Goal: Contribute content: Contribute content

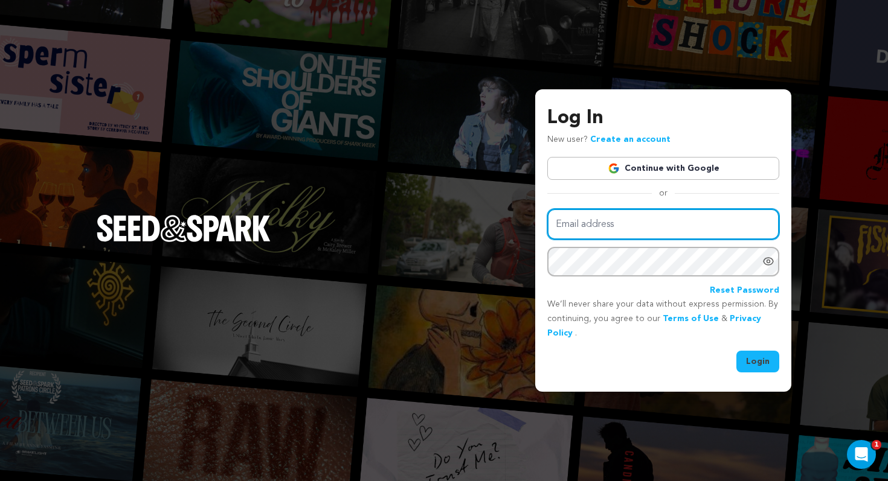
click at [677, 226] on input "Email address" at bounding box center [663, 224] width 232 height 31
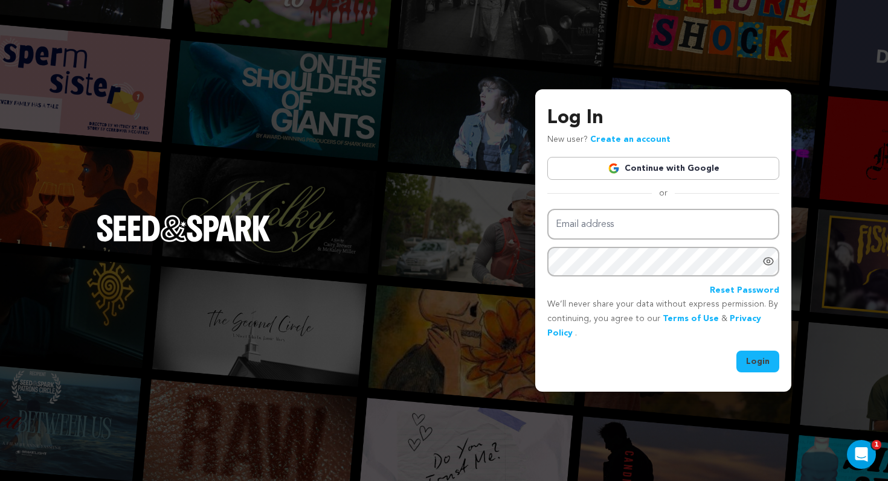
click at [689, 161] on link "Continue with Google" at bounding box center [663, 168] width 232 height 23
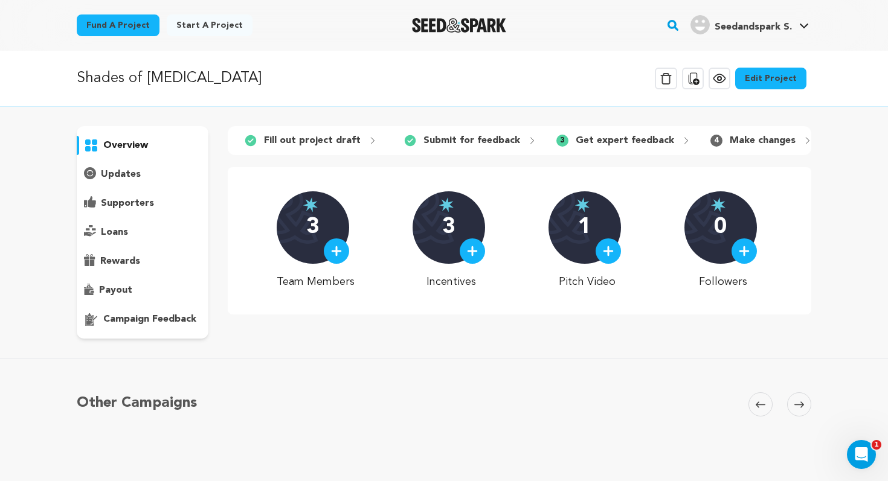
click at [474, 256] on img at bounding box center [472, 251] width 11 height 11
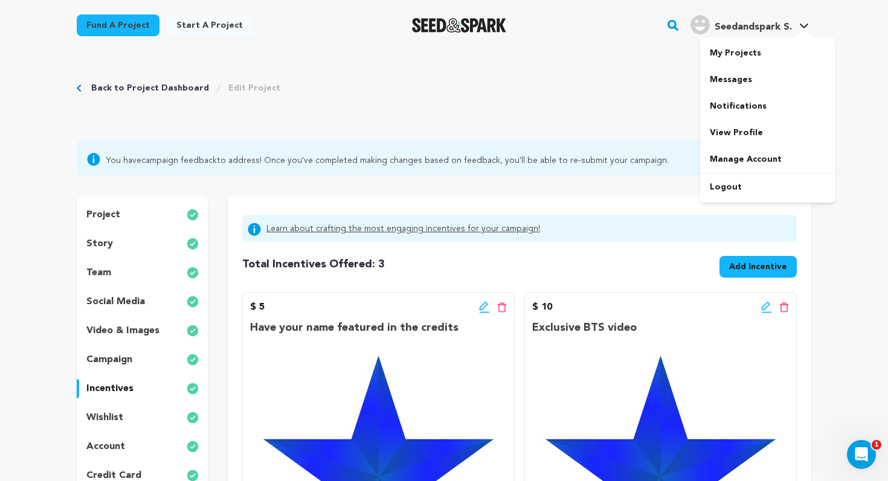
click at [750, 33] on h4 "Seedandspark S." at bounding box center [752, 27] width 77 height 14
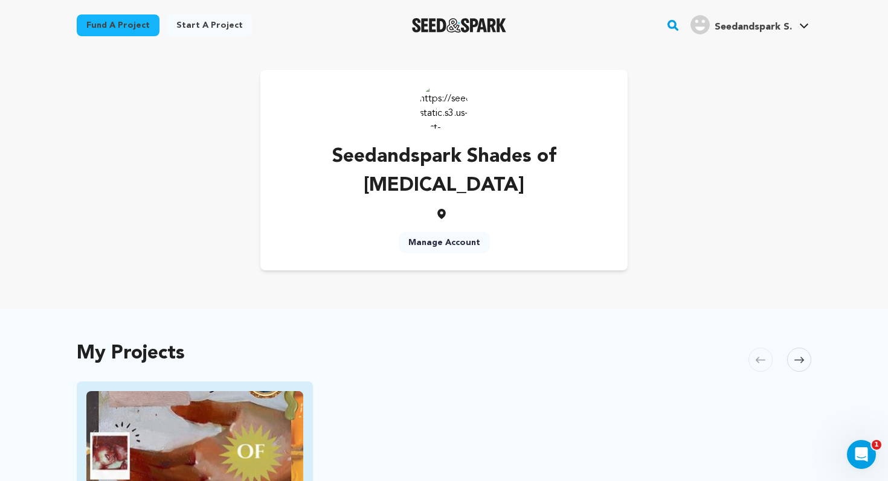
click at [293, 391] on img "Fund Shades of Muse" at bounding box center [194, 451] width 217 height 121
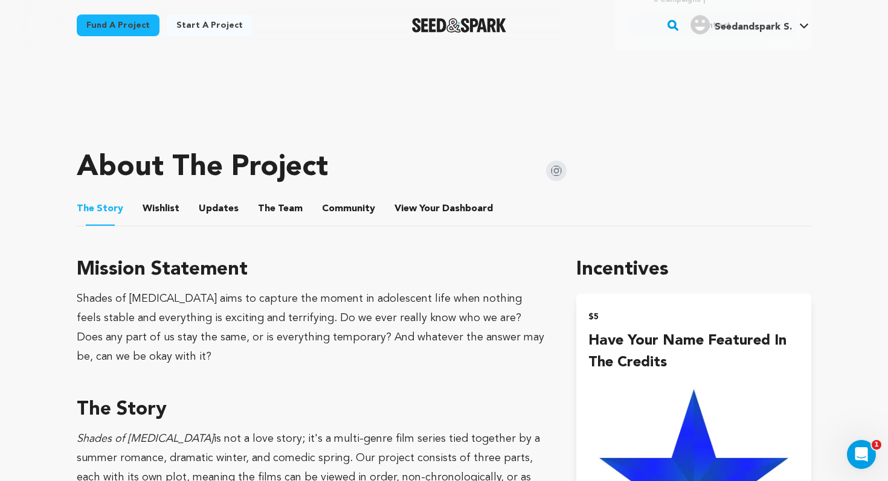
scroll to position [216, 0]
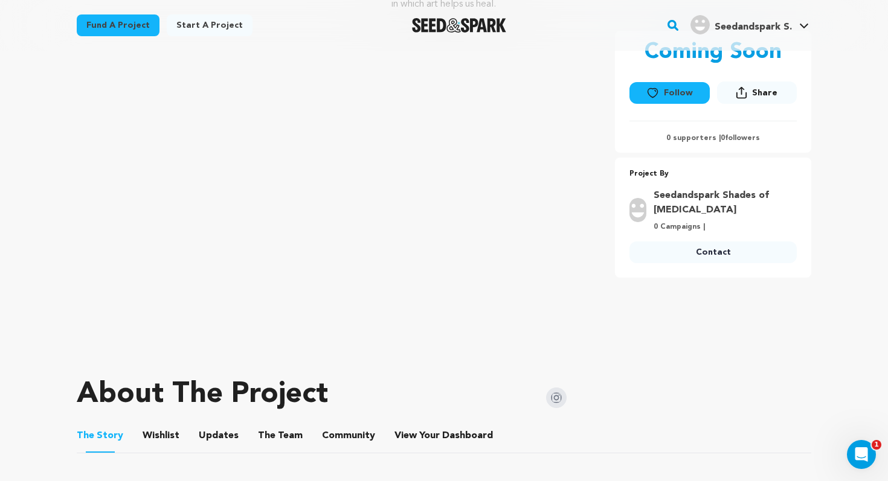
click at [204, 443] on button "Updates" at bounding box center [218, 438] width 29 height 29
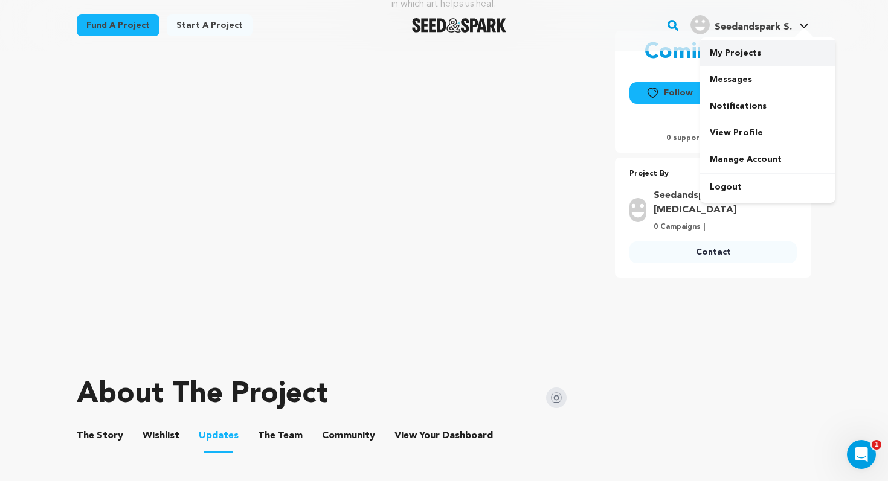
click at [742, 48] on link "My Projects" at bounding box center [767, 53] width 135 height 27
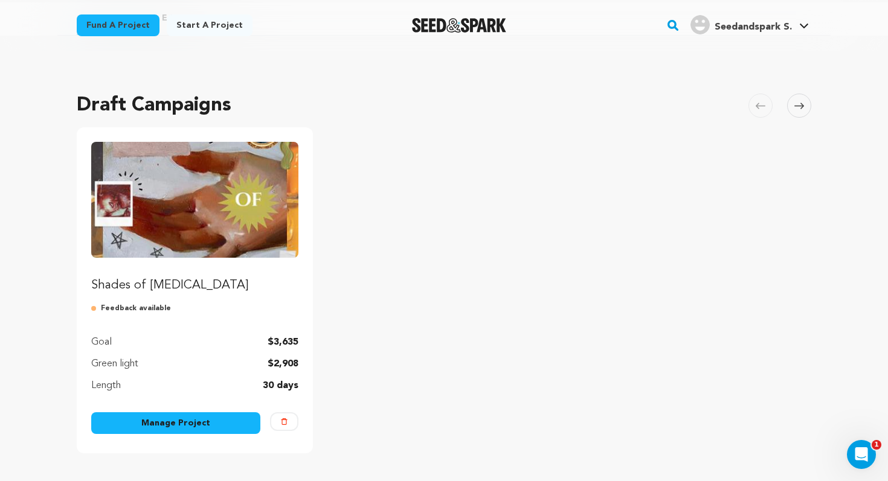
scroll to position [64, 0]
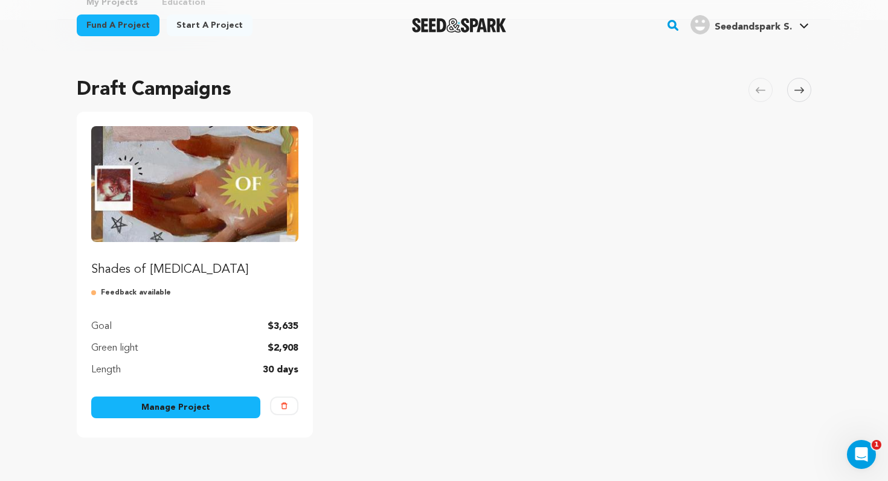
click at [225, 412] on link "Manage Project" at bounding box center [175, 408] width 169 height 22
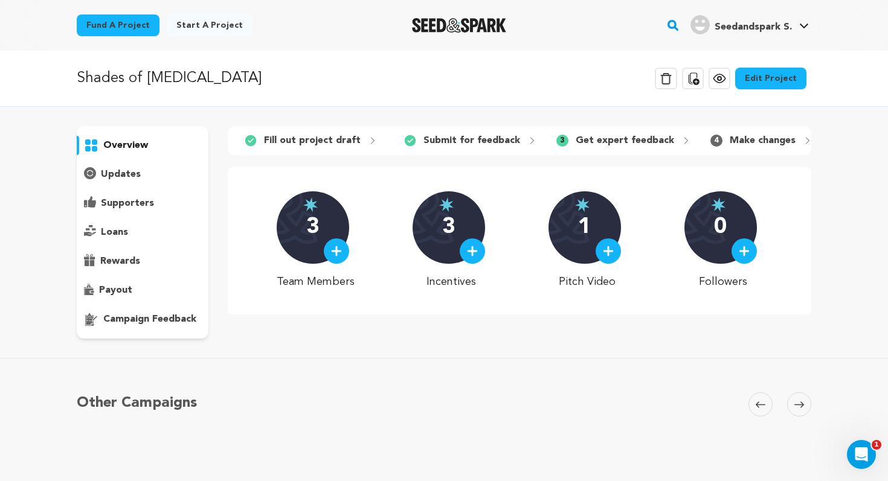
click at [599, 139] on p "Get expert feedback" at bounding box center [625, 140] width 98 height 14
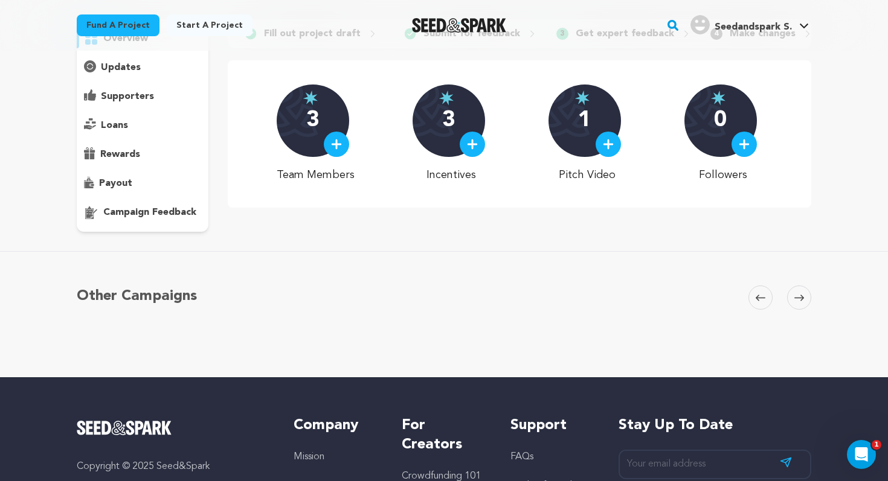
scroll to position [108, 0]
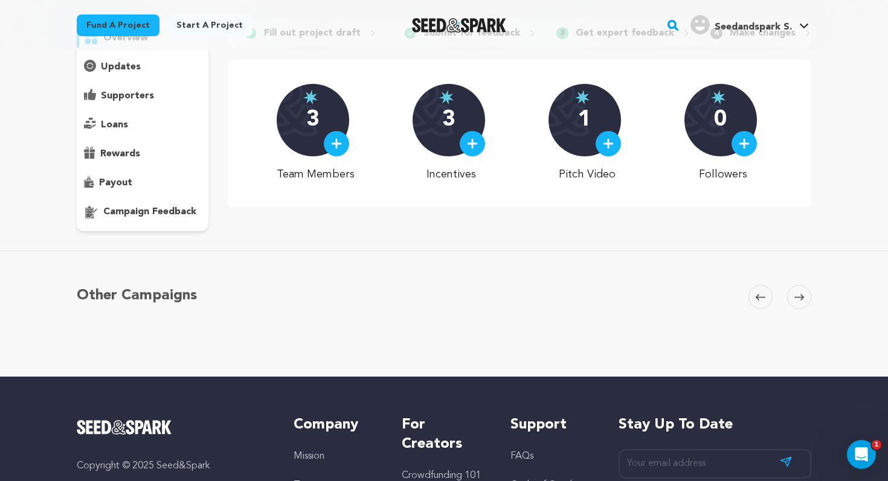
click at [174, 214] on p "campaign feedback" at bounding box center [149, 212] width 93 height 14
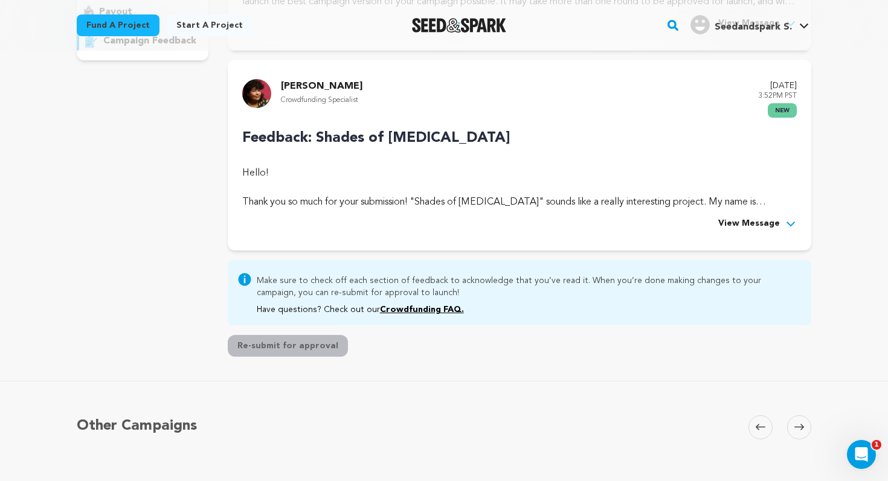
scroll to position [280, 0]
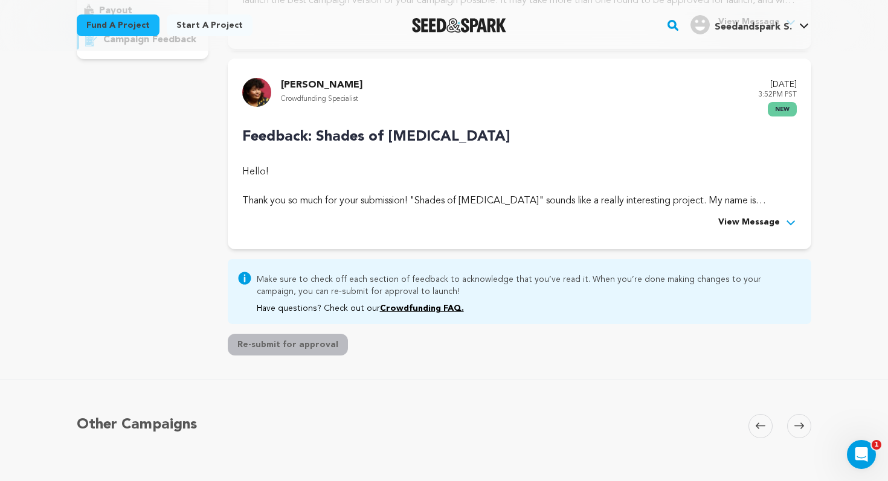
click at [773, 226] on span "View Message" at bounding box center [749, 223] width 62 height 14
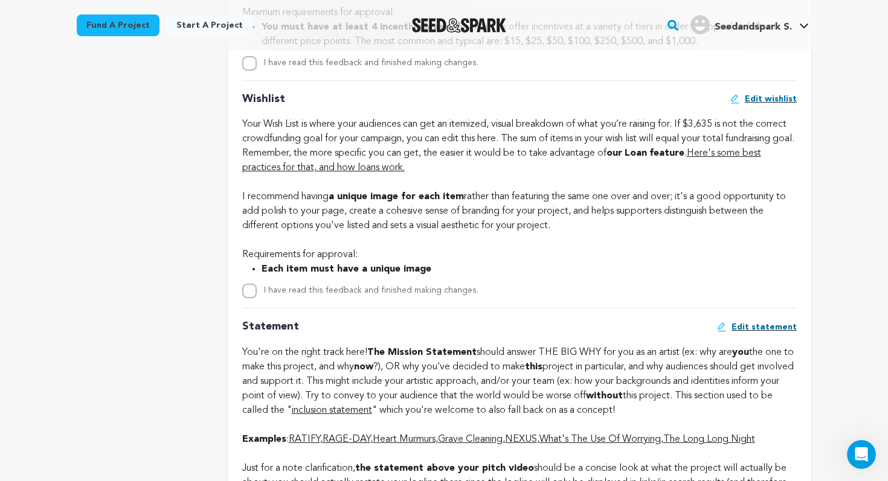
scroll to position [2454, 0]
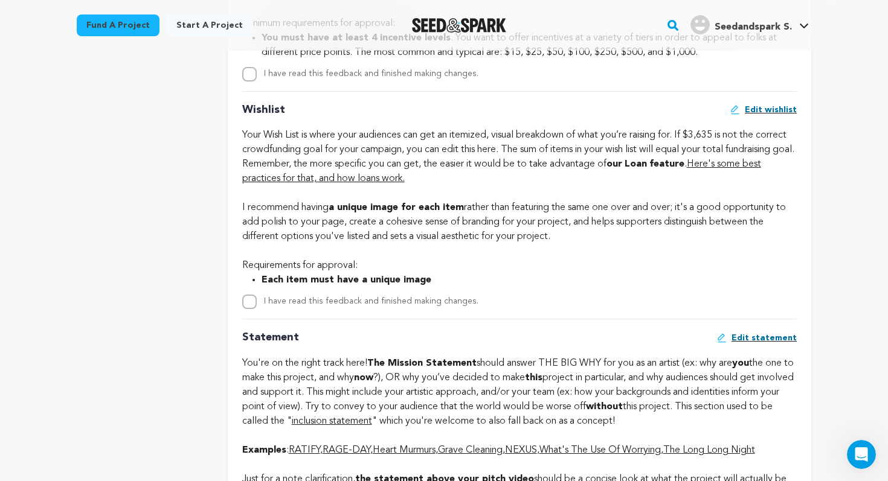
click at [770, 116] on span "Edit wishlist" at bounding box center [771, 110] width 52 height 12
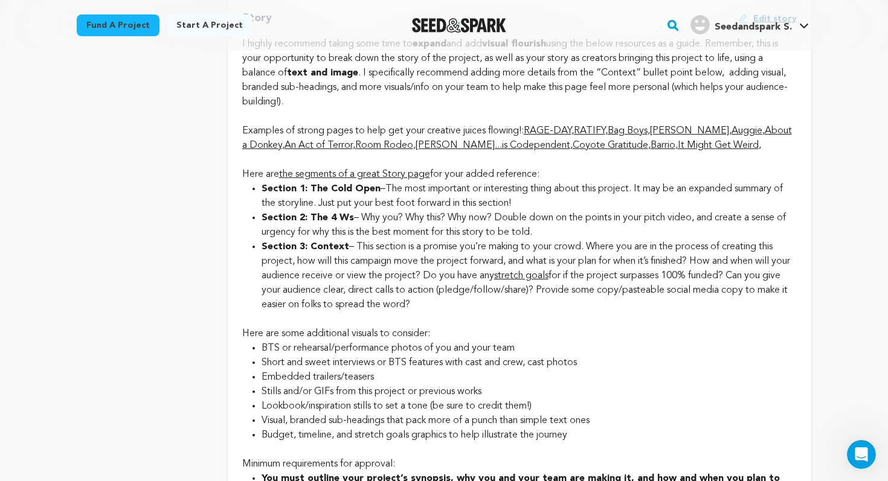
scroll to position [2985, 0]
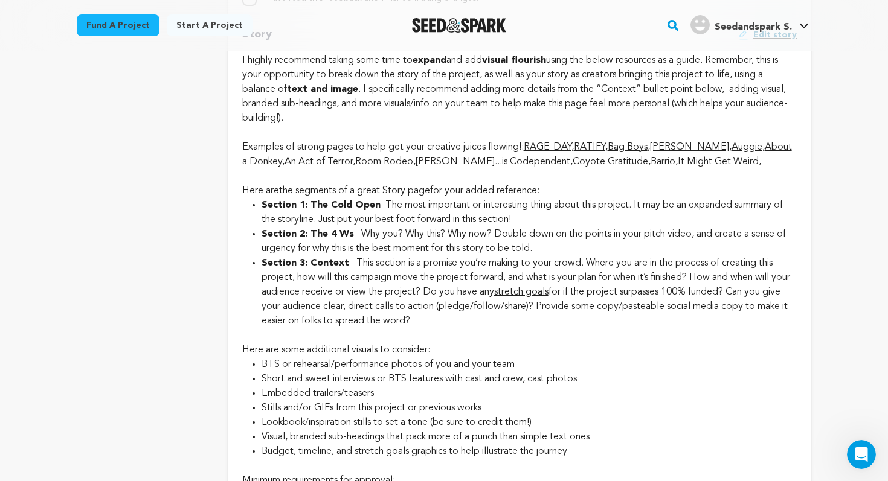
click at [682, 152] on link "Paulina" at bounding box center [689, 148] width 79 height 10
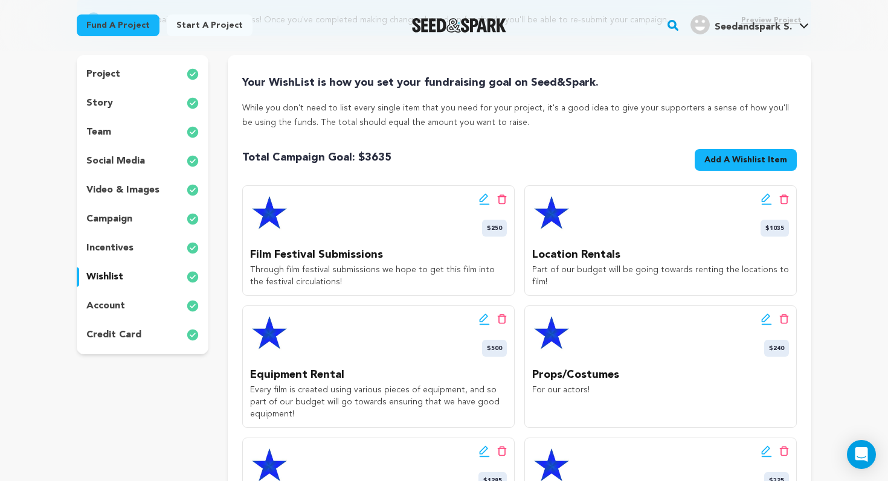
scroll to position [127, 0]
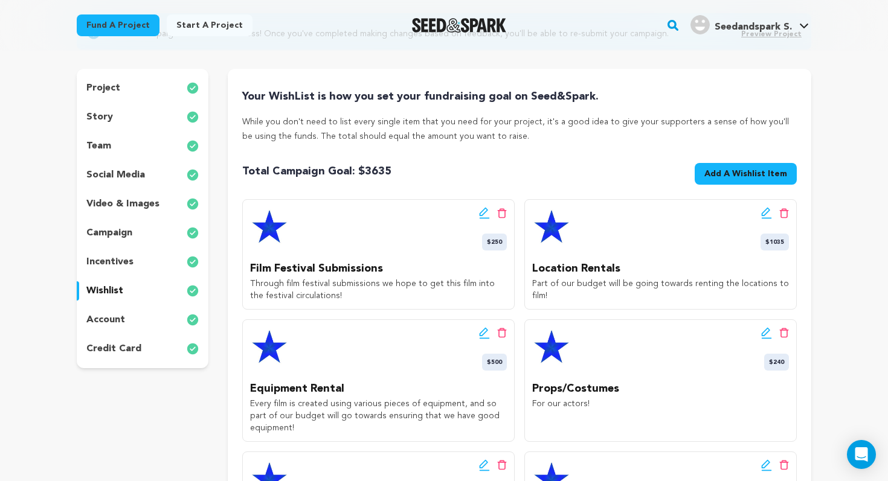
click at [106, 145] on p "team" at bounding box center [98, 146] width 25 height 14
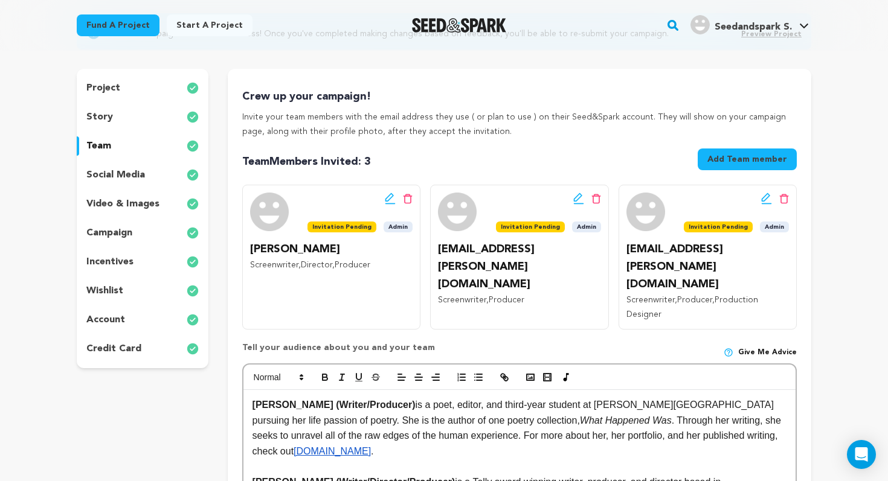
click at [110, 112] on p "story" at bounding box center [99, 117] width 27 height 14
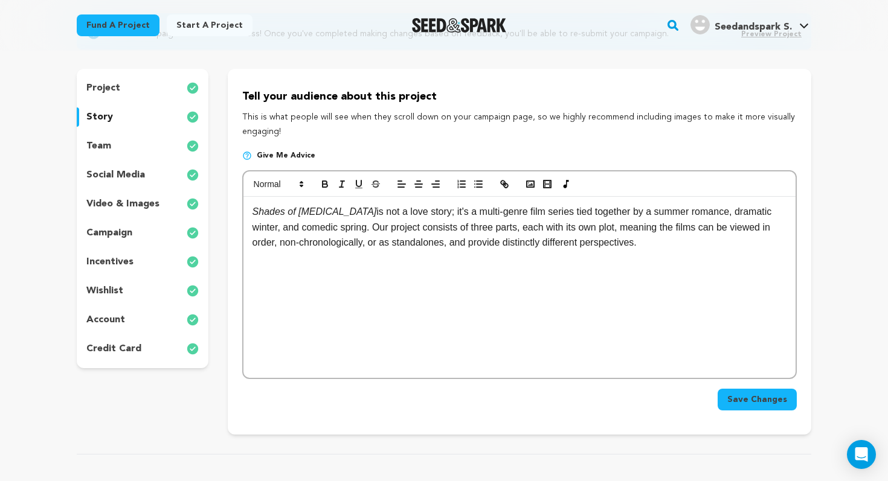
click at [112, 83] on p "project" at bounding box center [103, 88] width 34 height 14
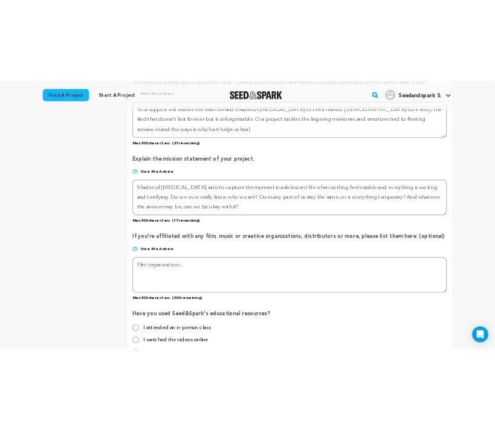
scroll to position [935, 0]
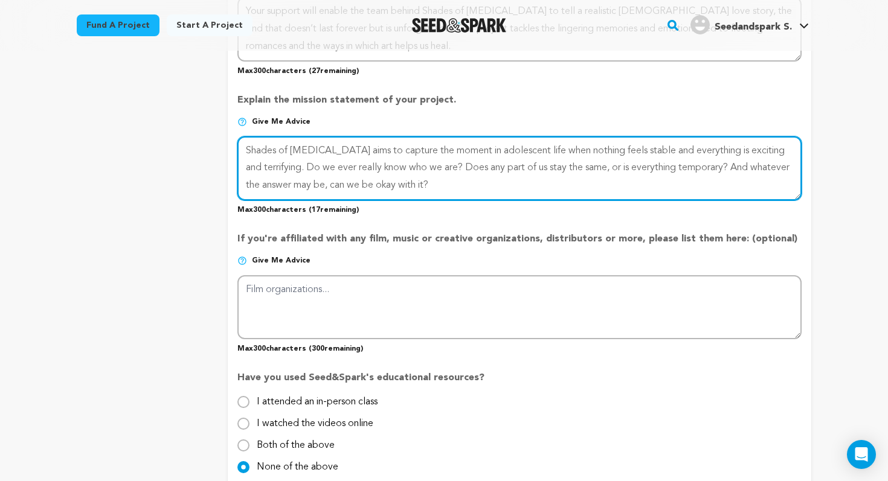
click at [627, 147] on textarea at bounding box center [519, 168] width 564 height 64
click at [645, 147] on textarea at bounding box center [519, 168] width 564 height 64
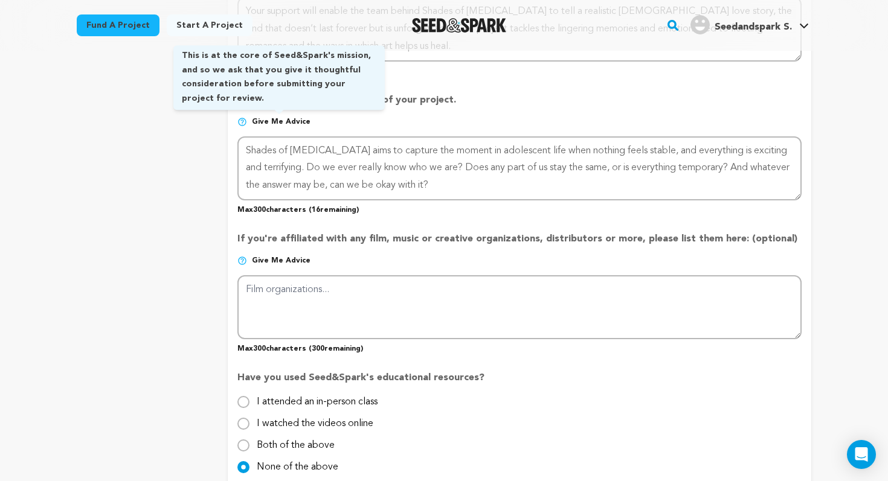
click at [297, 118] on span "Give me advice" at bounding box center [281, 122] width 59 height 10
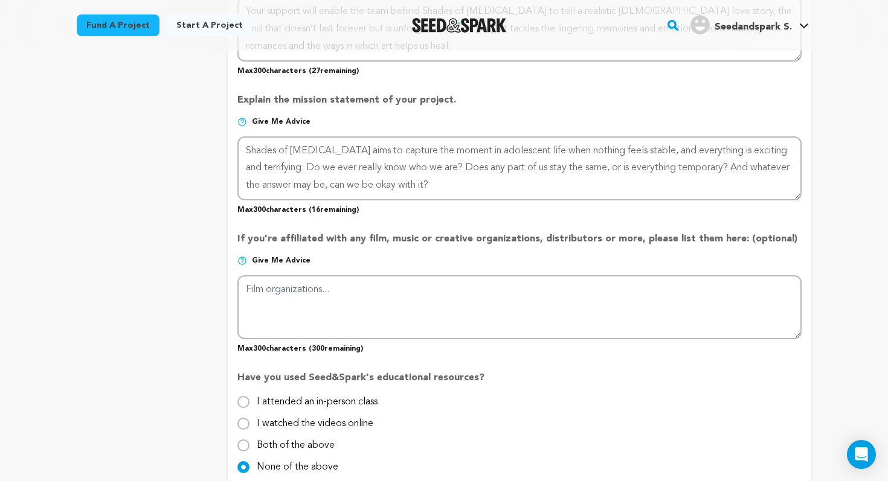
click at [239, 119] on img at bounding box center [242, 122] width 10 height 10
click at [245, 121] on img at bounding box center [242, 122] width 10 height 10
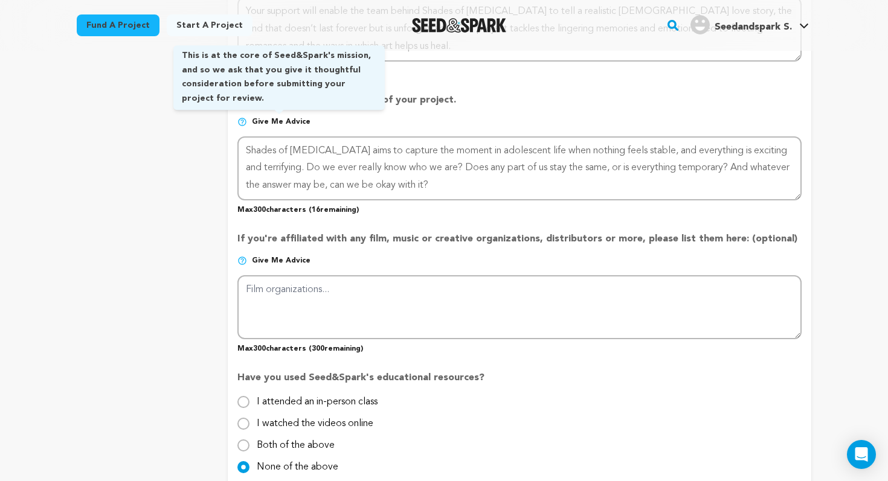
click at [266, 121] on span "Give me advice" at bounding box center [281, 122] width 59 height 10
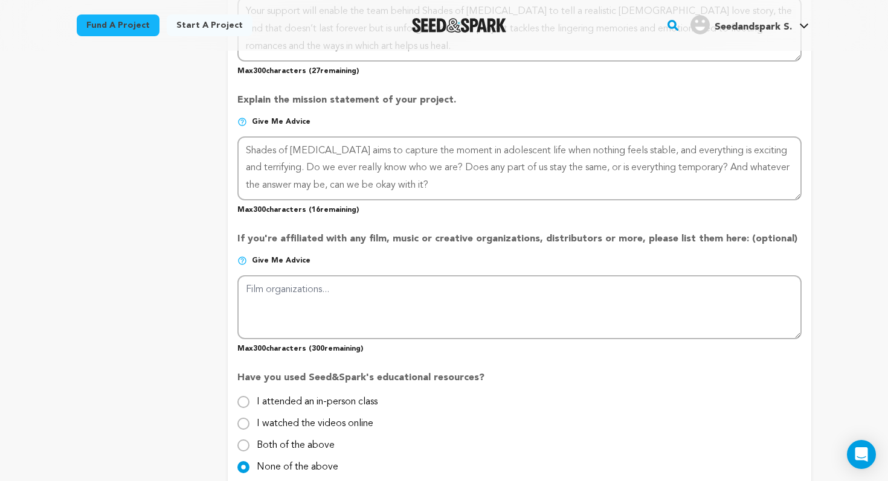
click at [266, 121] on span "Give me advice" at bounding box center [281, 122] width 59 height 10
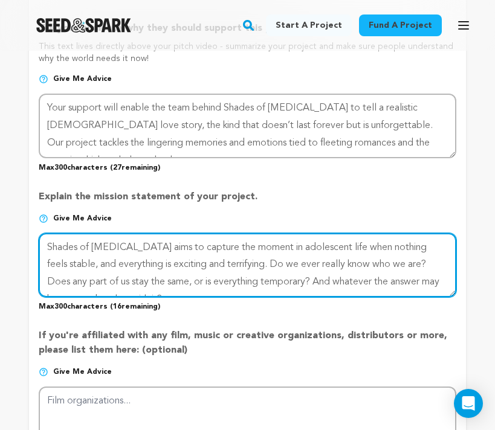
drag, startPoint x: 184, startPoint y: 248, endPoint x: 120, endPoint y: 248, distance: 64.6
click at [120, 248] on textarea at bounding box center [247, 265] width 417 height 64
drag, startPoint x: 225, startPoint y: 246, endPoint x: 158, endPoint y: 243, distance: 67.1
click at [158, 243] on textarea at bounding box center [247, 265] width 417 height 64
click at [220, 246] on textarea at bounding box center [247, 265] width 417 height 64
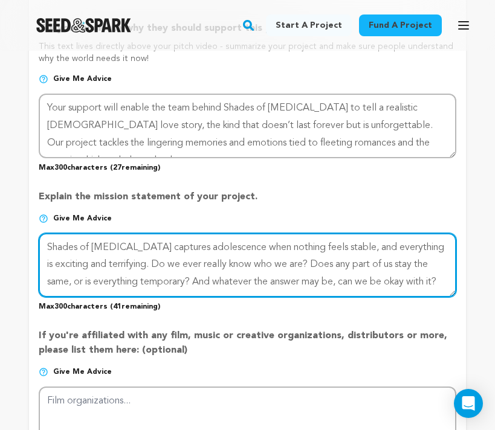
click at [159, 243] on textarea at bounding box center [247, 265] width 417 height 64
click at [245, 242] on textarea at bounding box center [247, 265] width 417 height 64
click at [271, 246] on textarea at bounding box center [247, 265] width 417 height 64
drag, startPoint x: 272, startPoint y: 263, endPoint x: 95, endPoint y: 264, distance: 176.4
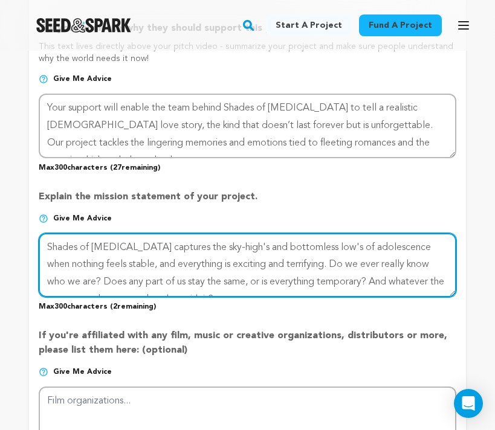
click at [95, 264] on textarea at bounding box center [247, 265] width 417 height 64
click at [295, 266] on textarea at bounding box center [247, 265] width 417 height 64
click at [271, 262] on textarea at bounding box center [247, 265] width 417 height 64
click at [217, 280] on textarea at bounding box center [247, 265] width 417 height 64
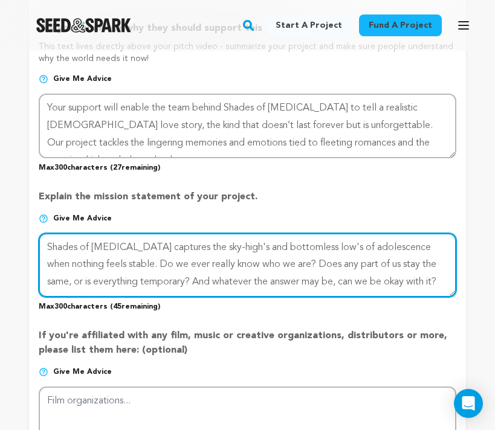
click at [217, 280] on textarea at bounding box center [247, 265] width 417 height 64
drag, startPoint x: 344, startPoint y: 281, endPoint x: 300, endPoint y: 283, distance: 44.1
click at [300, 283] on textarea at bounding box center [247, 265] width 417 height 64
click at [357, 280] on textarea at bounding box center [247, 265] width 417 height 64
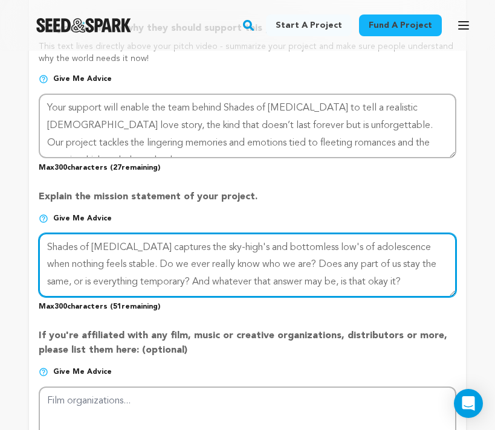
click at [357, 281] on textarea at bounding box center [247, 265] width 417 height 64
click at [364, 286] on textarea at bounding box center [247, 265] width 417 height 64
click at [358, 281] on textarea at bounding box center [247, 265] width 417 height 64
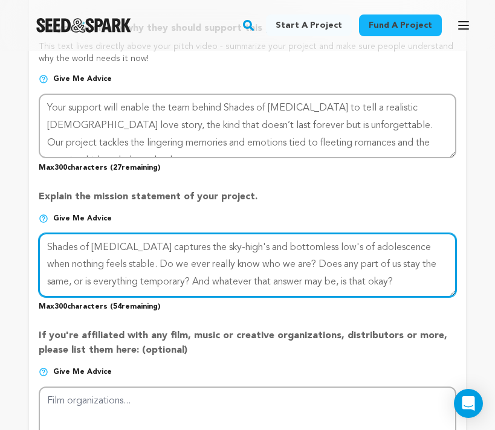
click at [104, 262] on textarea at bounding box center [247, 265] width 417 height 64
drag, startPoint x: 236, startPoint y: 265, endPoint x: 106, endPoint y: 259, distance: 130.0
click at [106, 259] on textarea at bounding box center [247, 265] width 417 height 64
drag, startPoint x: 220, startPoint y: 262, endPoint x: 108, endPoint y: 263, distance: 112.9
click at [108, 263] on textarea at bounding box center [247, 265] width 417 height 64
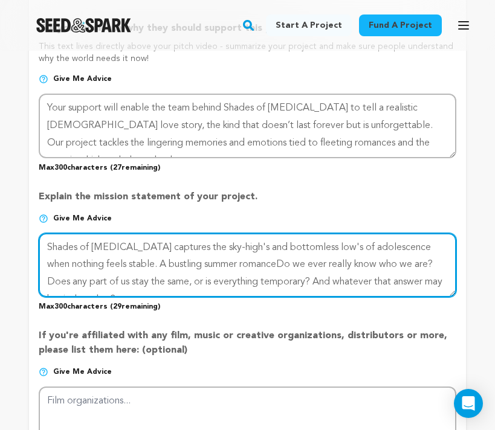
click at [129, 264] on textarea at bounding box center [247, 265] width 417 height 64
click at [220, 268] on textarea at bounding box center [247, 265] width 417 height 64
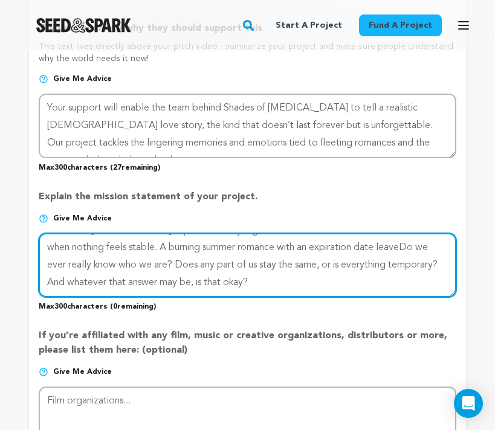
drag, startPoint x: 384, startPoint y: 278, endPoint x: 350, endPoint y: 248, distance: 44.9
click at [350, 248] on textarea at bounding box center [247, 265] width 417 height 64
click at [391, 260] on textarea at bounding box center [247, 265] width 417 height 64
drag, startPoint x: 126, startPoint y: 261, endPoint x: 350, endPoint y: 243, distance: 225.4
click at [350, 243] on textarea at bounding box center [247, 265] width 417 height 64
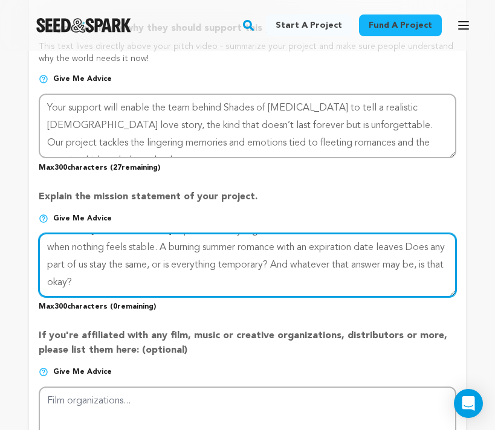
scroll to position [0, 0]
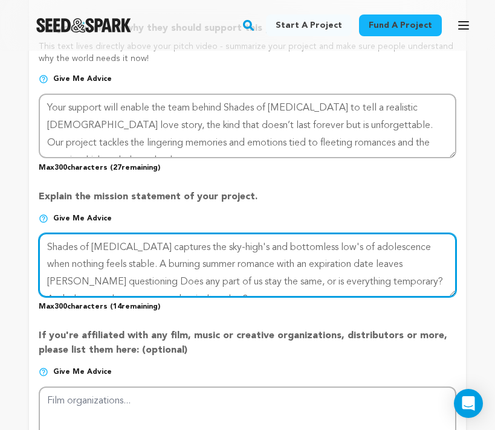
click at [417, 265] on textarea at bounding box center [247, 265] width 417 height 64
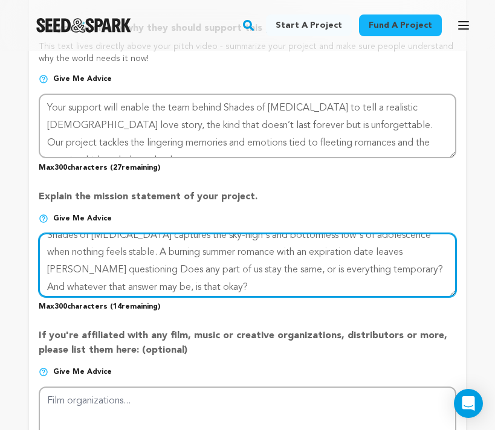
scroll to position [11, 0]
drag, startPoint x: 236, startPoint y: 280, endPoint x: 241, endPoint y: 268, distance: 13.0
click at [241, 268] on textarea at bounding box center [247, 265] width 417 height 64
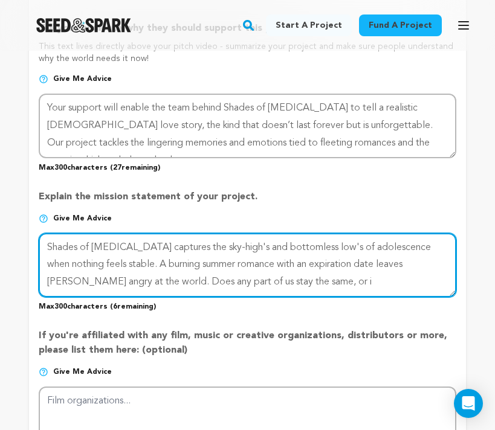
scroll to position [0, 0]
drag, startPoint x: 292, startPoint y: 283, endPoint x: 412, endPoint y: 269, distance: 120.4
click at [412, 269] on textarea at bounding box center [247, 265] width 417 height 64
click at [274, 242] on textarea at bounding box center [247, 265] width 417 height 64
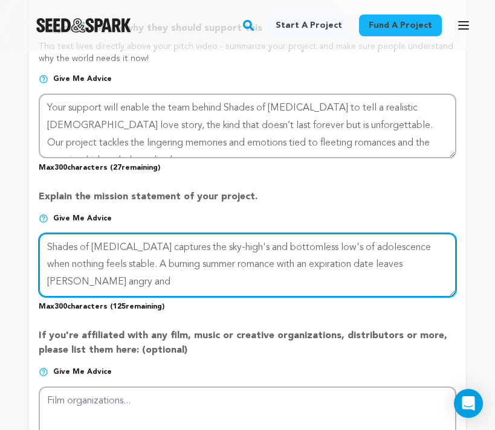
click at [432, 264] on textarea at bounding box center [247, 265] width 417 height 64
click at [132, 260] on textarea at bounding box center [247, 265] width 417 height 64
click at [411, 262] on textarea at bounding box center [247, 265] width 417 height 64
click at [361, 263] on textarea at bounding box center [247, 265] width 417 height 64
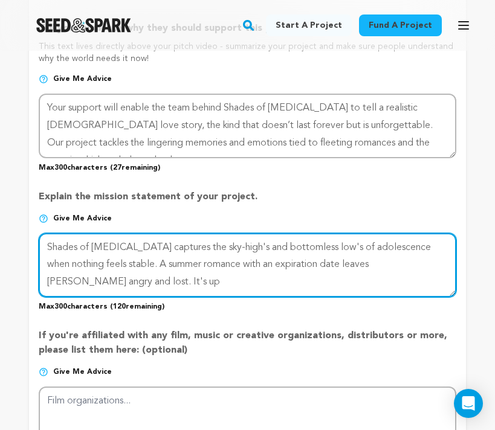
click at [361, 263] on textarea at bounding box center [247, 265] width 417 height 64
click at [110, 262] on textarea at bounding box center [247, 265] width 417 height 64
click at [312, 265] on textarea at bounding box center [247, 265] width 417 height 64
click at [109, 262] on textarea at bounding box center [247, 265] width 417 height 64
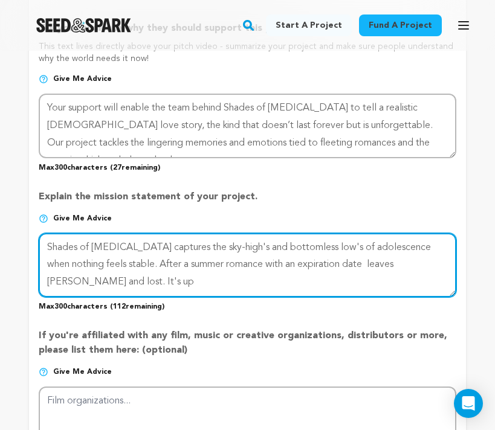
click at [312, 263] on textarea at bounding box center [247, 265] width 417 height 64
click at [106, 279] on textarea at bounding box center [247, 265] width 417 height 64
click at [231, 284] on textarea at bounding box center [247, 265] width 417 height 64
drag, startPoint x: 231, startPoint y: 284, endPoint x: 175, endPoint y: 288, distance: 56.9
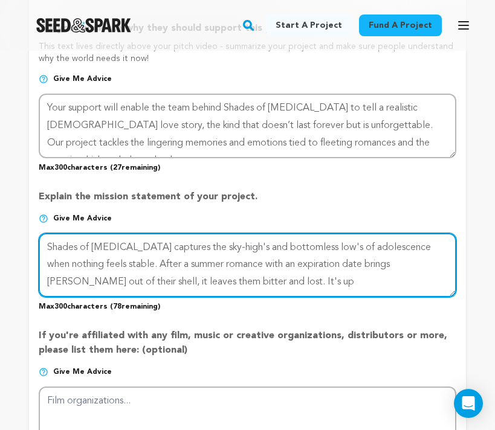
click at [175, 288] on textarea at bounding box center [247, 265] width 417 height 64
click at [150, 281] on textarea at bounding box center [247, 265] width 417 height 64
click at [153, 283] on textarea at bounding box center [247, 265] width 417 height 64
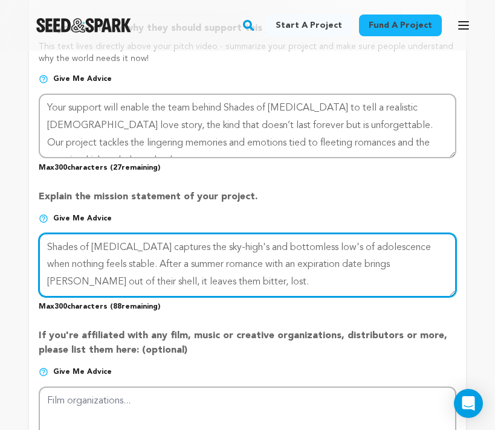
click at [165, 281] on textarea at bounding box center [247, 265] width 417 height 64
click at [269, 283] on textarea at bounding box center [247, 265] width 417 height 64
click at [312, 283] on textarea at bounding box center [247, 265] width 417 height 64
drag, startPoint x: 312, startPoint y: 283, endPoint x: 217, endPoint y: 277, distance: 94.4
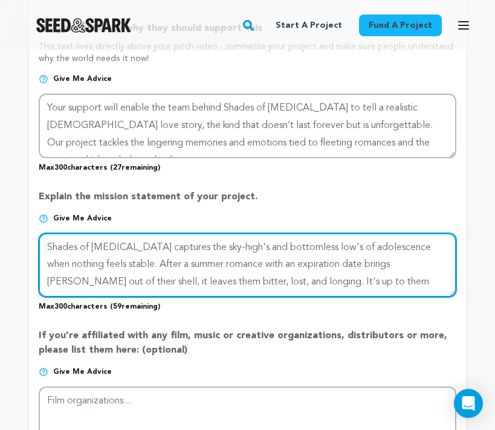
click at [217, 277] on textarea at bounding box center [247, 265] width 417 height 64
click at [269, 278] on textarea at bounding box center [247, 265] width 417 height 64
click at [178, 280] on textarea at bounding box center [247, 265] width 417 height 64
drag, startPoint x: 260, startPoint y: 279, endPoint x: 188, endPoint y: 282, distance: 71.3
click at [188, 282] on textarea at bounding box center [247, 265] width 417 height 64
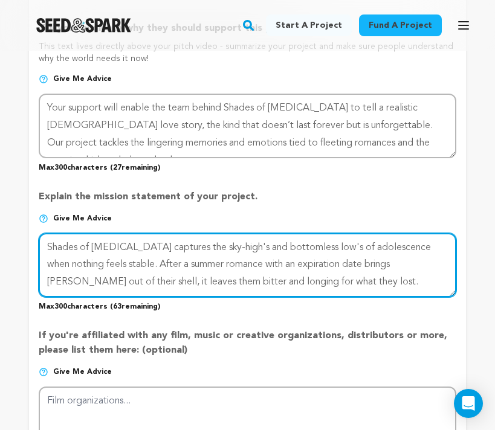
click at [325, 248] on textarea at bounding box center [247, 265] width 417 height 64
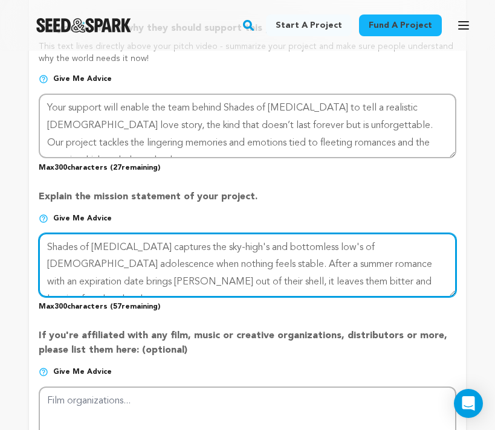
click at [423, 249] on textarea at bounding box center [247, 265] width 417 height 64
click at [445, 288] on textarea at bounding box center [247, 265] width 417 height 64
click at [220, 280] on textarea at bounding box center [247, 265] width 417 height 64
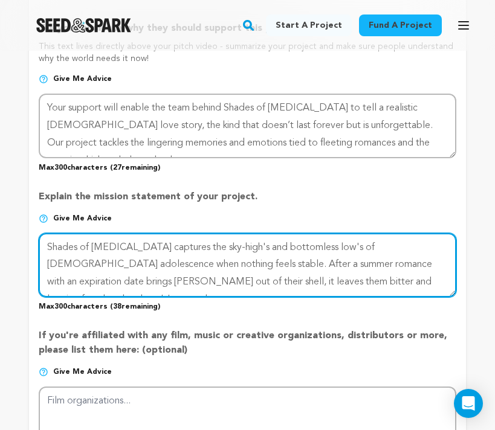
click at [175, 277] on textarea at bounding box center [247, 265] width 417 height 64
click at [246, 280] on textarea at bounding box center [247, 265] width 417 height 64
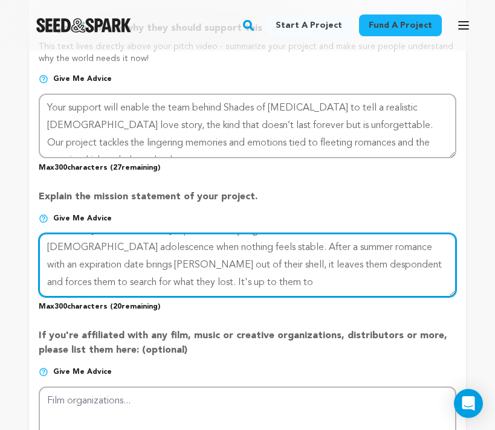
click at [226, 257] on textarea at bounding box center [247, 265] width 417 height 64
drag, startPoint x: 191, startPoint y: 278, endPoint x: 92, endPoint y: 279, distance: 99.1
click at [92, 279] on textarea at bounding box center [247, 265] width 417 height 64
click at [312, 262] on textarea at bounding box center [247, 265] width 417 height 64
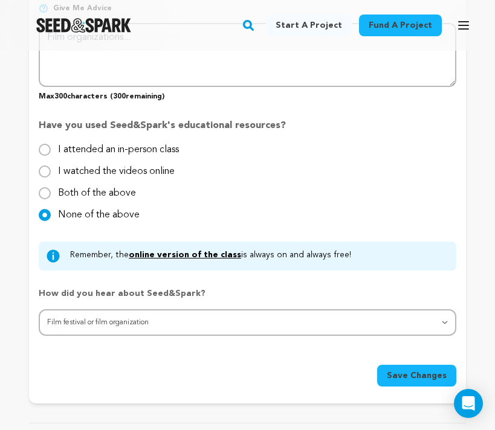
scroll to position [1303, 0]
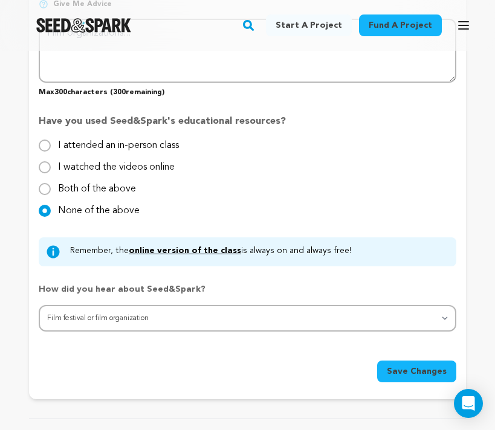
type textarea "Shades of Muse captures the sky-high's and bottomless low's of queer adolescenc…"
click at [420, 370] on span "Save Changes" at bounding box center [417, 371] width 60 height 12
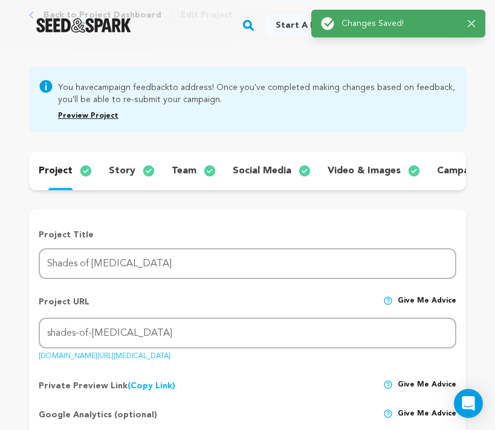
scroll to position [0, 0]
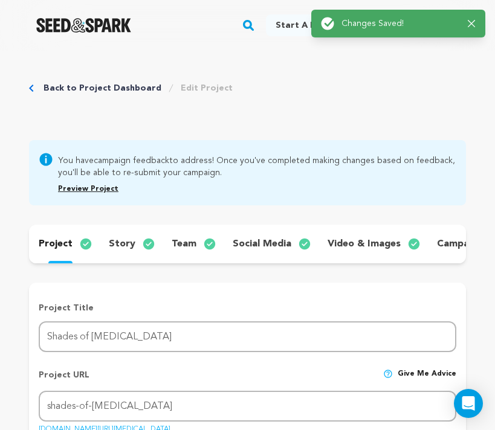
click at [130, 240] on p "story" at bounding box center [122, 244] width 27 height 14
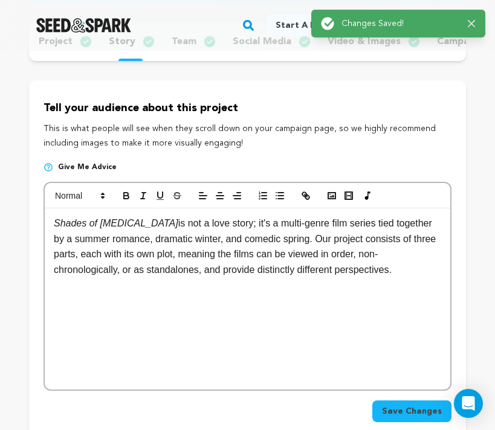
scroll to position [204, 0]
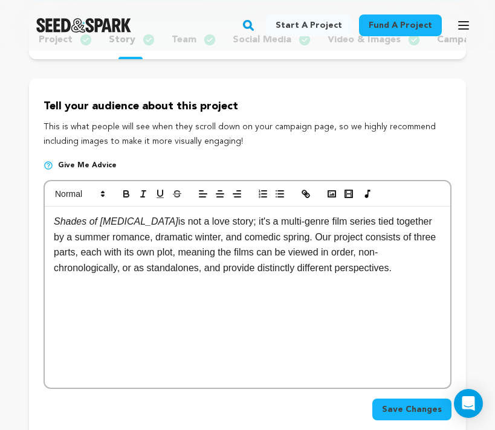
click at [433, 274] on p "Shades of Muse is not a love story; it's a multi-genre film series tied togethe…" at bounding box center [247, 245] width 387 height 62
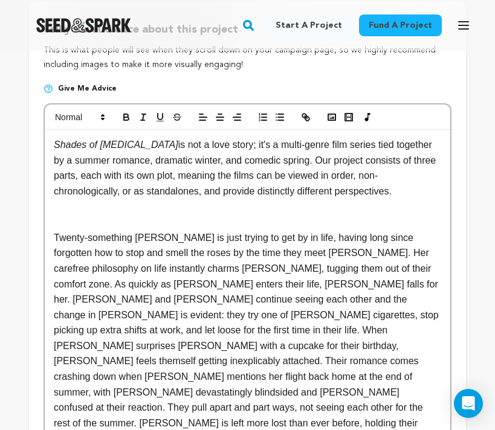
scroll to position [285, 0]
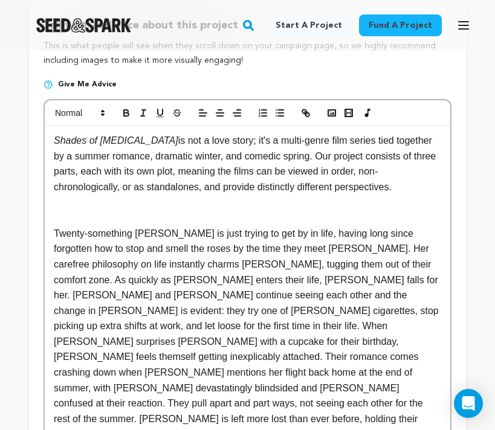
click at [223, 212] on p at bounding box center [247, 218] width 387 height 16
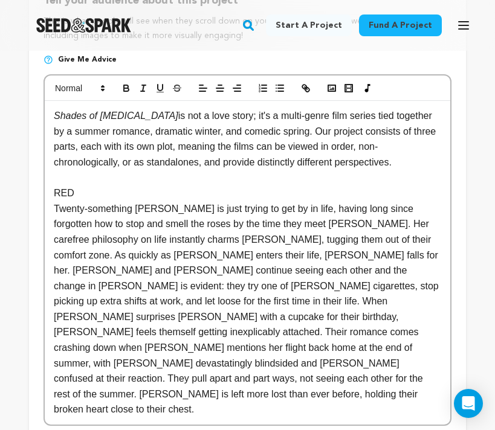
scroll to position [318, 0]
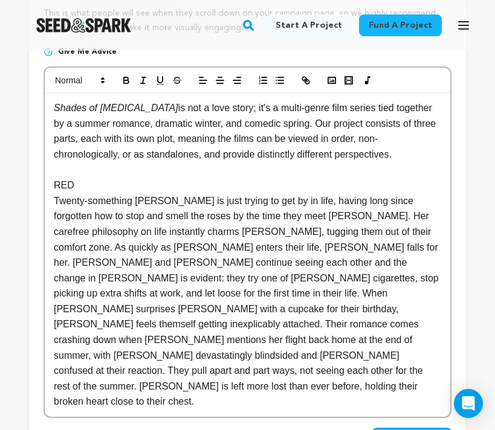
click at [211, 363] on p "Twenty-something Stevie is just trying to get by in life, having long since for…" at bounding box center [247, 301] width 387 height 216
click at [213, 370] on p "Twenty-something Stevie is just trying to get by in life, having long since for…" at bounding box center [247, 301] width 387 height 216
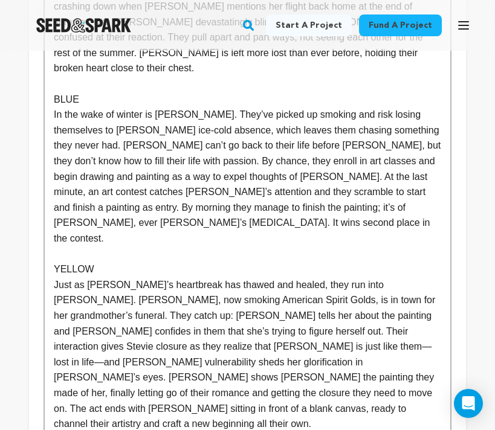
scroll to position [674, 0]
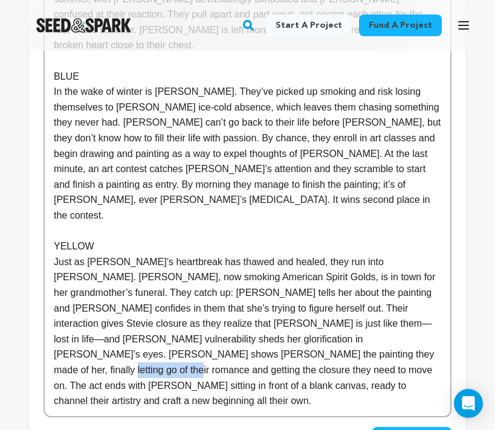
drag, startPoint x: 317, startPoint y: 294, endPoint x: 240, endPoint y: 294, distance: 77.3
click at [240, 294] on p "Just as Stevie’s heartbreak has thawed and healed, they run into Logan. Logan, …" at bounding box center [247, 331] width 387 height 155
click at [267, 295] on p "Just as Stevie’s heartbreak has thawed and healed, they run into Logan. Logan, …" at bounding box center [247, 331] width 387 height 155
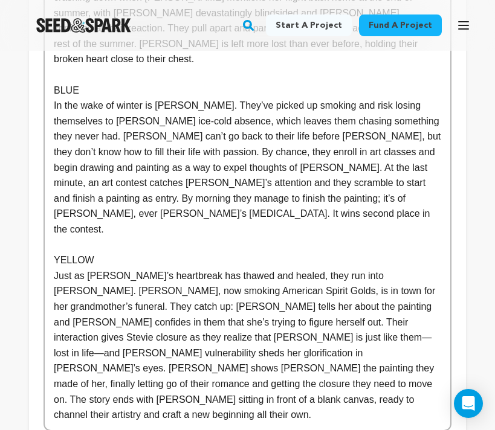
scroll to position [675, 0]
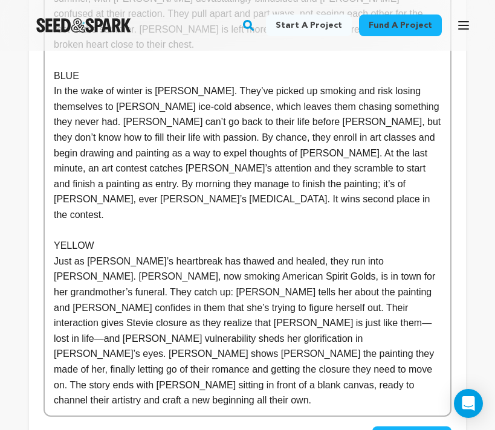
click at [427, 312] on p "Just as Stevie’s heartbreak has thawed and healed, they run into Logan. Logan, …" at bounding box center [247, 331] width 387 height 155
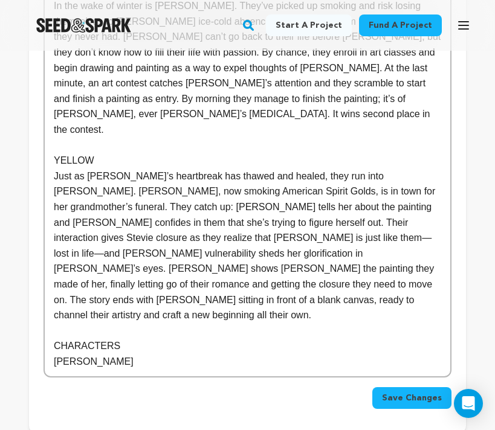
scroll to position [762, 0]
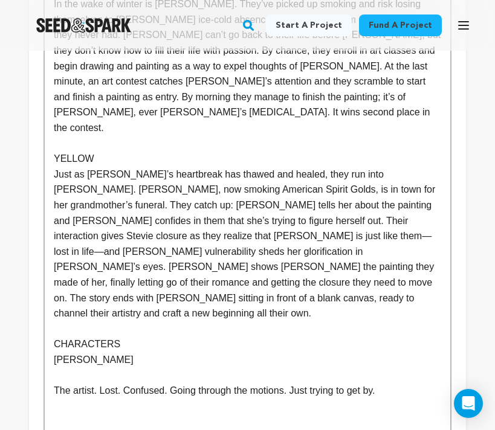
click at [400, 383] on p "The artist. Lost. Confused. Going through the motions. Just trying to get by." at bounding box center [247, 391] width 387 height 16
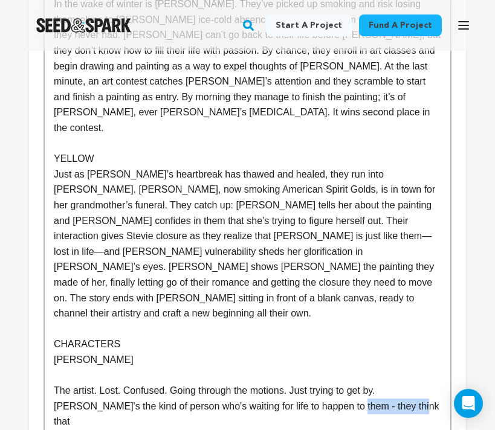
drag, startPoint x: 381, startPoint y: 315, endPoint x: 301, endPoint y: 312, distance: 79.8
click at [301, 383] on p "The artist. Lost. Confused. Going through the motions. Just trying to get by. S…" at bounding box center [247, 406] width 387 height 47
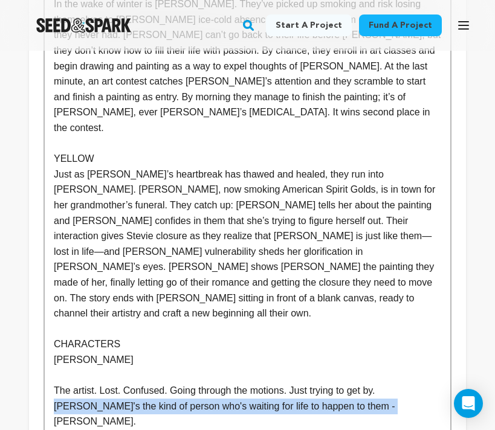
drag, startPoint x: 384, startPoint y: 316, endPoint x: 390, endPoint y: 301, distance: 16.0
click at [390, 383] on p "The artist. Lost. Confused. Going through the motions. Just trying to get by. S…" at bounding box center [247, 406] width 387 height 47
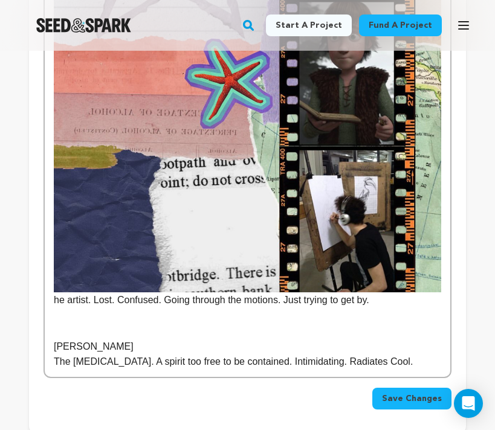
scroll to position [1300, 0]
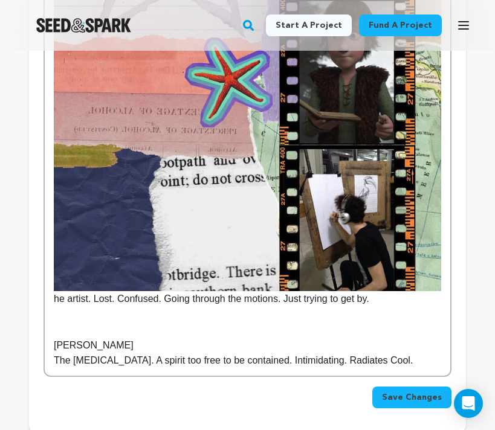
click at [300, 97] on img at bounding box center [247, 59] width 387 height 462
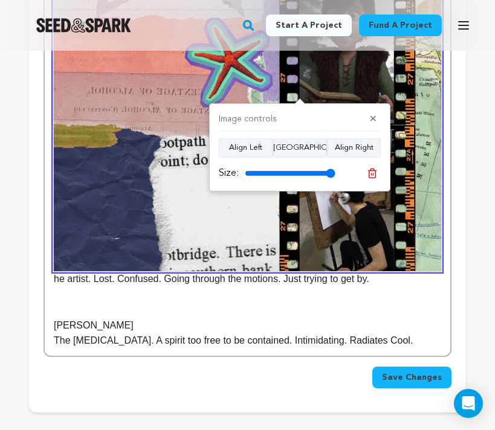
scroll to position [1292, 0]
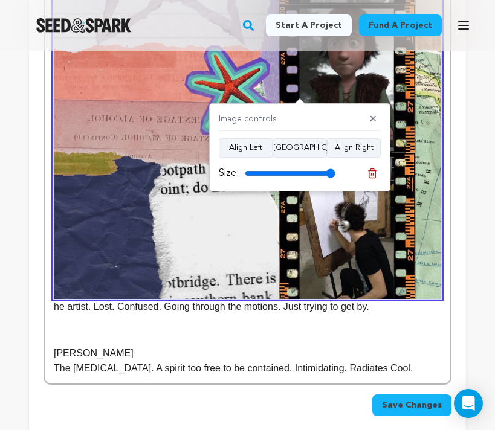
click at [364, 314] on p at bounding box center [247, 322] width 387 height 16
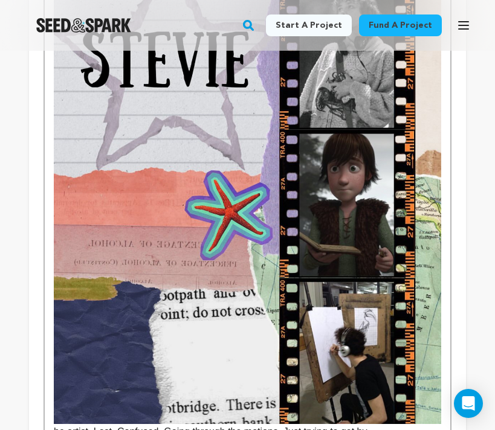
scroll to position [1168, 0]
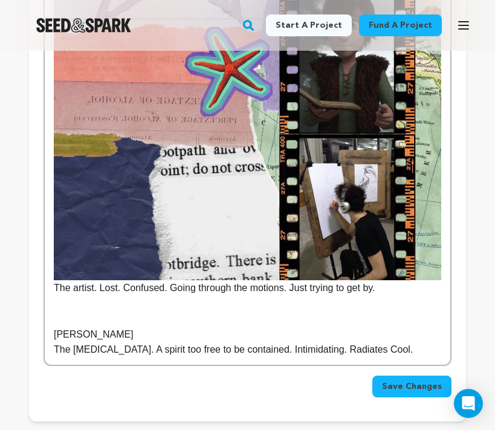
scroll to position [1327, 0]
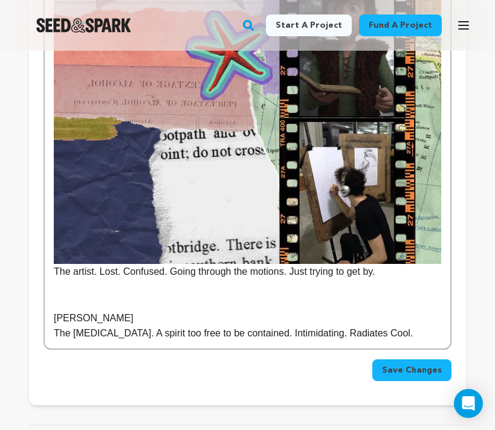
click at [54, 185] on p "STEVIE The artist. Lost. Confused. Going through the motions. Just trying to ge…" at bounding box center [247, 32] width 387 height 493
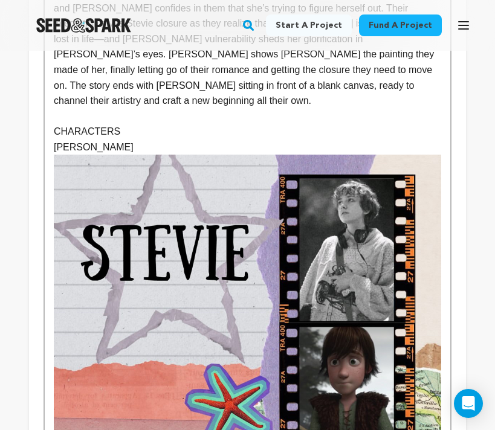
scroll to position [973, 0]
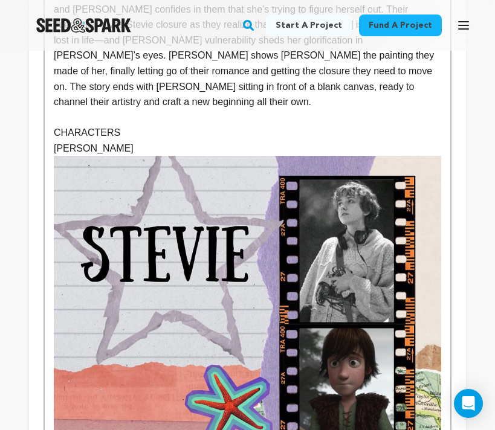
click at [81, 162] on img at bounding box center [247, 387] width 387 height 462
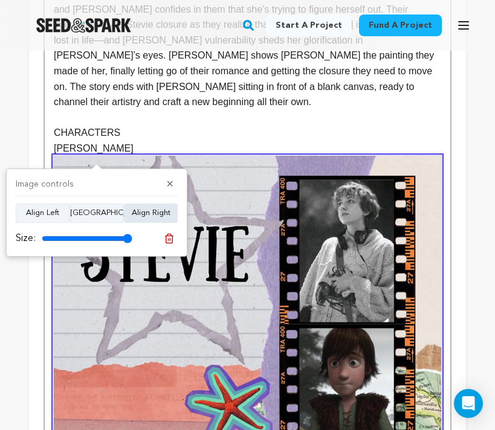
click at [141, 211] on button "Align Right" at bounding box center [151, 213] width 54 height 19
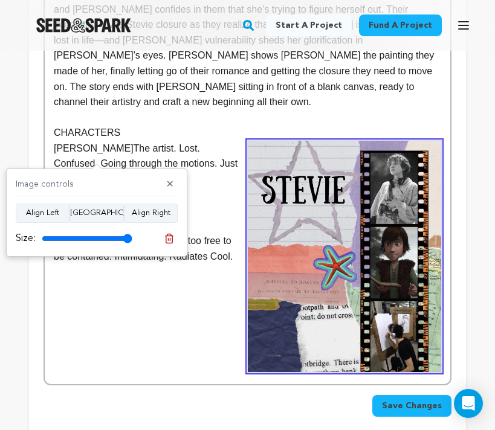
click at [228, 141] on p "STEVIE The artist. Lost. Confused. Going through the motions. Just trying to ge…" at bounding box center [247, 164] width 387 height 47
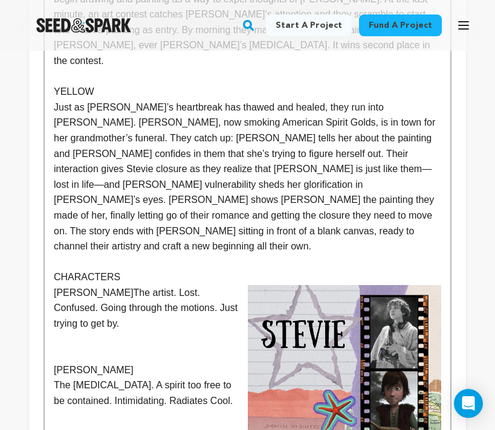
scroll to position [829, 0]
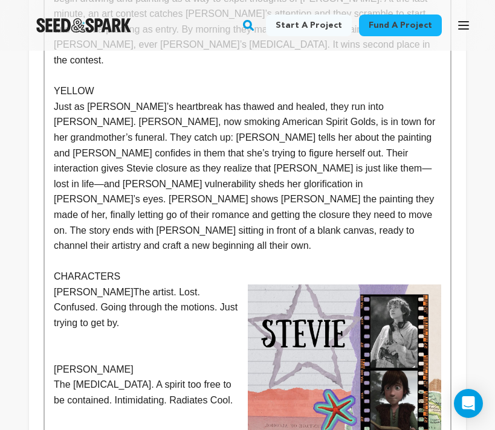
click at [88, 284] on p "STEVIE The artist. Lost. Confused. Going through the motions. Just trying to ge…" at bounding box center [247, 307] width 387 height 47
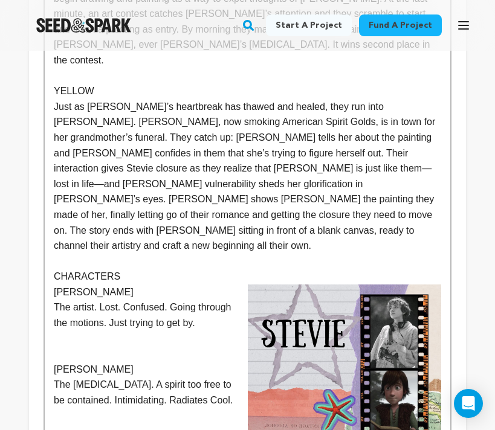
click at [79, 284] on p "STEVIE" at bounding box center [247, 292] width 387 height 16
click at [94, 269] on p "CHARACTERS" at bounding box center [247, 277] width 387 height 16
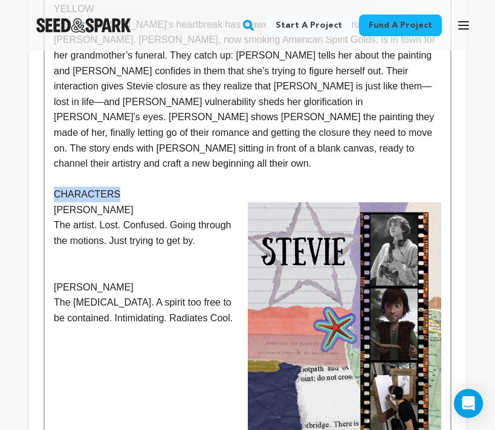
scroll to position [913, 0]
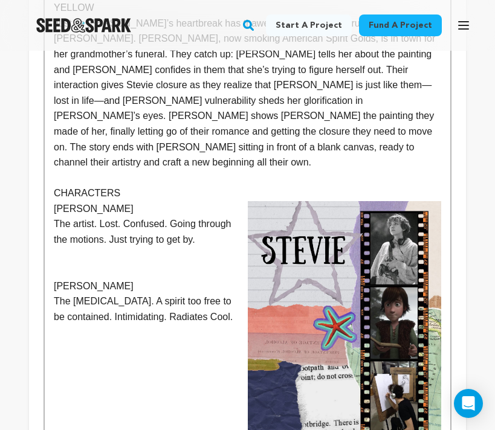
click at [173, 216] on p "The artist. Lost. Confused. Going through the motions. Just trying to get by." at bounding box center [247, 231] width 387 height 31
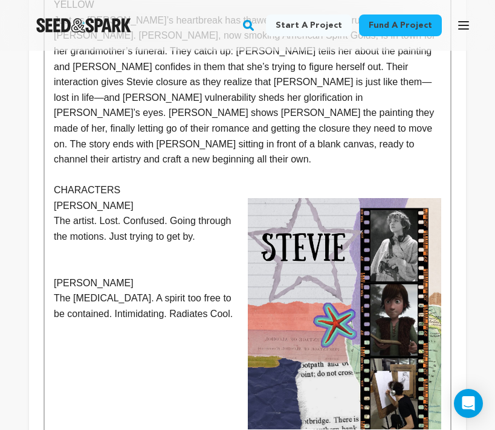
scroll to position [1070, 0]
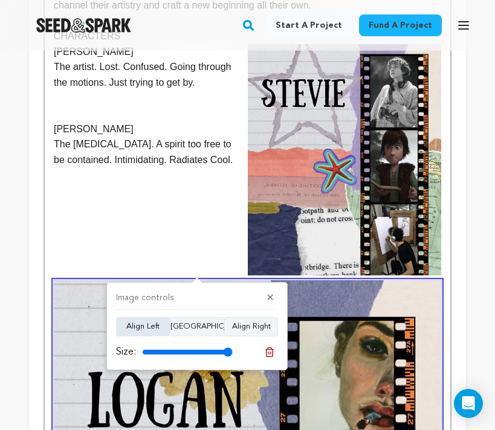
click at [152, 321] on button "Align Left" at bounding box center [143, 326] width 54 height 19
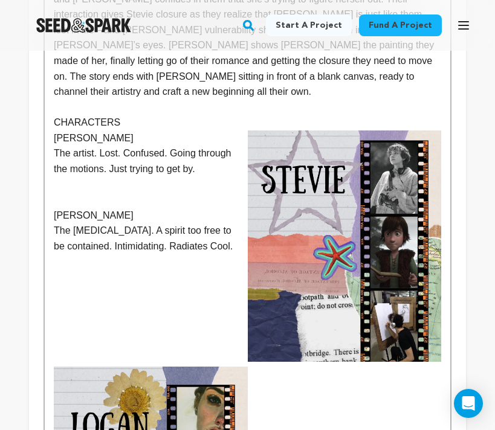
scroll to position [913, 0]
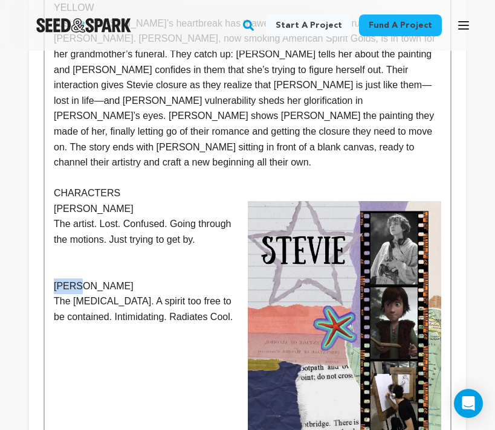
drag, startPoint x: 89, startPoint y: 191, endPoint x: 56, endPoint y: 191, distance: 33.2
click at [56, 278] on p "LOGAN" at bounding box center [247, 286] width 387 height 16
click at [147, 294] on p "The muse. A spirit too free to be contained. Intimidating. Radiates Cool." at bounding box center [247, 309] width 387 height 31
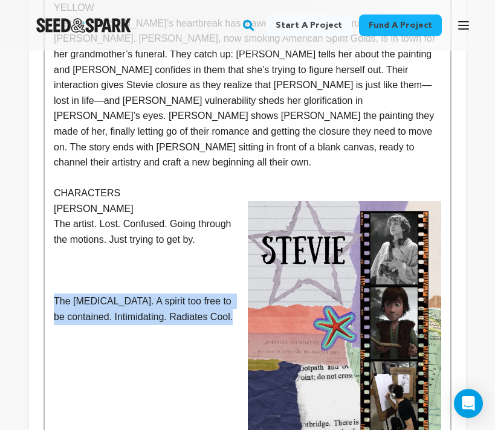
click at [147, 294] on p "The muse. A spirit too free to be contained. Intimidating. Radiates Cool." at bounding box center [247, 309] width 387 height 31
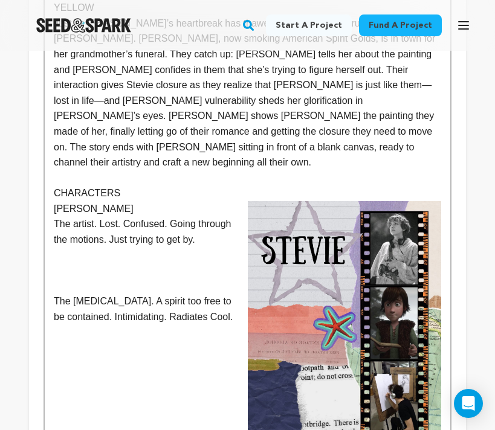
click at [220, 294] on p "The muse. A spirit too free to be contained. Intimidating. Radiates Cool." at bounding box center [247, 309] width 387 height 31
drag, startPoint x: 229, startPoint y: 226, endPoint x: 50, endPoint y: 206, distance: 180.5
click at [49, 205] on div "Shades of Muse is not a love story; it's a multi-genre film series tied togethe…" at bounding box center [247, 93] width 405 height 1191
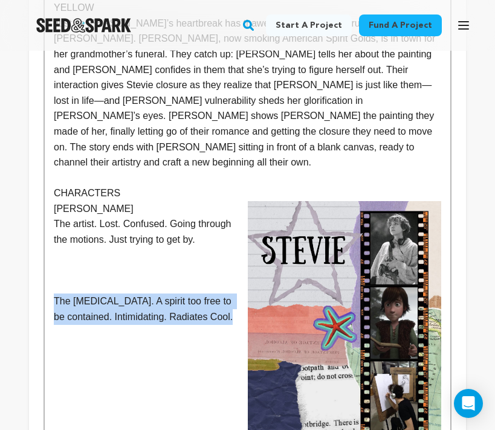
click at [119, 294] on p "The muse. A spirit too free to be contained. Intimidating. Radiates Cool." at bounding box center [247, 309] width 387 height 31
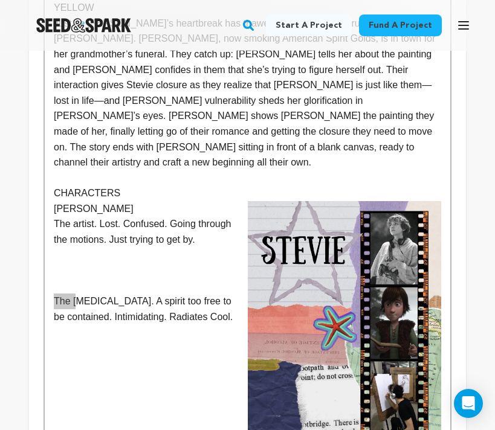
drag, startPoint x: 226, startPoint y: 223, endPoint x: 82, endPoint y: 207, distance: 144.7
click at [82, 294] on p "The muse. A spirit too free to be contained. Intimidating. Radiates Cool." at bounding box center [247, 309] width 387 height 31
click at [50, 207] on div "Shades of Muse is not a love story; it's a multi-genre film series tied togethe…" at bounding box center [247, 93] width 405 height 1191
drag, startPoint x: 54, startPoint y: 208, endPoint x: 225, endPoint y: 225, distance: 171.8
click at [225, 294] on p "The muse. A spirit too free to be contained. Intimidating. Radiates Cool." at bounding box center [247, 309] width 387 height 31
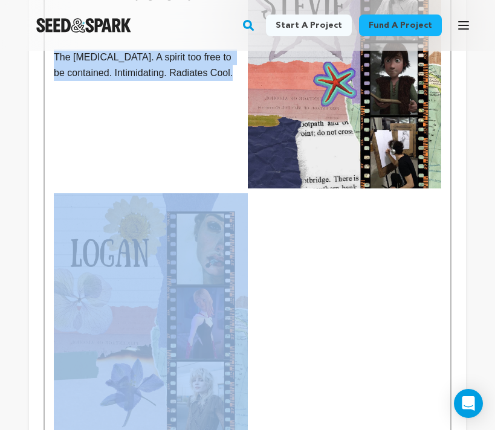
scroll to position [1158, 0]
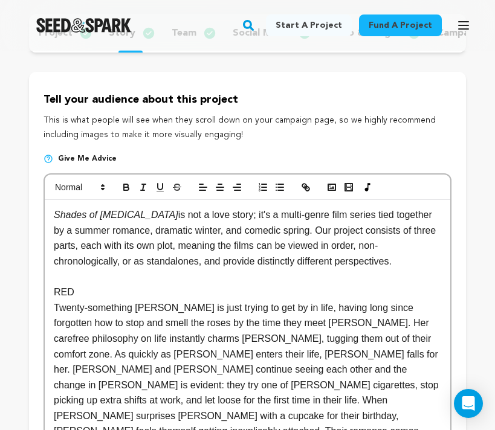
scroll to position [0, 0]
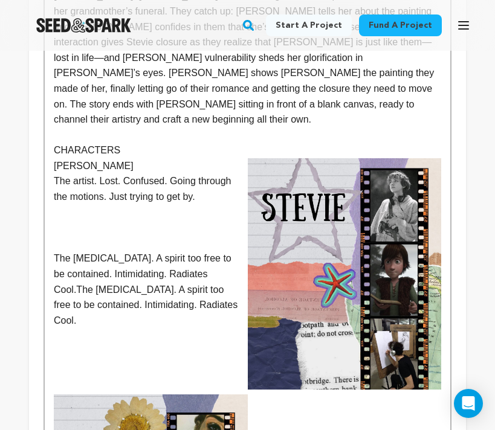
scroll to position [956, 0]
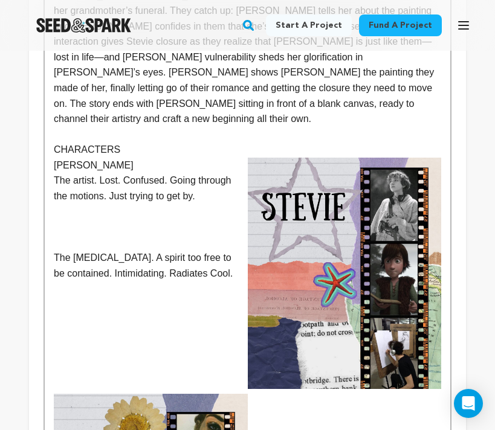
drag, startPoint x: 225, startPoint y: 183, endPoint x: 54, endPoint y: 166, distance: 171.8
click at [54, 250] on p "The muse. A spirit too free to be contained. Intimidating. Radiates Cool." at bounding box center [247, 265] width 387 height 31
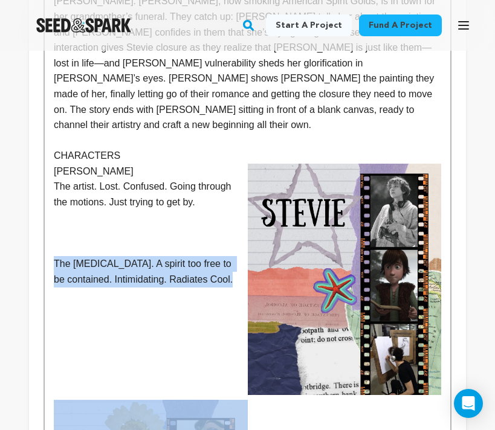
scroll to position [948, 0]
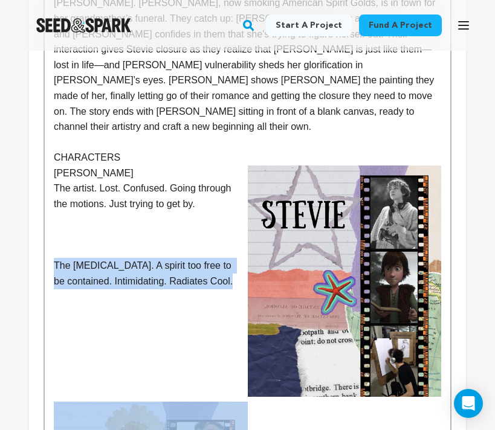
click at [54, 258] on p "The muse. A spirit too free to be contained. Intimidating. Radiates Cool." at bounding box center [247, 273] width 387 height 31
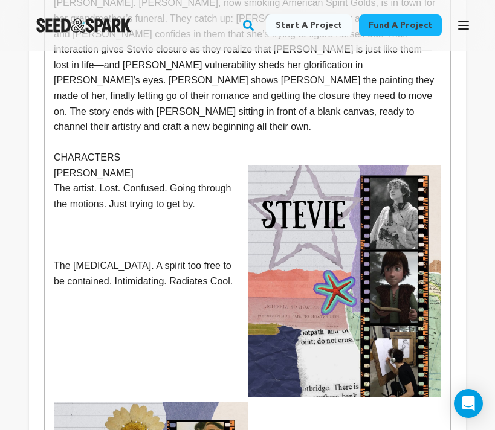
drag, startPoint x: 52, startPoint y: 168, endPoint x: 222, endPoint y: 185, distance: 170.6
click at [222, 185] on div "Shades of Muse is not a love story; it's a multi-genre film series tied togethe…" at bounding box center [247, 57] width 405 height 1191
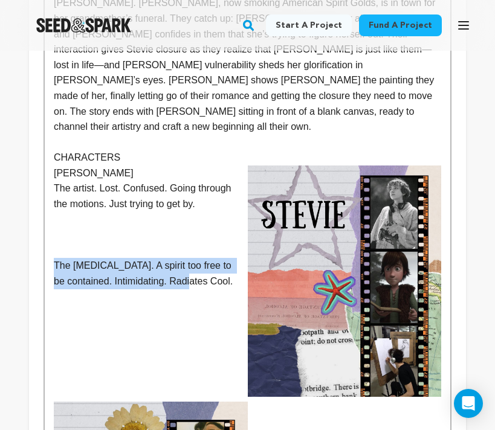
click at [367, 381] on div "Shades of Muse is not a love story; it's a multi-genre film series tied togethe…" at bounding box center [247, 57] width 405 height 1191
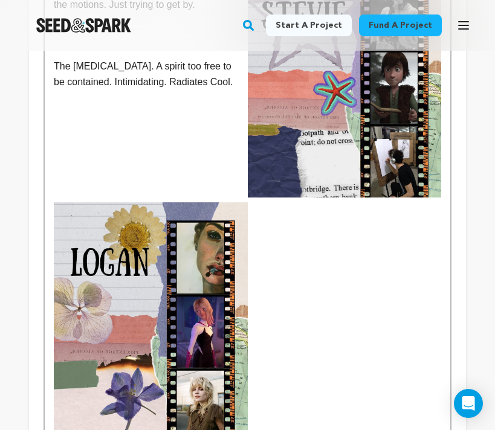
scroll to position [1147, 0]
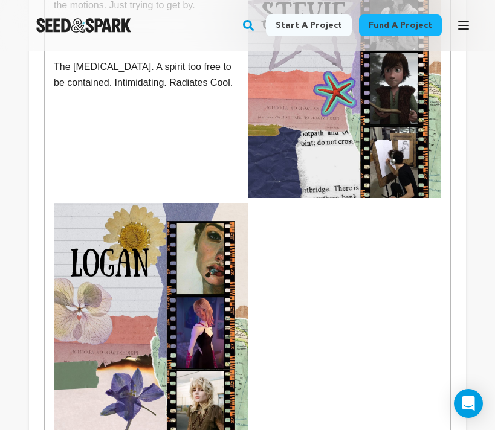
scroll to position [1131, 0]
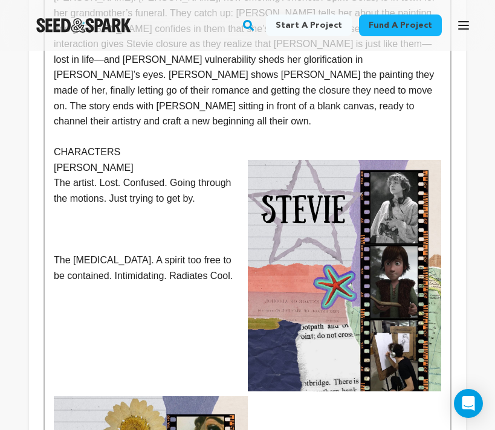
scroll to position [939, 0]
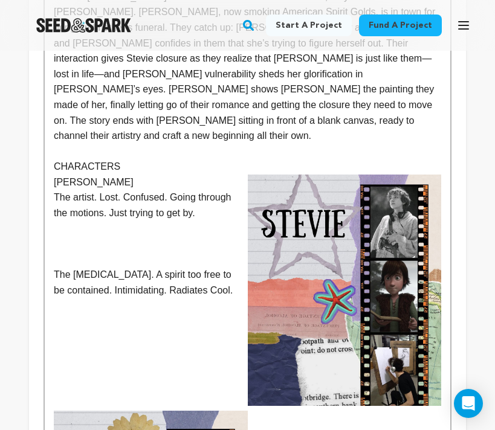
drag, startPoint x: 204, startPoint y: 124, endPoint x: 55, endPoint y: 110, distance: 149.3
click at [54, 190] on p "The artist. Lost. Confused. Going through the motions. Just trying to get by." at bounding box center [247, 205] width 387 height 31
copy p "The artist. Lost. Confused. Going through the motions. Just trying to get by."
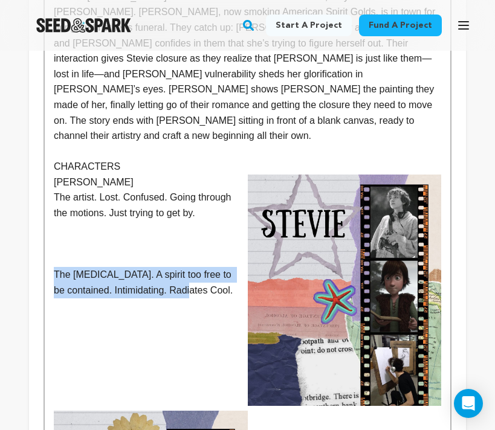
drag, startPoint x: 223, startPoint y: 198, endPoint x: 47, endPoint y: 184, distance: 176.3
click at [47, 184] on div "Shades of Muse is not a love story; it's a multi-genre film series tied togethe…" at bounding box center [247, 67] width 405 height 1191
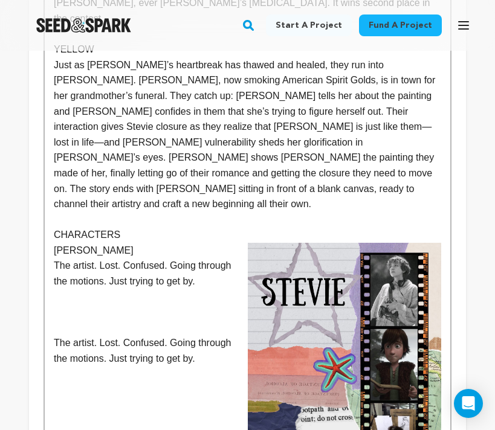
scroll to position [842, 0]
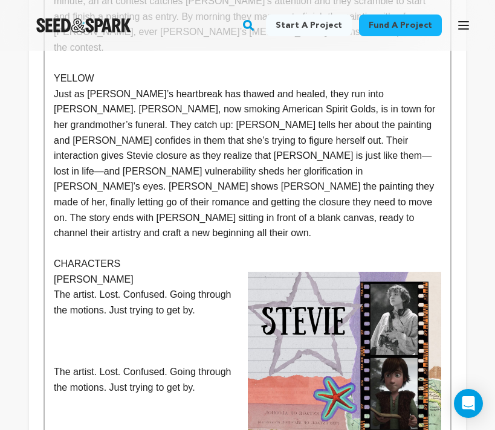
drag, startPoint x: 213, startPoint y: 215, endPoint x: 55, endPoint y: 191, distance: 160.1
click at [55, 191] on div "Shades of Muse is not a love story; it's a multi-genre film series tied togethe…" at bounding box center [247, 164] width 405 height 1191
click at [55, 272] on p "STEVIE" at bounding box center [247, 280] width 387 height 16
drag, startPoint x: 204, startPoint y: 222, endPoint x: 58, endPoint y: 204, distance: 147.3
click at [58, 287] on p "The artist. Lost. Confused. Going through the motions. Just trying to get by." at bounding box center [247, 302] width 387 height 31
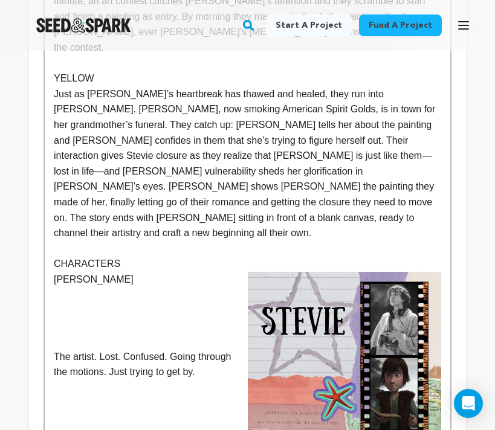
click at [60, 272] on p "STEVIE" at bounding box center [247, 280] width 387 height 16
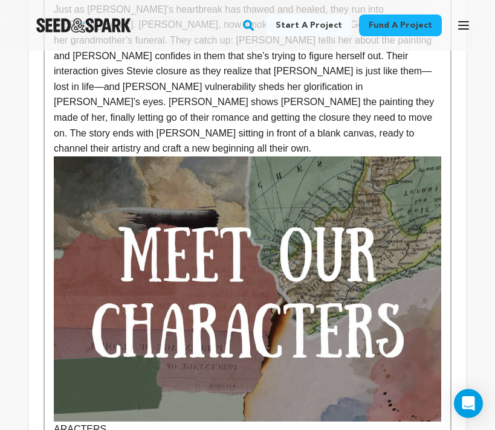
scroll to position [928, 0]
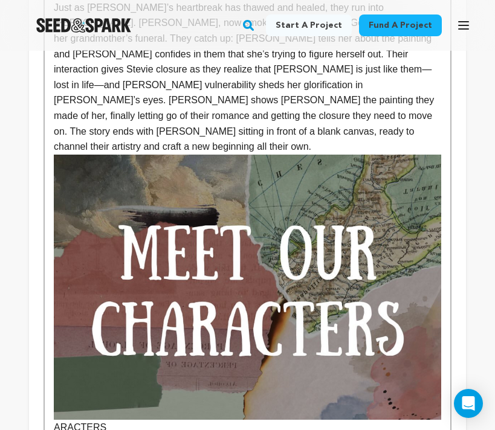
click at [197, 236] on img at bounding box center [247, 287] width 387 height 265
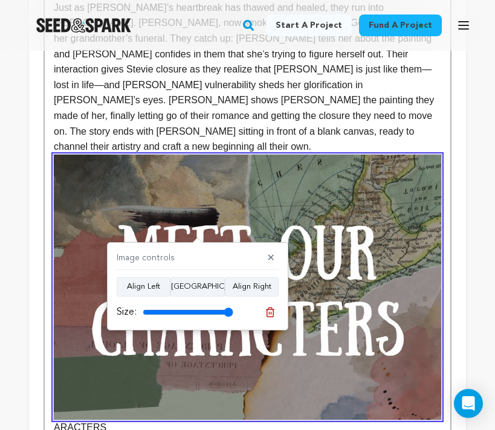
click at [451, 120] on div "Tell your audience about this project This is what people will see when they sc…" at bounding box center [247, 167] width 437 height 1626
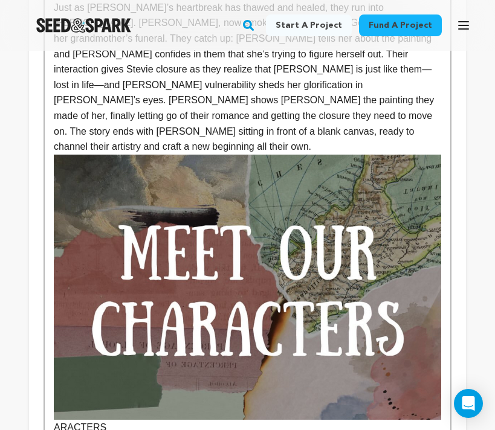
click at [98, 338] on p "ARACTERS" at bounding box center [247, 295] width 387 height 281
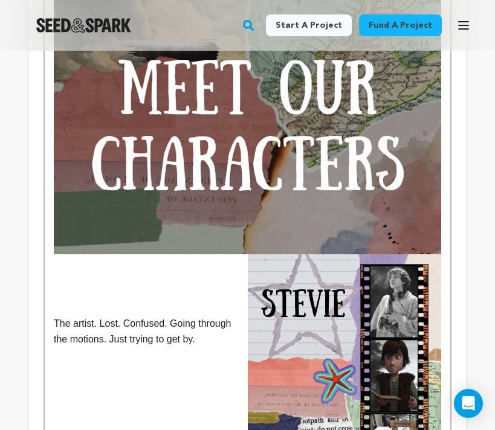
scroll to position [1095, 0]
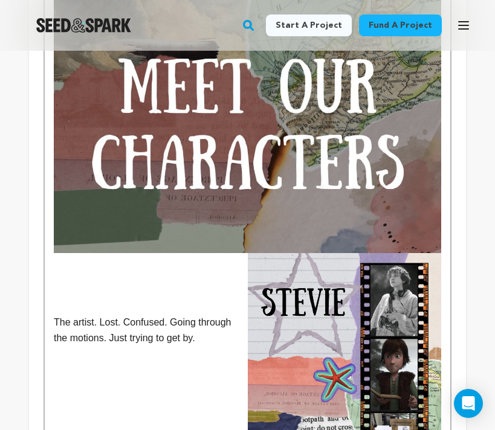
click at [109, 268] on p at bounding box center [247, 276] width 387 height 16
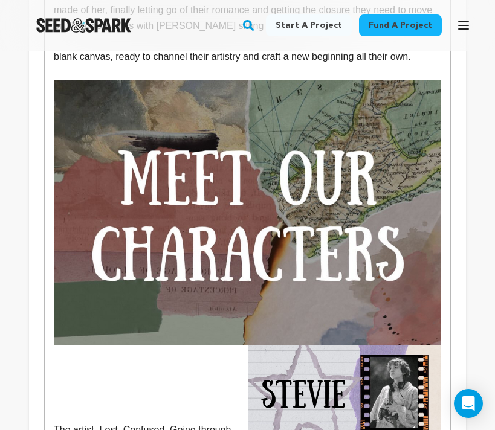
scroll to position [1036, 0]
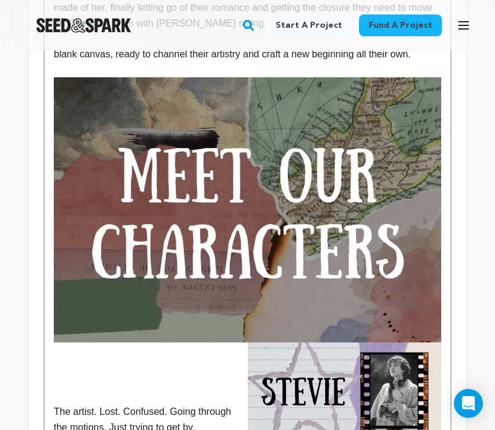
click at [363, 188] on img at bounding box center [247, 209] width 387 height 265
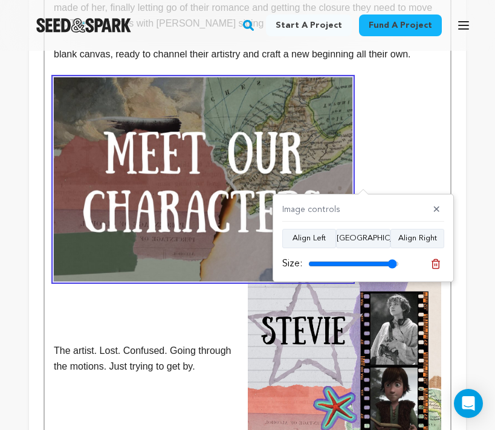
type input "100"
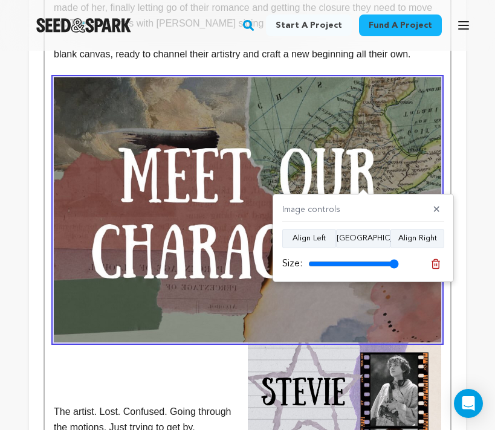
drag, startPoint x: 391, startPoint y: 263, endPoint x: 413, endPoint y: 260, distance: 21.3
click at [399, 260] on input "range" at bounding box center [353, 264] width 91 height 10
click at [155, 342] on p at bounding box center [247, 350] width 387 height 16
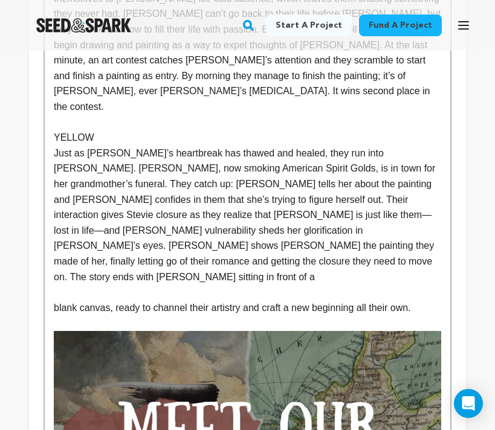
scroll to position [781, 0]
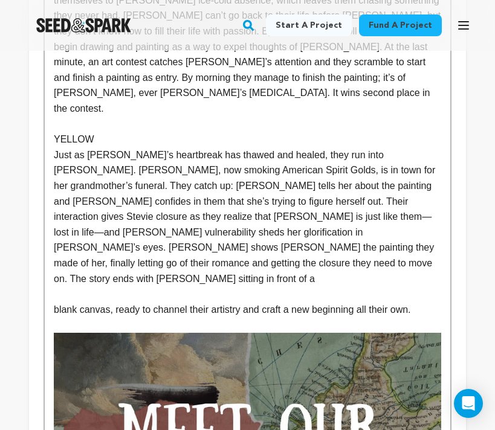
click at [356, 302] on p "blank canvas, ready to channel their artistry and craft a new beginning all the…" at bounding box center [247, 310] width 387 height 16
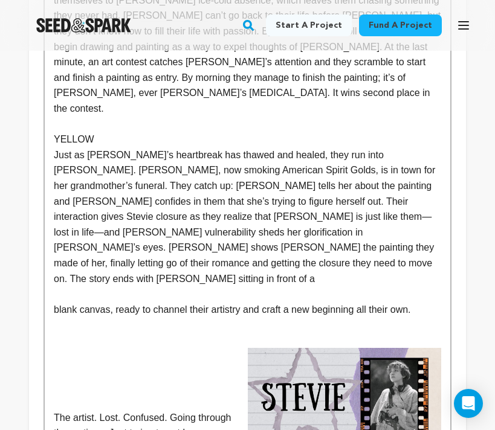
drag, startPoint x: 423, startPoint y: 218, endPoint x: 434, endPoint y: 219, distance: 10.9
click at [434, 302] on p "blank canvas, ready to channel their artistry and craft a new beginning all the…" at bounding box center [247, 310] width 387 height 16
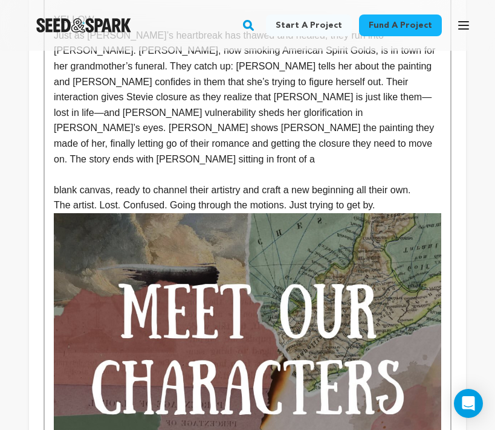
scroll to position [872, 0]
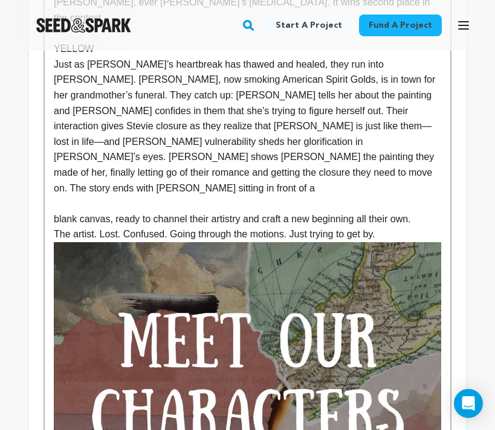
drag, startPoint x: 387, startPoint y: 139, endPoint x: 10, endPoint y: 141, distance: 376.9
click at [10, 141] on div "Back to Project Dashboard Edit Project You have campaign feedback to address! O…" at bounding box center [247, 193] width 495 height 2028
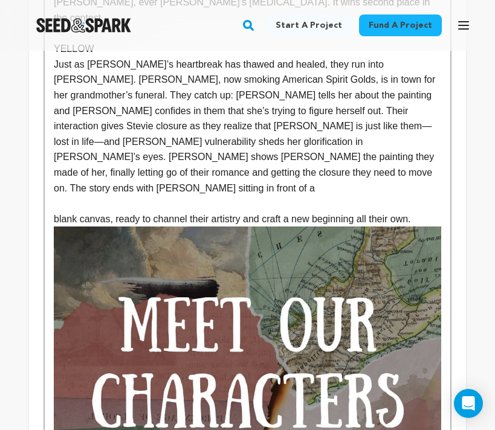
click at [56, 211] on p "blank canvas, ready to channel their artistry and craft a new beginning all the…" at bounding box center [247, 219] width 387 height 16
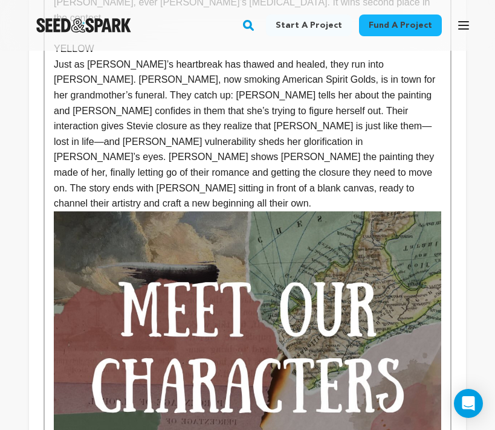
click at [422, 112] on p "Just as Stevie’s heartbreak has thawed and healed, they run into Logan. Logan, …" at bounding box center [247, 134] width 387 height 155
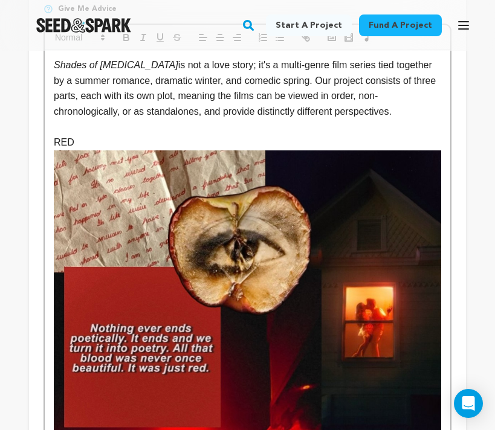
scroll to position [543, 0]
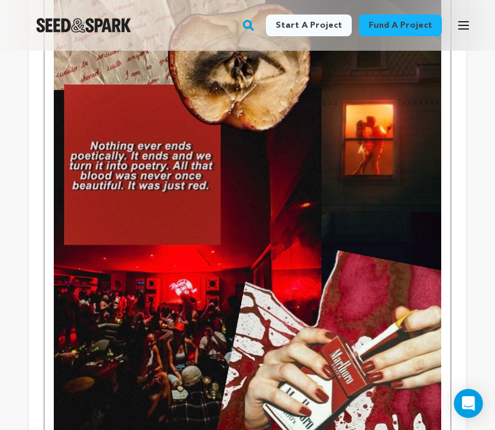
click at [240, 140] on img at bounding box center [247, 214] width 387 height 492
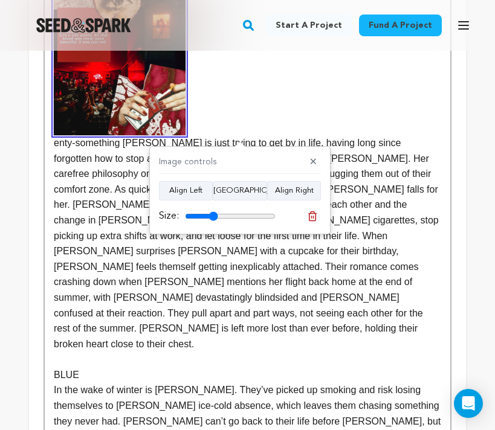
drag, startPoint x: 269, startPoint y: 217, endPoint x: 213, endPoint y: 217, distance: 56.8
click at [213, 217] on input "range" at bounding box center [230, 216] width 91 height 10
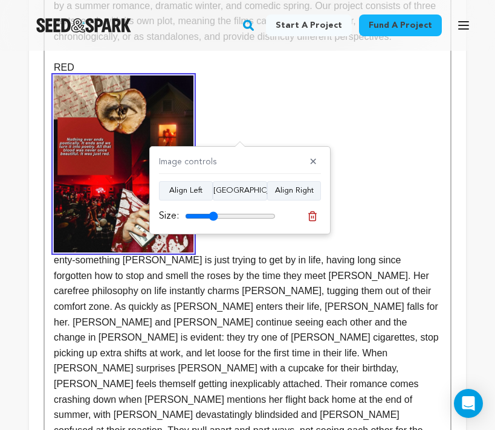
scroll to position [422, 0]
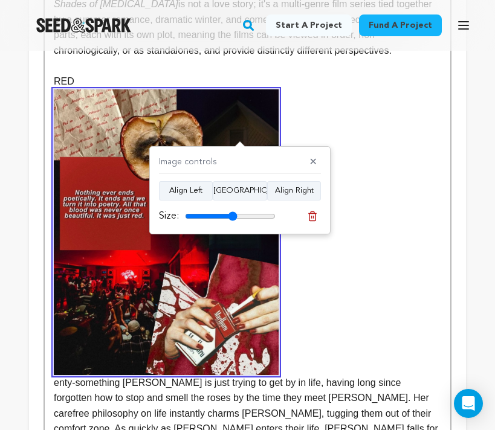
drag, startPoint x: 212, startPoint y: 217, endPoint x: 233, endPoint y: 217, distance: 21.1
type input "58"
click at [233, 217] on input "range" at bounding box center [230, 216] width 91 height 10
click at [328, 268] on p "RED enty-something Stevie is just trying to get by in life, having long since f…" at bounding box center [247, 333] width 387 height 518
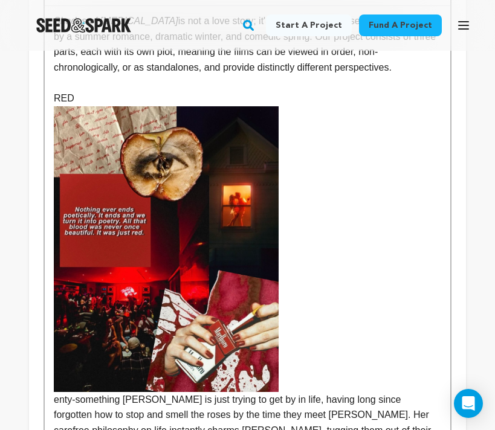
scroll to position [401, 0]
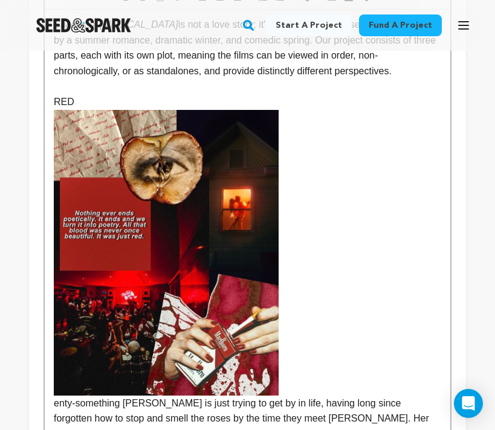
click at [388, 161] on p "RED enty-something Stevie is just trying to get by in life, having long since f…" at bounding box center [247, 353] width 387 height 518
click at [340, 138] on p "RED enty-something Stevie is just trying to get by in life, having long since f…" at bounding box center [247, 353] width 387 height 518
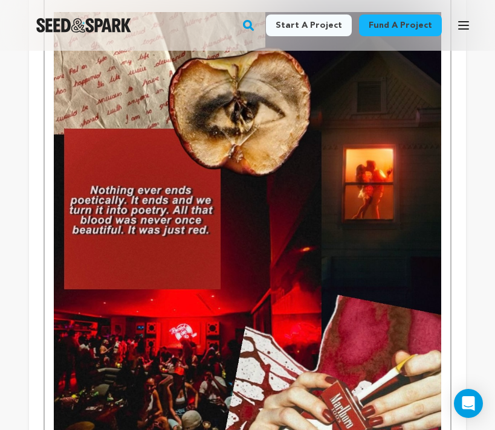
scroll to position [515, 0]
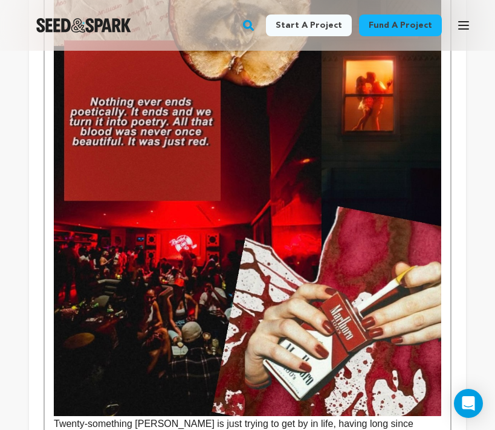
click at [322, 182] on img at bounding box center [247, 170] width 387 height 492
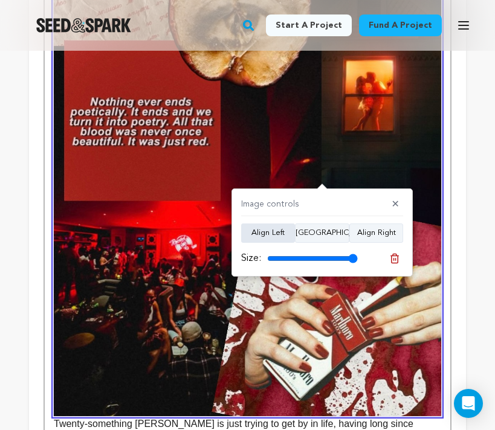
click at [269, 234] on button "Align Left" at bounding box center [268, 232] width 54 height 19
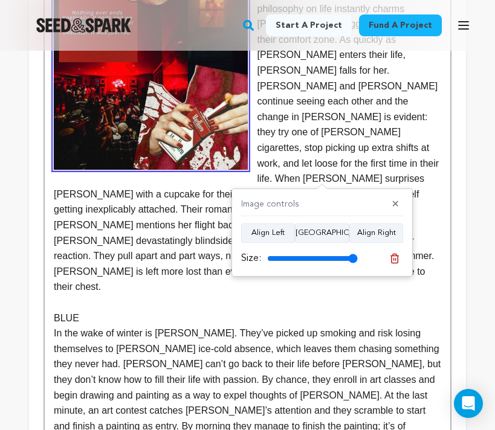
click at [231, 111] on img at bounding box center [151, 47] width 194 height 246
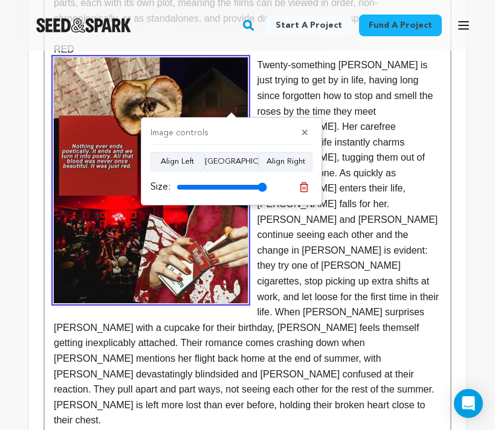
click at [370, 428] on p at bounding box center [247, 436] width 387 height 16
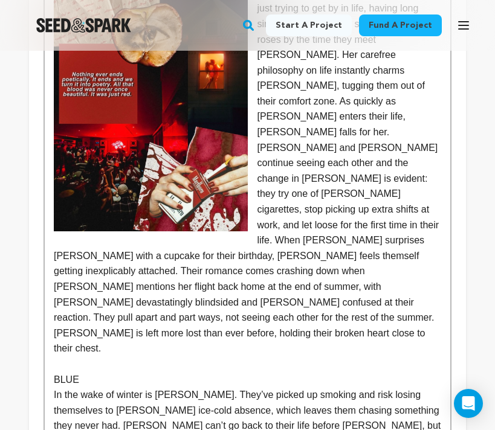
scroll to position [558, 0]
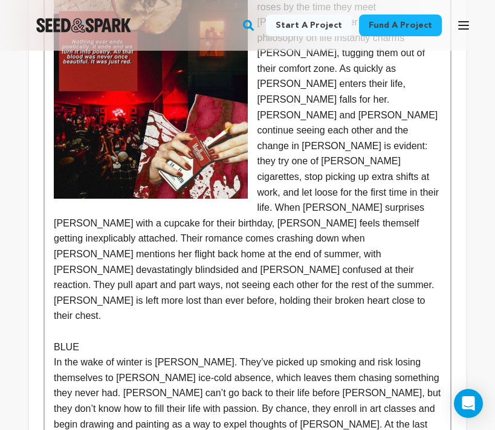
click at [210, 169] on img at bounding box center [151, 76] width 194 height 246
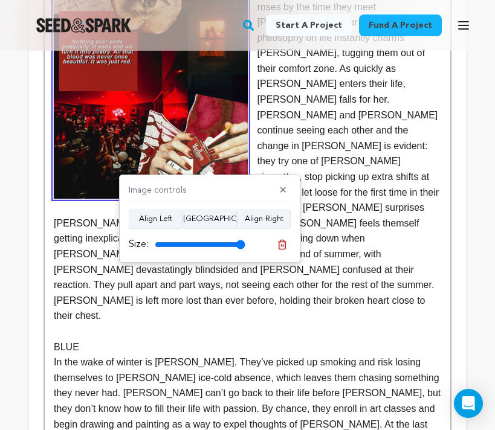
drag, startPoint x: 242, startPoint y: 247, endPoint x: 251, endPoint y: 247, distance: 9.1
click at [245, 247] on input "range" at bounding box center [200, 245] width 91 height 10
click at [291, 186] on div "Image controls ✕ Align Left Align Center Align Right Size:" at bounding box center [209, 219] width 181 height 88
click at [286, 186] on button "✕" at bounding box center [282, 191] width 15 height 12
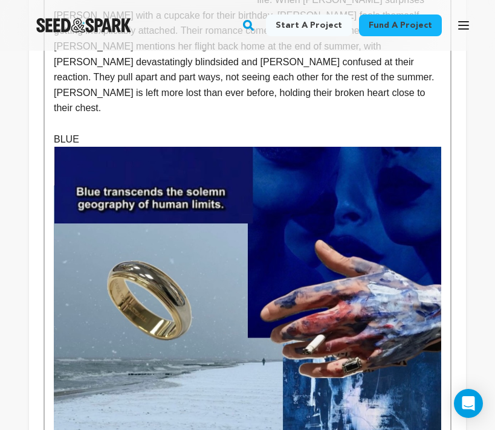
scroll to position [768, 0]
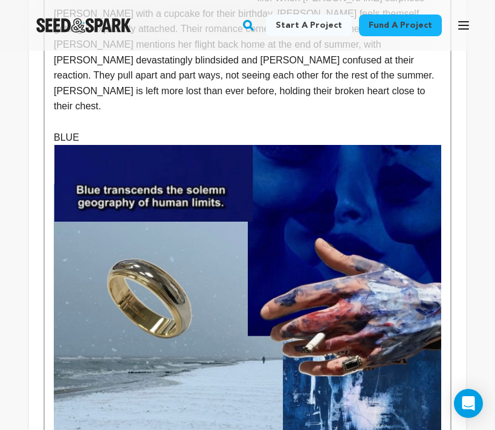
click at [371, 280] on img at bounding box center [247, 375] width 387 height 461
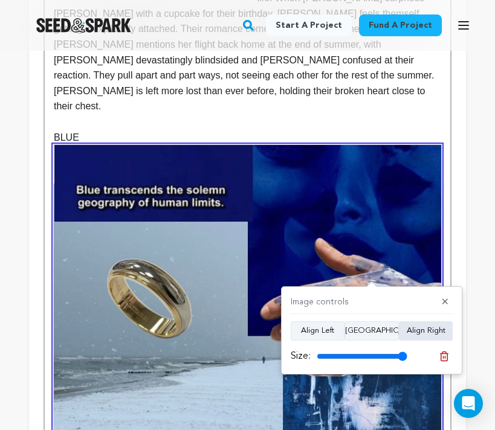
click at [427, 331] on button "Align Right" at bounding box center [426, 330] width 54 height 19
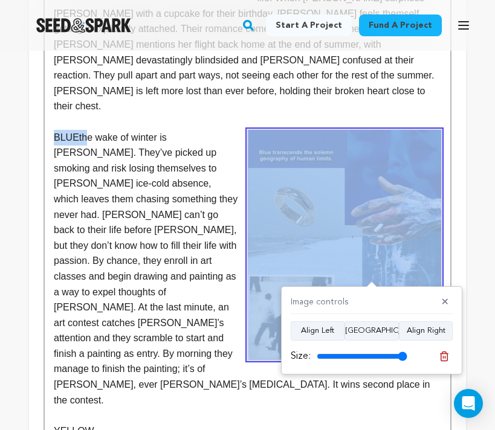
drag, startPoint x: 84, startPoint y: 91, endPoint x: 50, endPoint y: 89, distance: 33.9
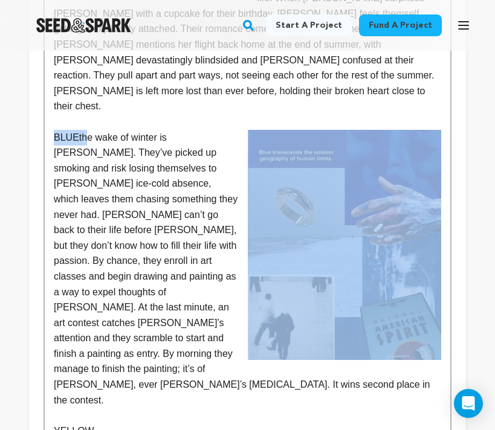
click at [77, 130] on p "BLUE the wake of winter is Stevie. They’ve picked up smoking and risk losing th…" at bounding box center [247, 269] width 387 height 278
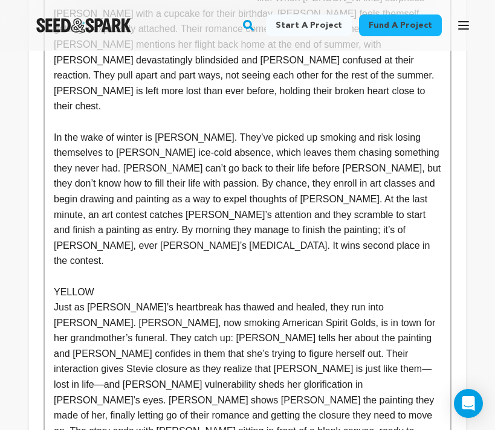
click at [163, 114] on p at bounding box center [247, 122] width 387 height 16
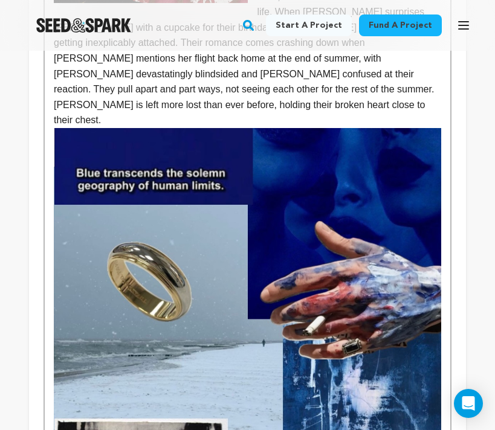
scroll to position [745, 0]
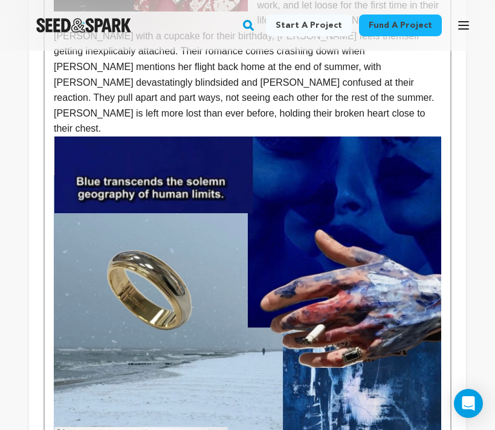
click at [365, 163] on img at bounding box center [247, 366] width 387 height 461
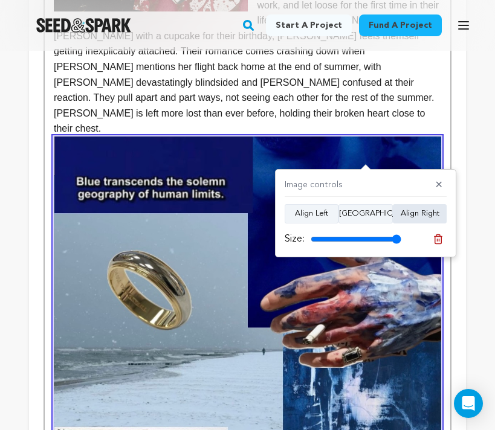
click at [407, 208] on button "Align Right" at bounding box center [420, 213] width 54 height 19
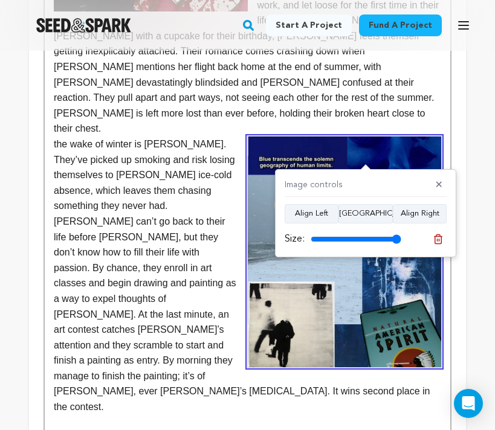
click at [196, 196] on p "the wake of winter is Stevie. They’ve picked up smoking and risk losing themsel…" at bounding box center [247, 275] width 387 height 278
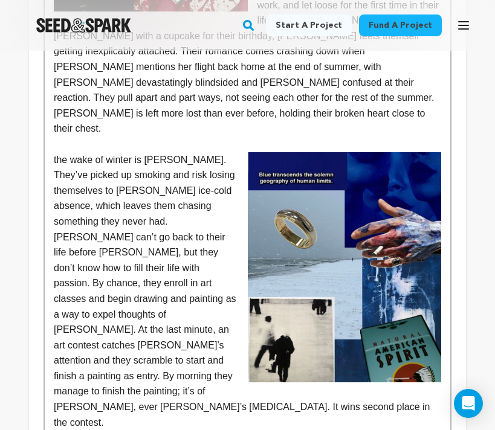
click at [55, 152] on p "the wake of winter is Stevie. They’ve picked up smoking and risk losing themsel…" at bounding box center [247, 291] width 387 height 278
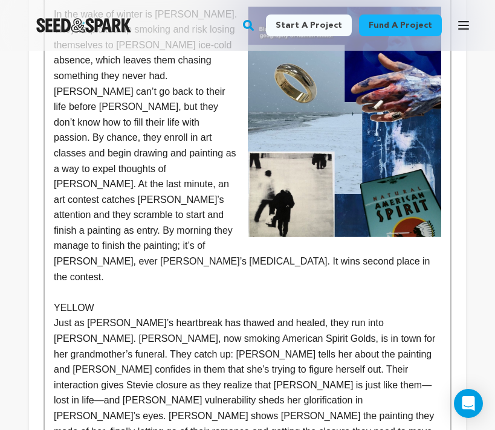
scroll to position [891, 0]
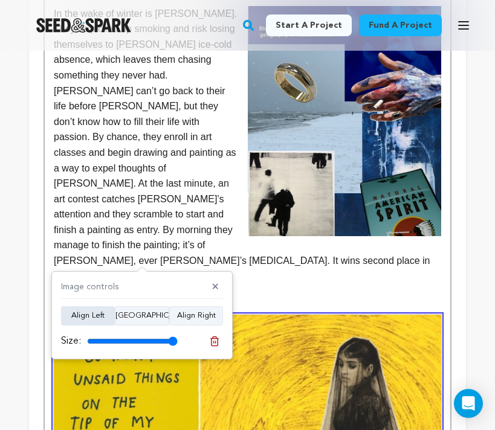
click at [101, 309] on button "Align Left" at bounding box center [88, 315] width 54 height 19
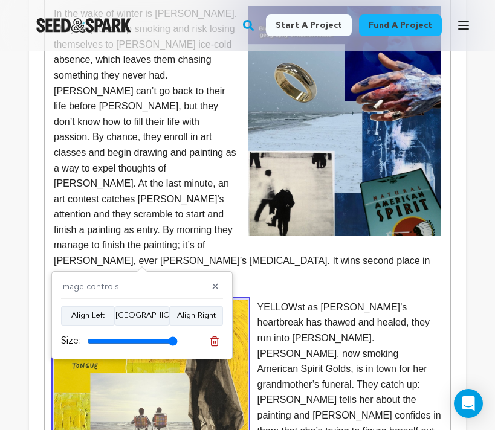
click at [291, 284] on p at bounding box center [247, 292] width 387 height 16
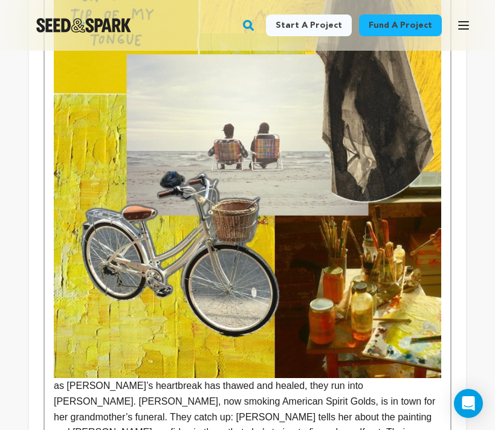
scroll to position [1294, 0]
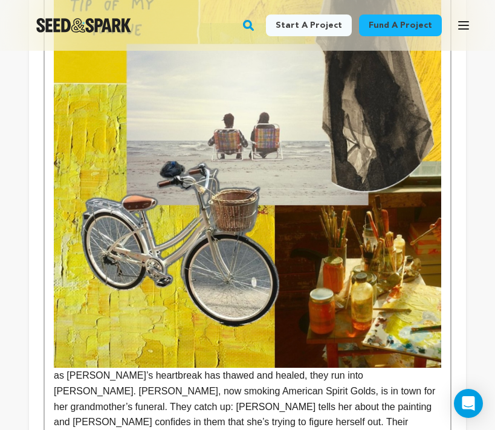
click at [54, 300] on p "as Stevie’s heartbreak has thawed and healed, they run into Logan. Logan, now s…" at bounding box center [247, 210] width 387 height 626
click at [257, 233] on img at bounding box center [247, 132] width 387 height 471
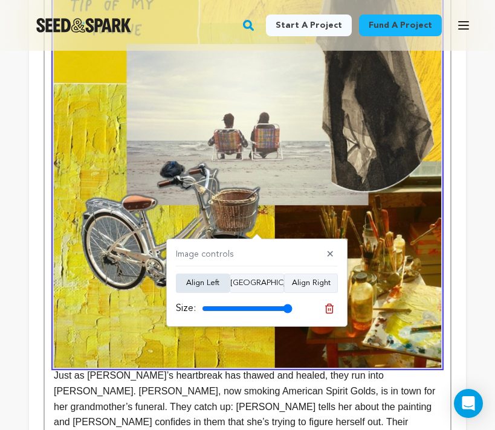
click at [214, 287] on button "Align Left" at bounding box center [203, 283] width 54 height 19
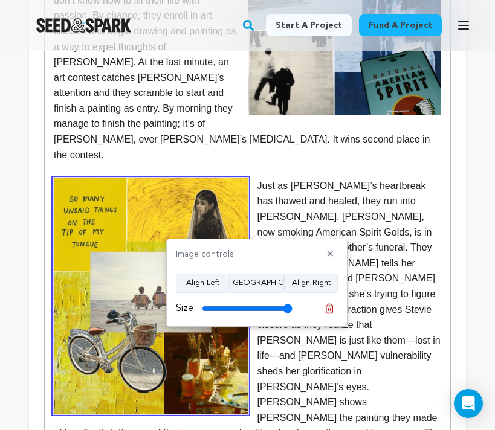
scroll to position [1009, 0]
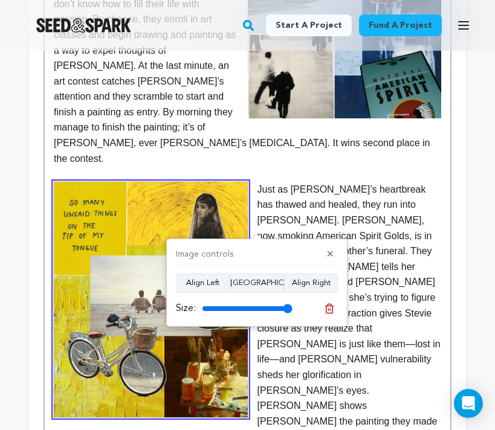
click at [394, 210] on p "Just as Stevie’s heartbreak has thawed and healed, they run into Logan. Logan, …" at bounding box center [247, 329] width 387 height 294
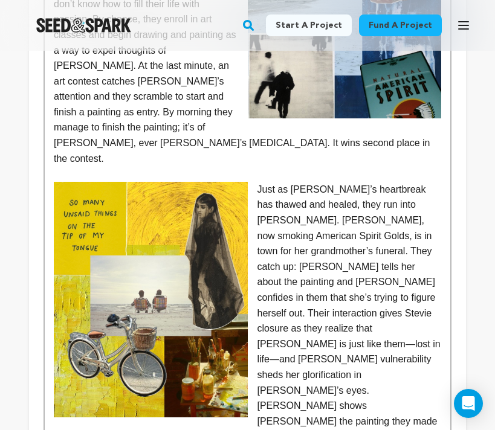
click at [336, 344] on p "Just as Stevie’s heartbreak has thawed and healed, they run into Logan. Logan, …" at bounding box center [247, 329] width 387 height 294
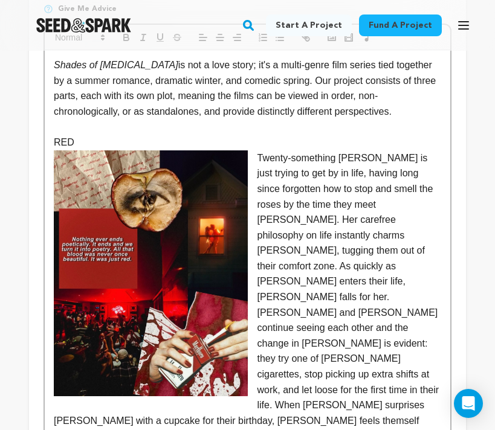
scroll to position [371, 0]
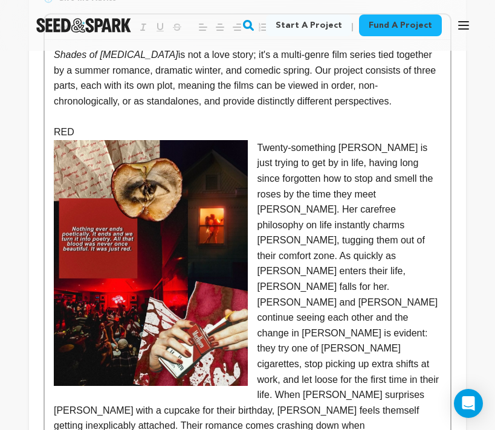
click at [281, 130] on p "RED" at bounding box center [247, 132] width 387 height 16
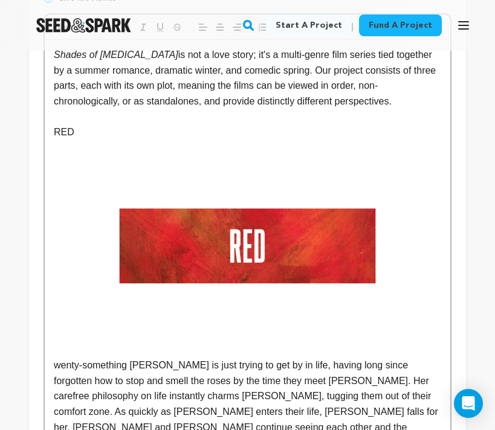
click at [211, 242] on img at bounding box center [247, 249] width 387 height 218
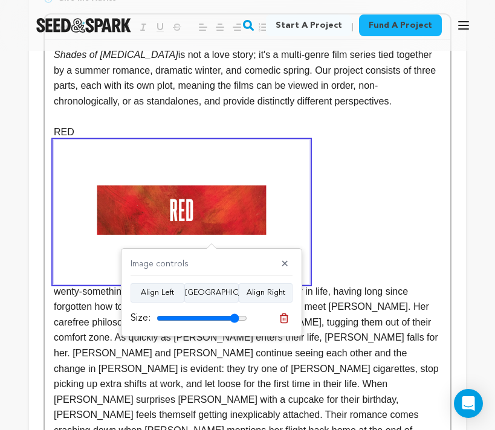
type input "100"
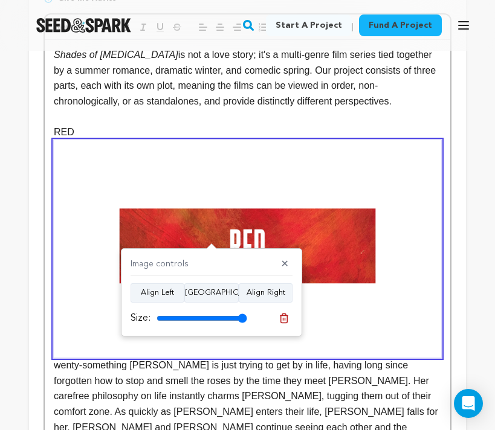
drag, startPoint x: 243, startPoint y: 315, endPoint x: 299, endPoint y: 329, distance: 57.9
click at [247, 323] on input "range" at bounding box center [201, 318] width 91 height 10
click at [440, 120] on p at bounding box center [247, 117] width 387 height 16
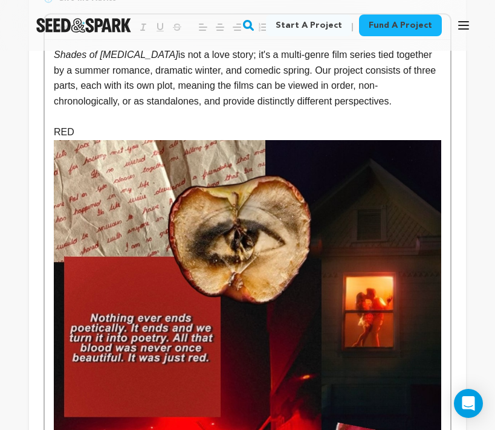
click at [384, 216] on img at bounding box center [247, 386] width 387 height 492
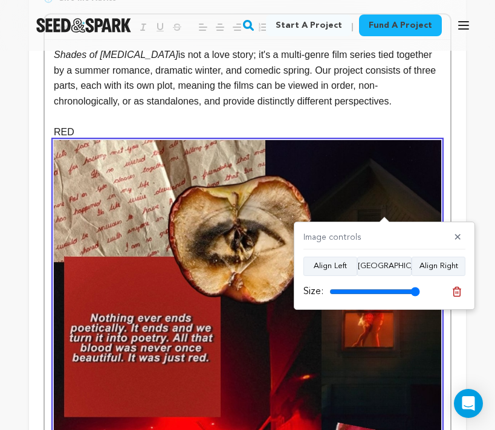
click at [406, 115] on p at bounding box center [247, 117] width 387 height 16
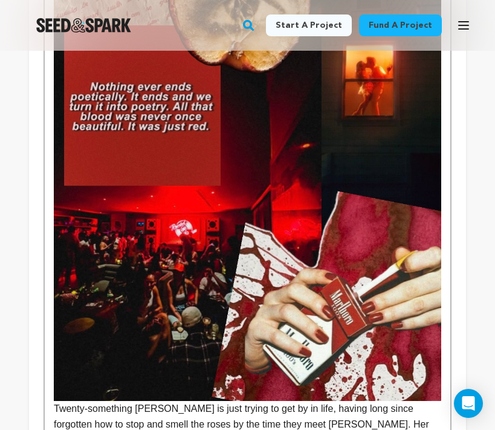
scroll to position [586, 0]
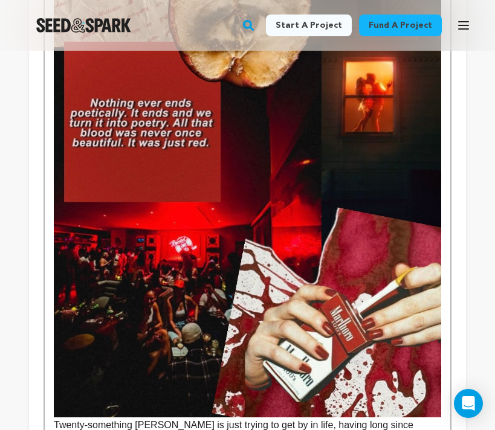
click at [370, 136] on img at bounding box center [247, 171] width 387 height 492
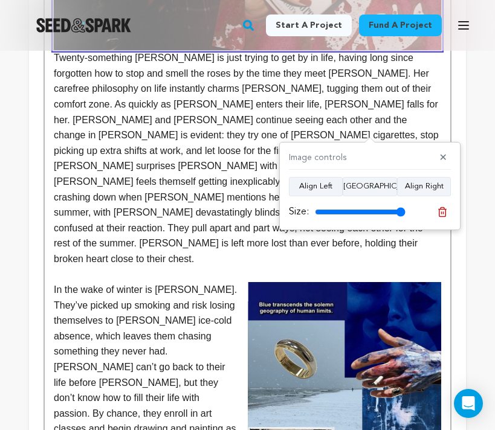
scroll to position [946, 0]
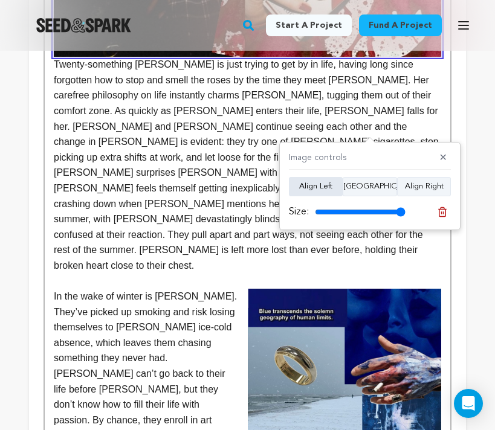
click at [316, 182] on button "Align Left" at bounding box center [316, 186] width 54 height 19
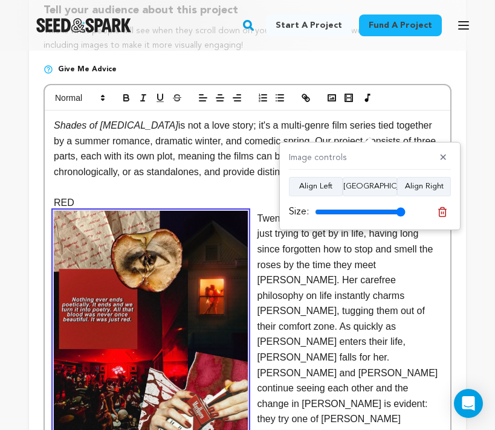
scroll to position [299, 0]
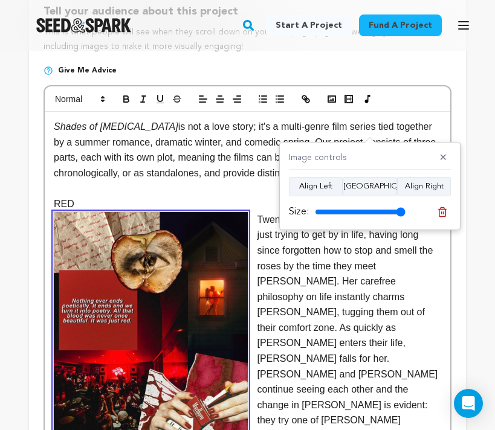
click at [135, 196] on p at bounding box center [247, 189] width 387 height 16
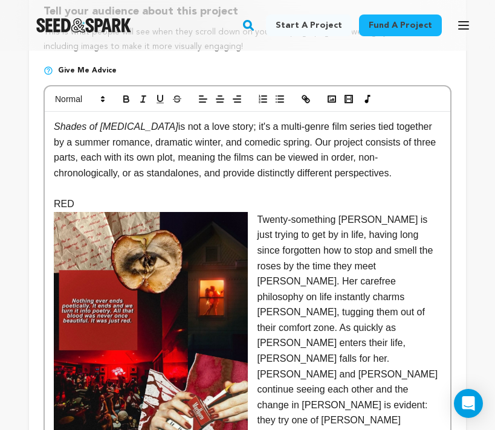
click at [64, 201] on p "RED" at bounding box center [247, 204] width 387 height 16
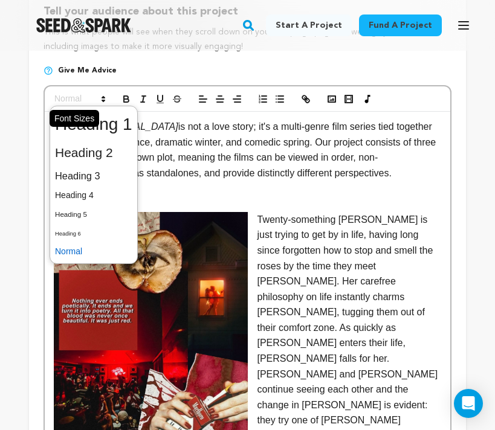
click at [104, 98] on polygon at bounding box center [103, 97] width 2 height 1
click at [102, 158] on span at bounding box center [93, 152] width 77 height 25
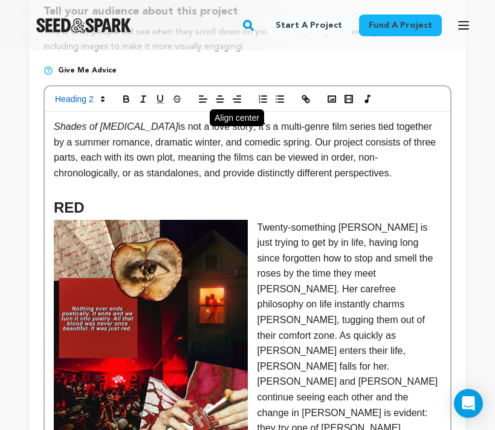
click at [220, 102] on line "button" at bounding box center [220, 102] width 6 height 0
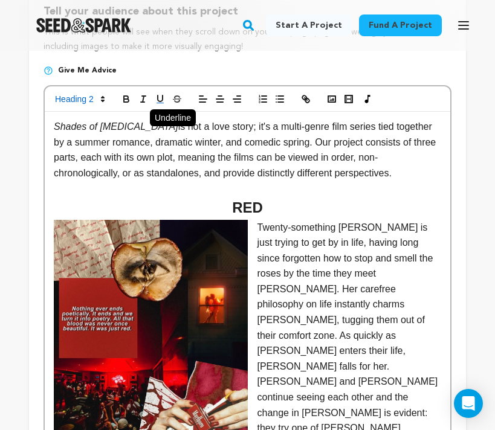
click at [163, 101] on icon "button" at bounding box center [160, 99] width 11 height 11
click at [274, 212] on h2 "RED" at bounding box center [247, 207] width 387 height 23
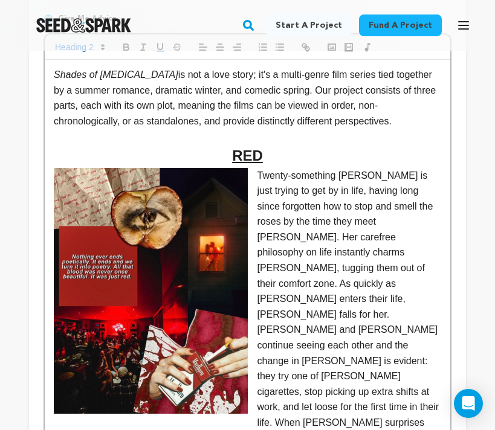
scroll to position [347, 0]
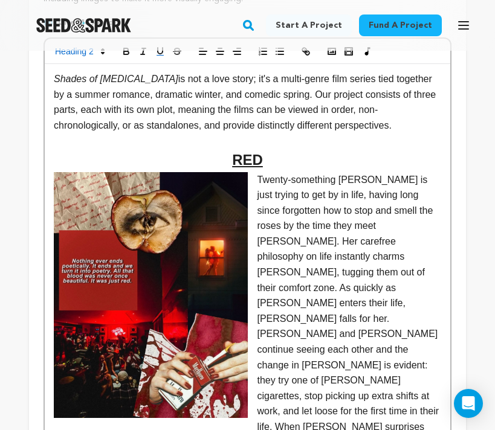
click at [258, 167] on u "RED" at bounding box center [247, 160] width 31 height 16
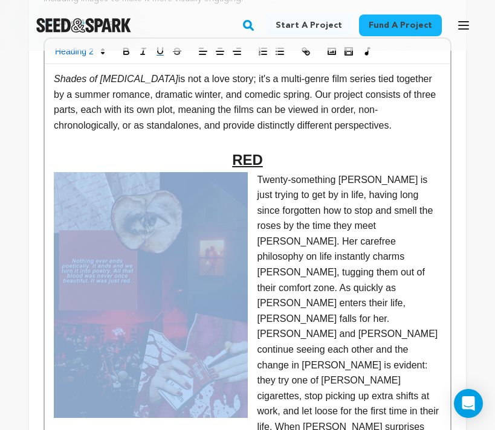
click at [258, 167] on u "RED" at bounding box center [247, 160] width 31 height 16
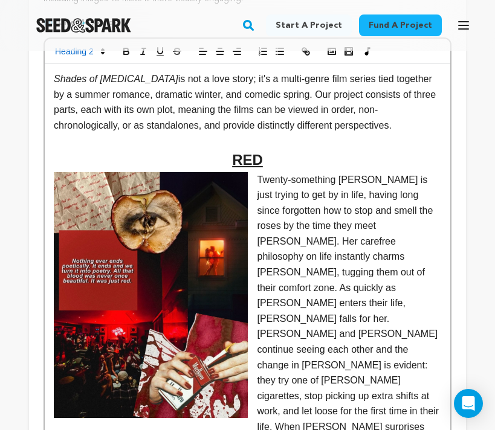
click at [251, 155] on u "RED" at bounding box center [247, 160] width 31 height 16
copy u "RED"
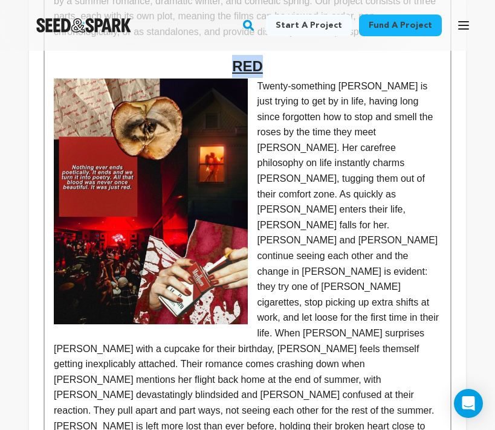
scroll to position [441, 0]
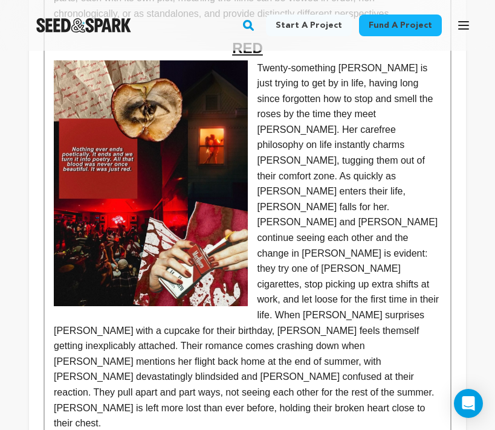
scroll to position [475, 0]
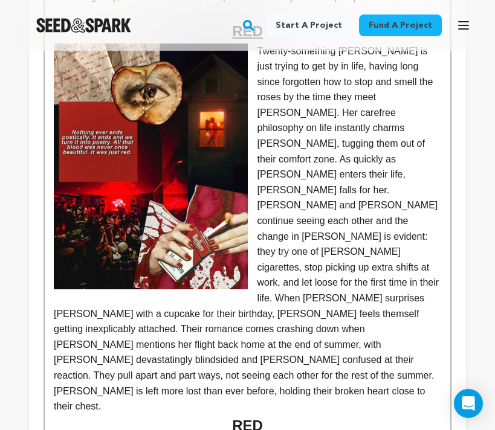
click at [245, 417] on u "RED" at bounding box center [247, 425] width 31 height 16
click at [266, 365] on p "Twenty-something Stevie is just trying to get by in life, having long since for…" at bounding box center [247, 228] width 387 height 371
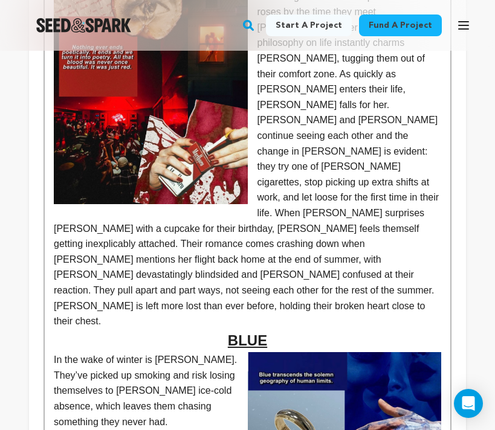
scroll to position [562, 0]
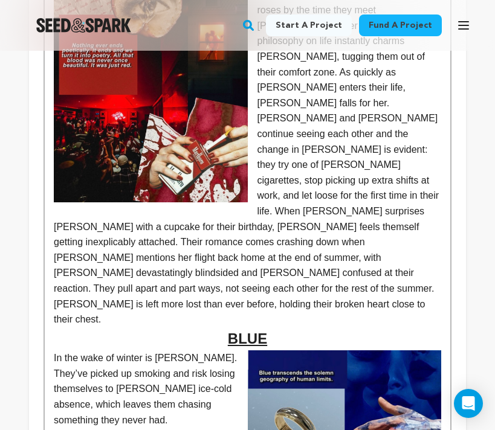
click at [297, 327] on h2 "BLUE" at bounding box center [247, 338] width 387 height 23
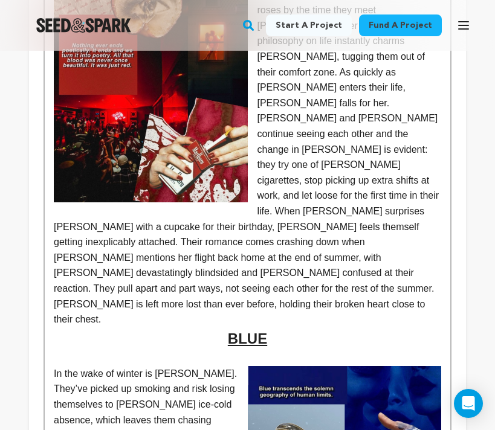
click at [295, 271] on p "Twenty-something Stevie is just trying to get by in life, having long since for…" at bounding box center [247, 142] width 387 height 371
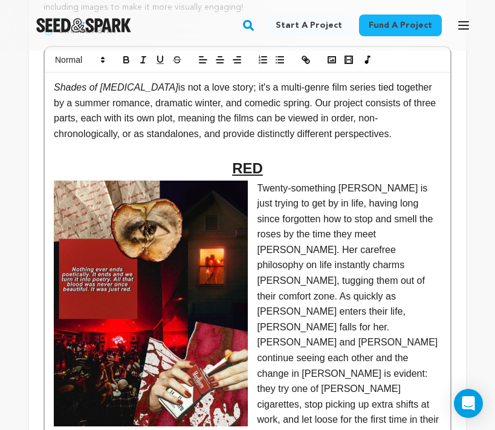
scroll to position [298, 0]
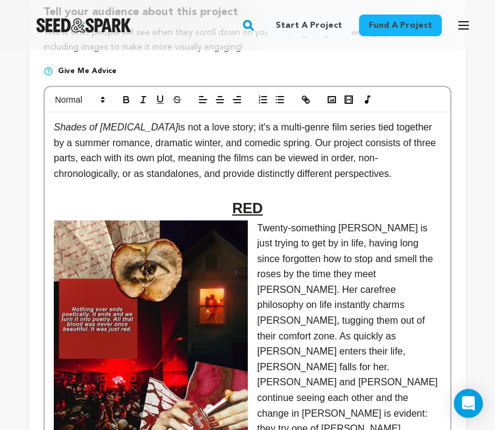
click at [276, 208] on h2 "RED" at bounding box center [247, 208] width 387 height 23
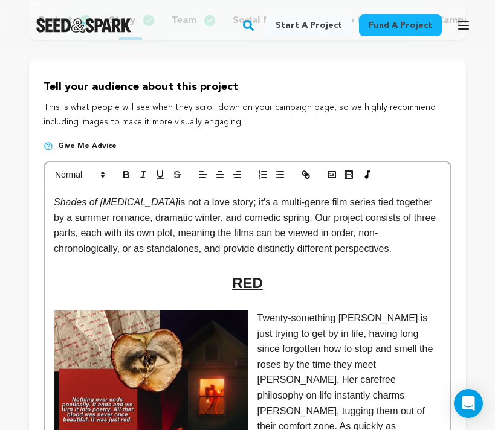
scroll to position [221, 0]
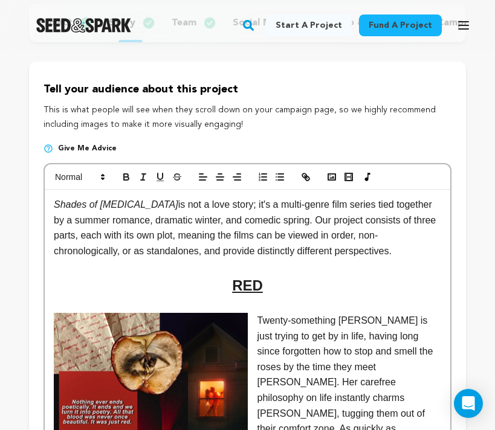
click at [263, 289] on h2 "RED" at bounding box center [247, 285] width 387 height 23
click at [252, 286] on u "RED" at bounding box center [247, 285] width 31 height 16
copy u "RED"
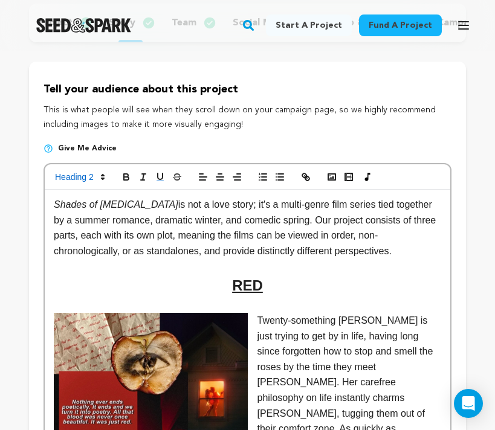
click at [55, 200] on em "Shades of Muse" at bounding box center [116, 204] width 124 height 10
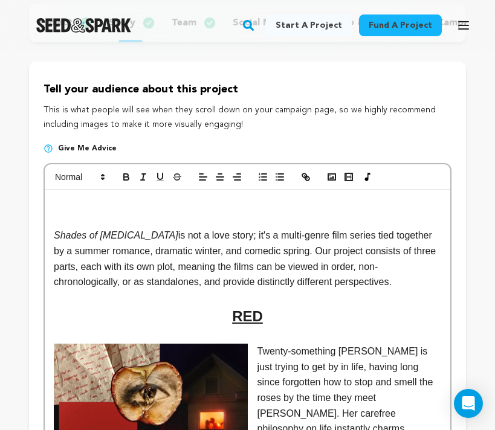
click at [215, 213] on p at bounding box center [247, 221] width 387 height 16
click at [235, 205] on p at bounding box center [247, 205] width 387 height 16
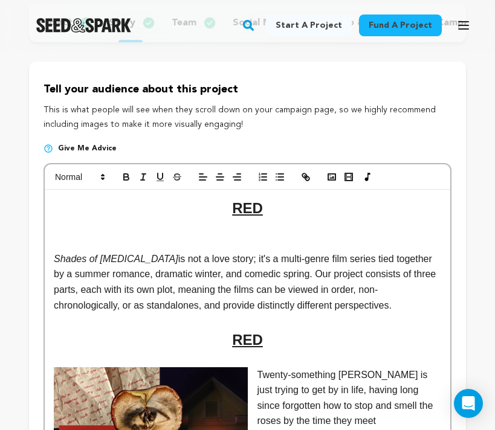
scroll to position [0, 0]
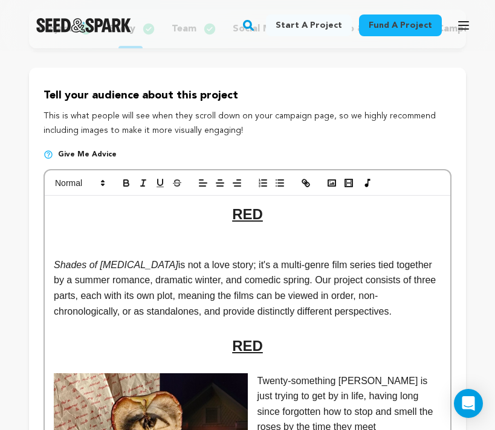
click at [246, 243] on p at bounding box center [247, 250] width 387 height 16
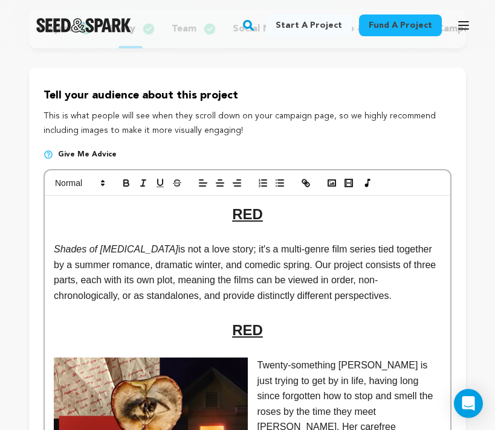
click at [253, 212] on u "RED" at bounding box center [247, 214] width 31 height 16
click at [300, 310] on p at bounding box center [247, 312] width 387 height 16
click at [338, 336] on h2 "RED" at bounding box center [247, 330] width 387 height 23
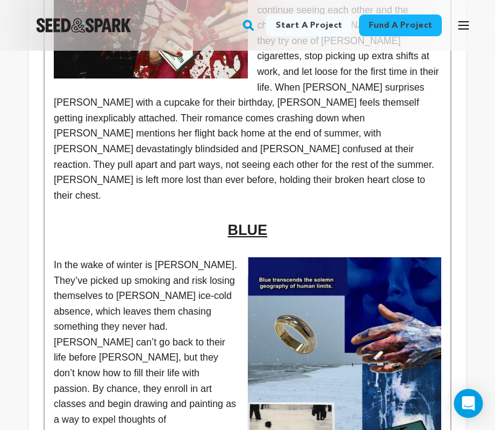
scroll to position [750, 0]
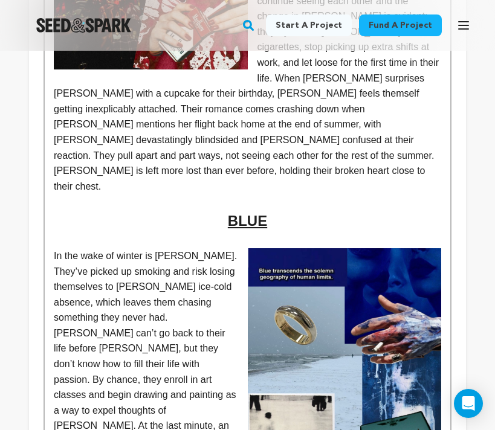
click at [257, 213] on u "BLUE" at bounding box center [247, 221] width 39 height 16
copy u "BLUE"
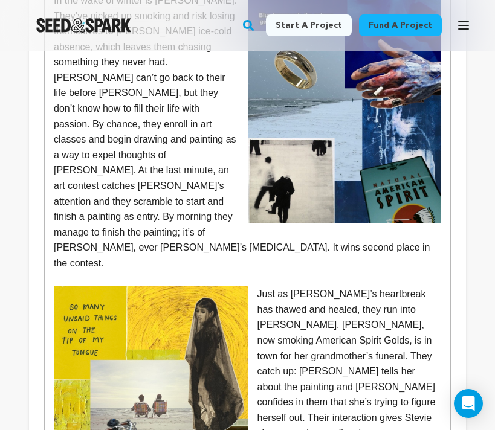
scroll to position [1024, 0]
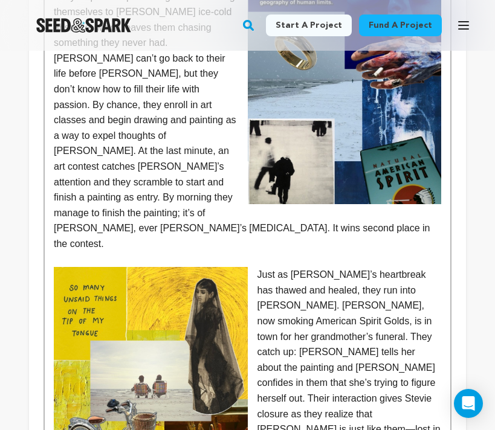
click at [267, 172] on p "In the wake of winter is Stevie. They’ve picked up smoking and risk losing them…" at bounding box center [247, 112] width 387 height 278
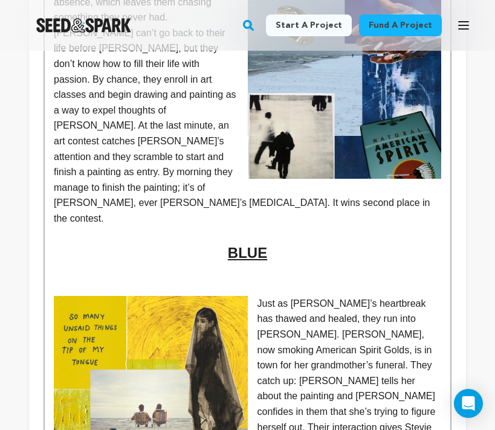
scroll to position [1066, 0]
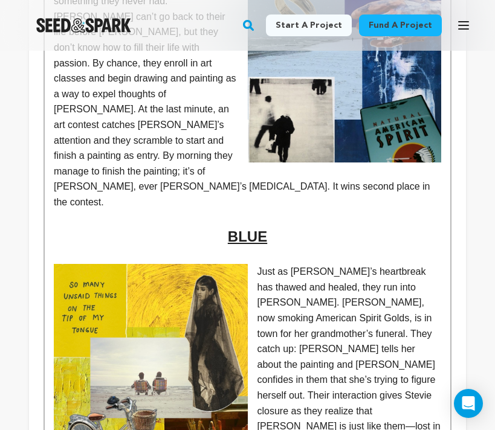
click at [252, 210] on p at bounding box center [247, 218] width 387 height 16
click at [257, 228] on u "BLUE" at bounding box center [247, 236] width 39 height 16
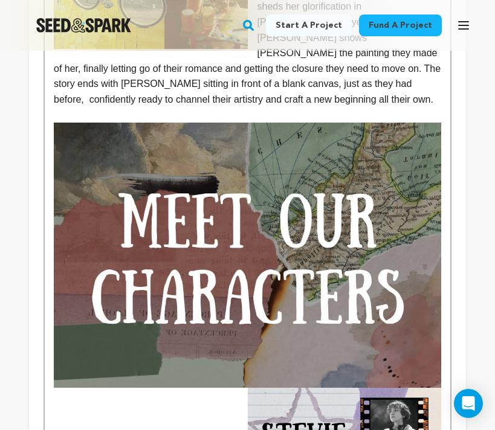
scroll to position [1522, 0]
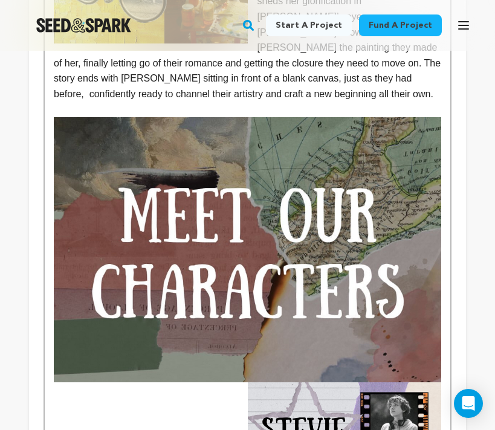
click at [350, 195] on img at bounding box center [247, 249] width 387 height 265
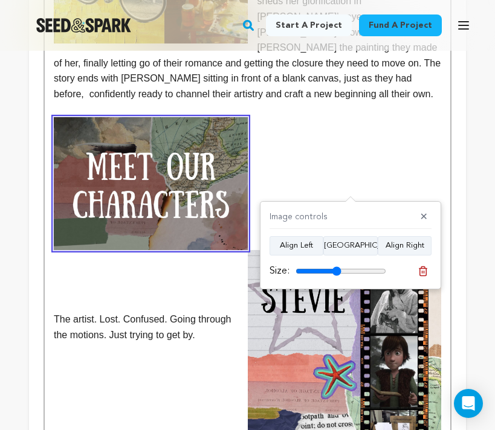
drag, startPoint x: 383, startPoint y: 271, endPoint x: 336, endPoint y: 272, distance: 47.1
type input "50"
click at [336, 272] on input "range" at bounding box center [340, 271] width 91 height 10
click at [367, 117] on p at bounding box center [247, 183] width 387 height 133
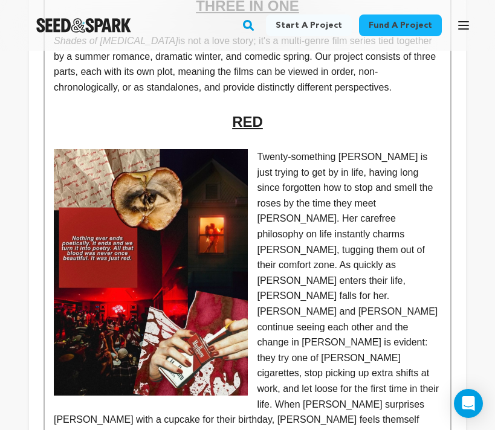
scroll to position [414, 0]
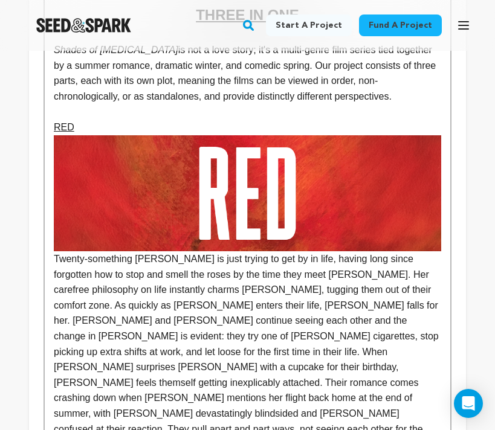
click at [102, 123] on p "RED Twenty-something Stevie is just trying to get by in life, having long since…" at bounding box center [247, 294] width 387 height 348
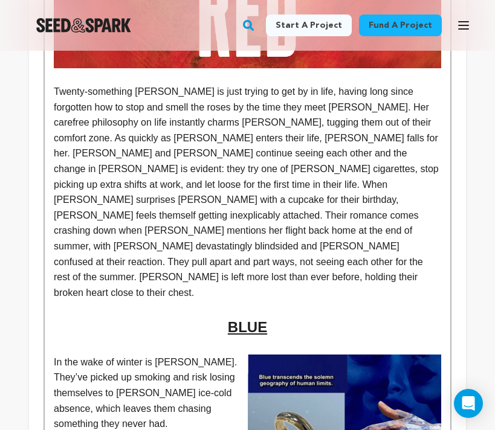
scroll to position [591, 0]
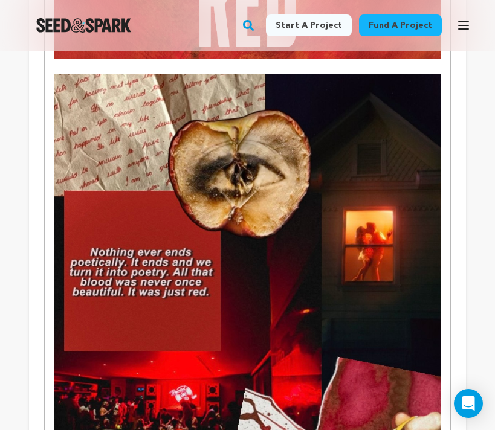
click at [196, 168] on img at bounding box center [247, 320] width 387 height 492
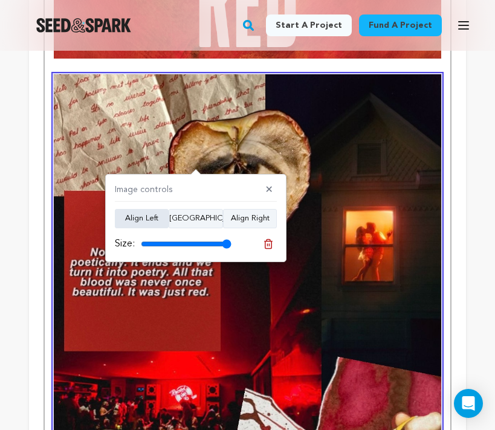
click at [155, 216] on button "Align Left" at bounding box center [142, 218] width 54 height 19
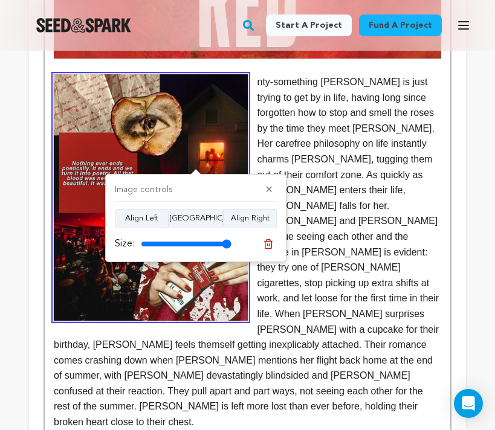
click at [258, 82] on p "nty-something Stevie is just trying to get by in life, having long since forgot…" at bounding box center [247, 252] width 387 height 356
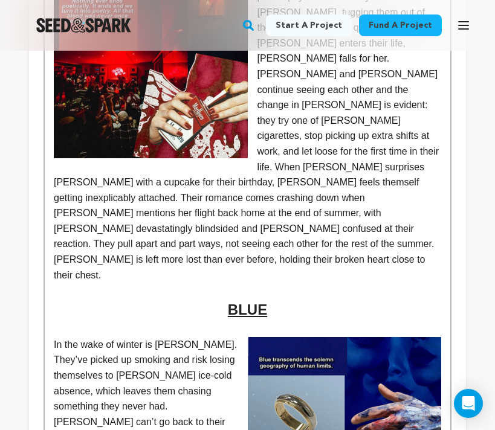
scroll to position [757, 0]
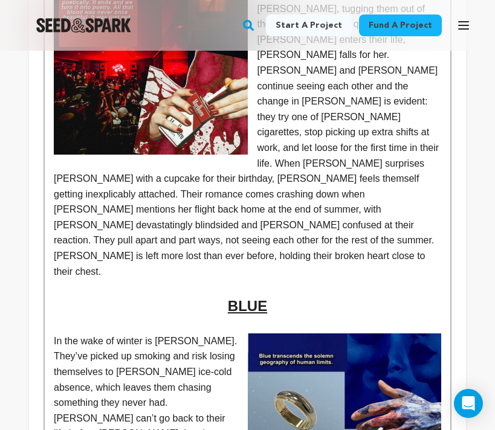
click at [302, 295] on h2 "BLUE" at bounding box center [247, 306] width 387 height 23
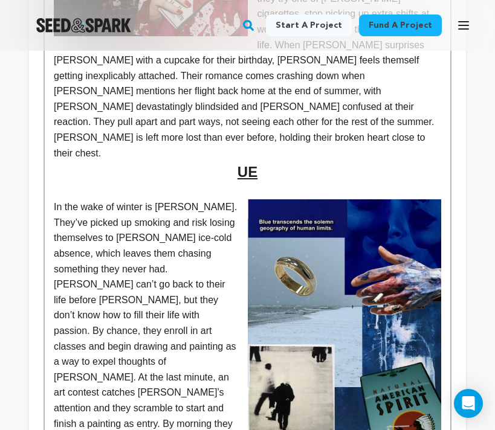
scroll to position [878, 0]
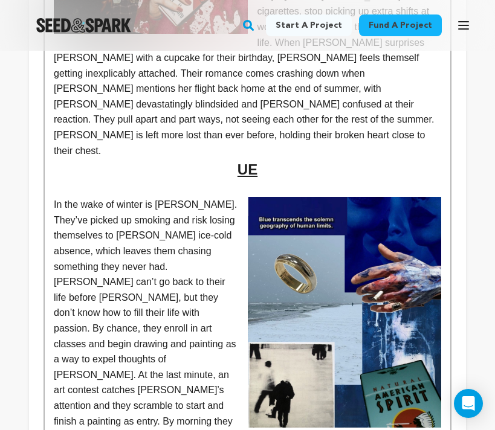
click at [267, 158] on h2 "UE" at bounding box center [247, 169] width 387 height 23
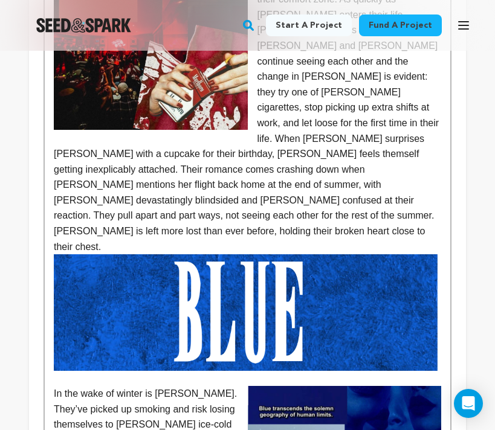
scroll to position [780, 0]
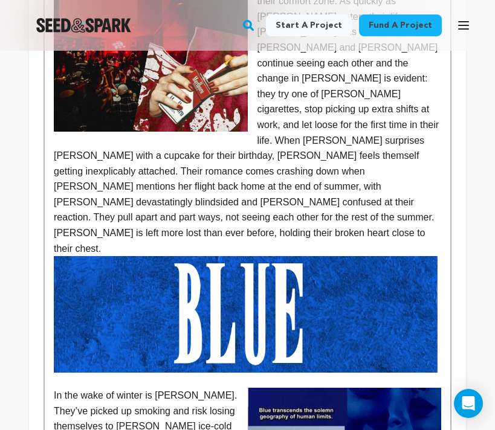
click at [322, 202] on p "Twenty-something Stevie is just trying to get by in life, having long since for…" at bounding box center [247, 70] width 387 height 371
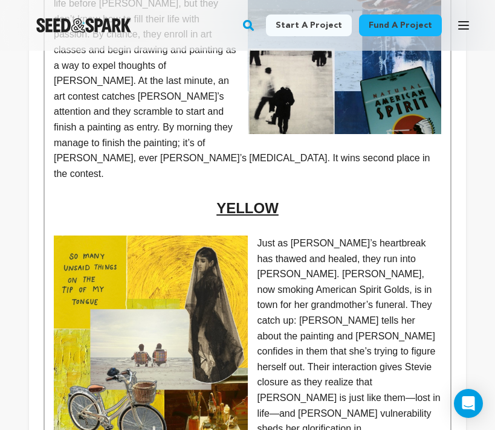
scroll to position [1194, 0]
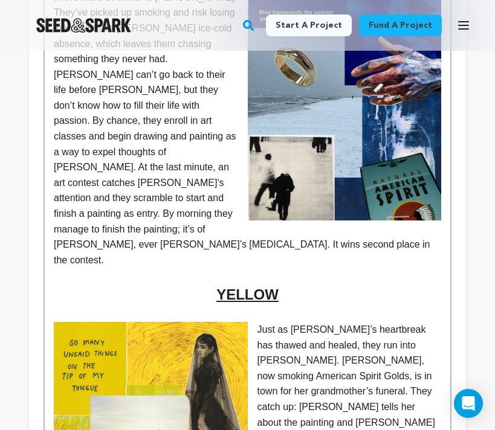
click at [260, 286] on u "YELLOW" at bounding box center [247, 294] width 62 height 16
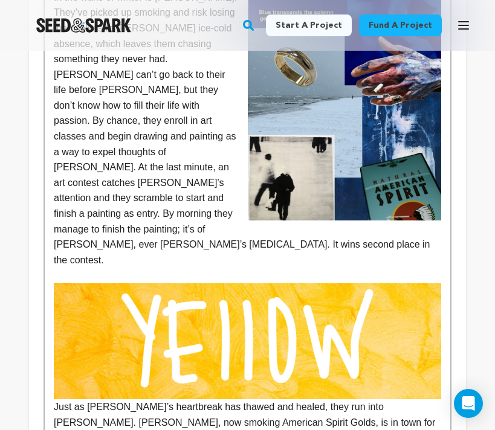
click at [442, 306] on div "THREE IN ONE Shades of Muse is not a love story; it's a multi-genre film series…" at bounding box center [247, 211] width 405 height 1989
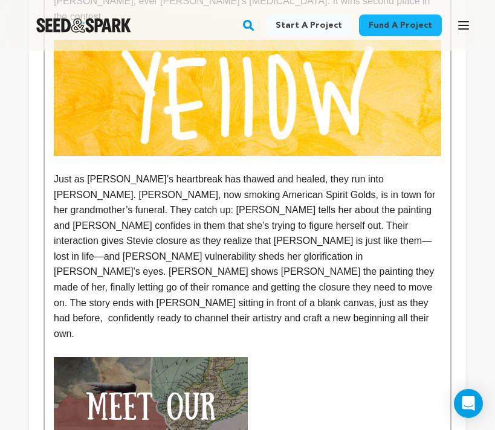
scroll to position [1438, 0]
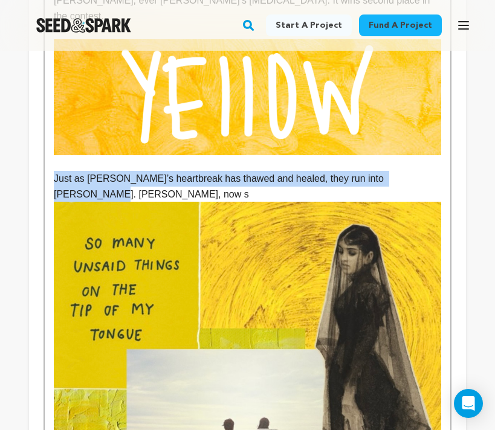
drag, startPoint x: 428, startPoint y: 102, endPoint x: 56, endPoint y: 106, distance: 372.7
copy p "Just as Stevie’s heartbreak has thawed and healed, they run into Logan. Logan, …"
click at [146, 202] on img at bounding box center [247, 437] width 387 height 471
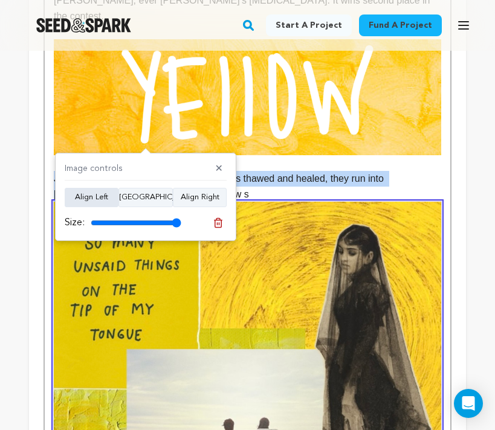
click at [91, 194] on button "Align Left" at bounding box center [92, 197] width 54 height 19
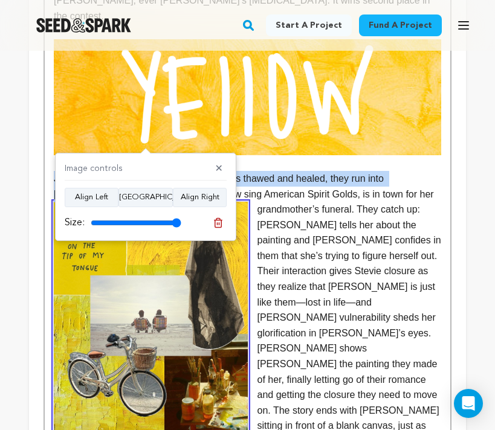
click at [374, 171] on p "Just as Stevie’s heartbreak has thawed and healed, they run into Logan. Logan, …" at bounding box center [247, 318] width 387 height 294
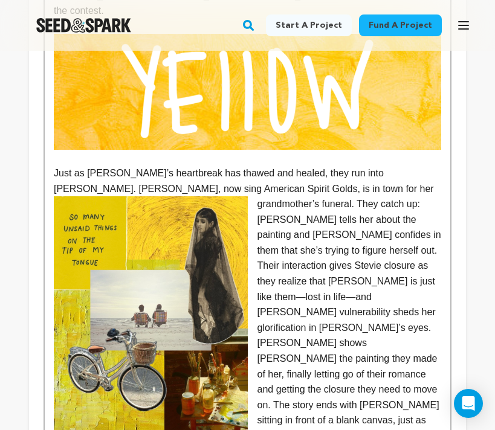
scroll to position [1446, 0]
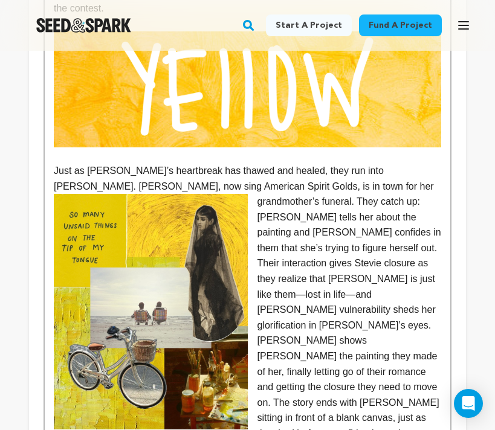
click at [54, 163] on p "Just as Stevie’s heartbreak has thawed and healed, they run into Logan. Logan, …" at bounding box center [247, 310] width 387 height 294
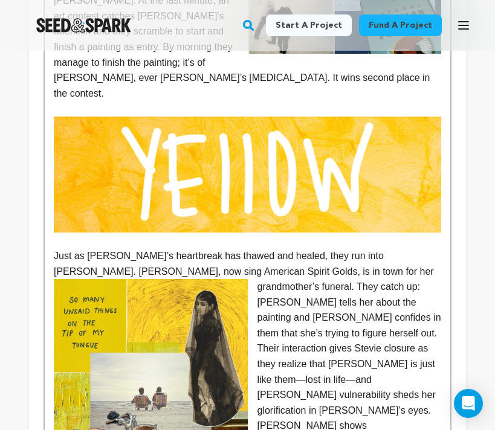
scroll to position [1361, 0]
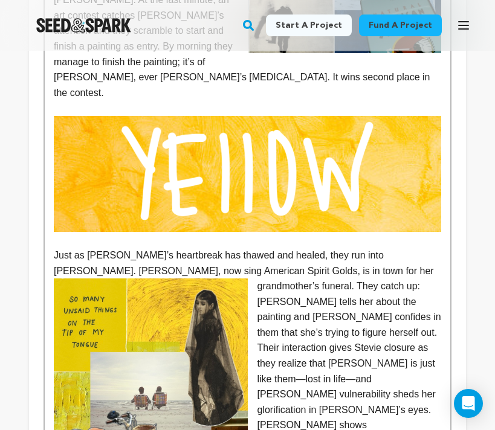
click at [65, 248] on p "Just as Stevie’s heartbreak has thawed and healed, they run into Logan. Logan, …" at bounding box center [247, 395] width 387 height 294
click at [72, 248] on p "Just as Stevie’s heartbreak has thawed and healed, they run into Logan. Logan, …" at bounding box center [247, 395] width 387 height 294
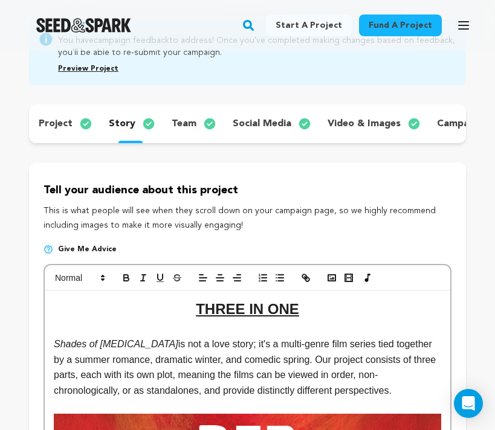
scroll to position [141, 0]
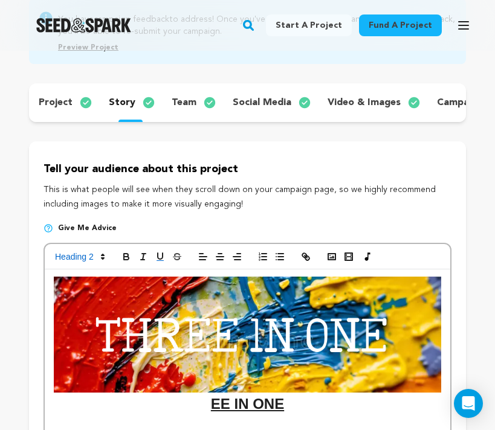
click at [208, 365] on img at bounding box center [247, 335] width 387 height 116
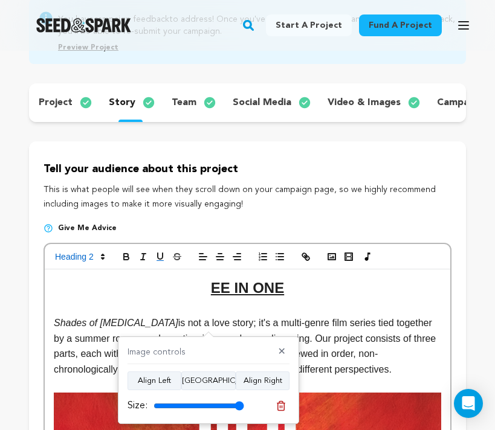
click at [274, 305] on p at bounding box center [247, 308] width 387 height 16
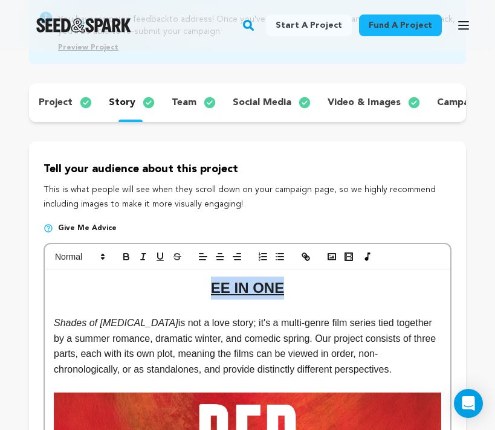
drag, startPoint x: 292, startPoint y: 287, endPoint x: 203, endPoint y: 283, distance: 88.9
click at [203, 283] on h2 "EE IN ONE" at bounding box center [247, 288] width 387 height 23
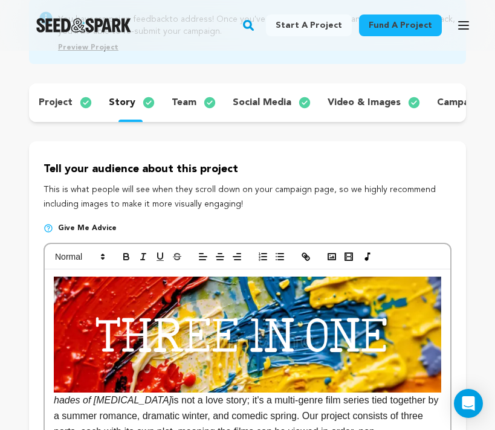
click at [394, 326] on img at bounding box center [247, 335] width 387 height 116
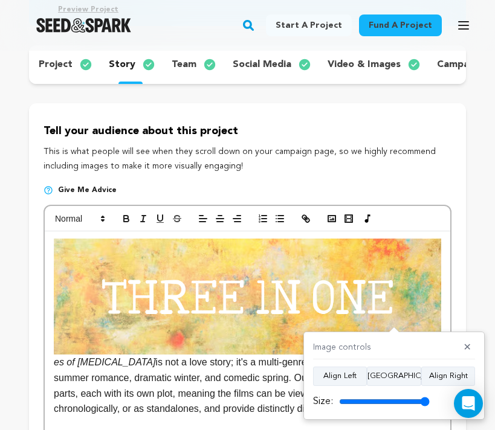
scroll to position [226, 0]
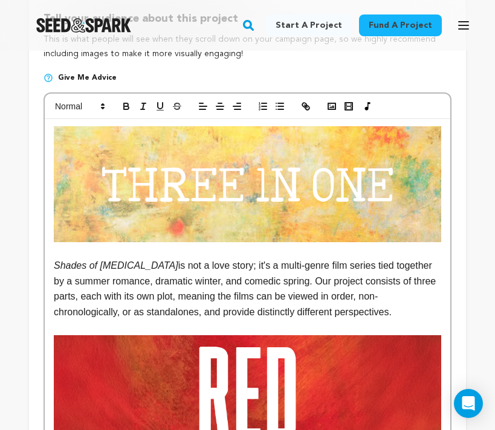
scroll to position [307, 0]
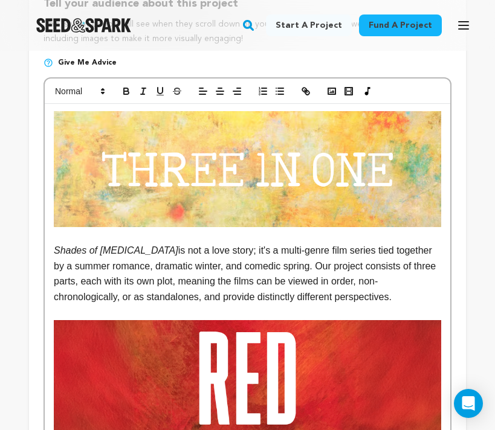
click at [432, 271] on p "﻿ Shades of Muse is not a love story; it's a multi-genre film series tied toget…" at bounding box center [247, 274] width 387 height 62
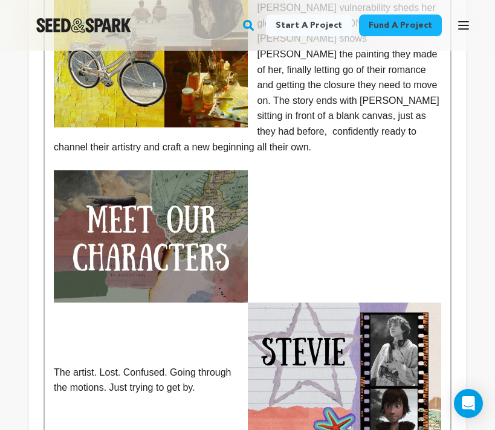
scroll to position [1836, 0]
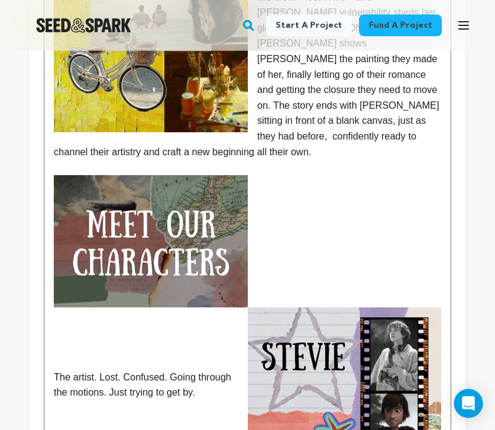
click at [208, 175] on img at bounding box center [151, 241] width 194 height 133
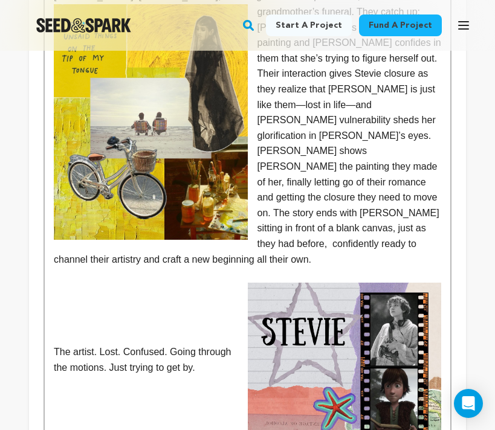
scroll to position [1729, 0]
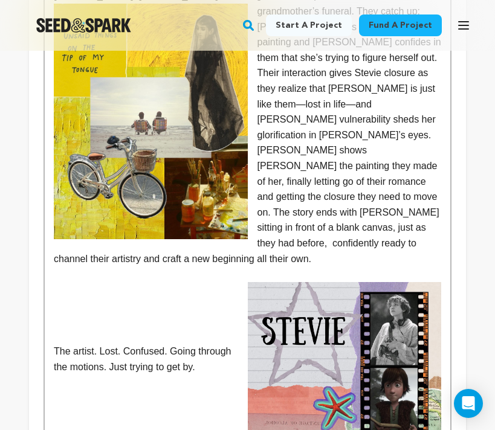
click at [429, 155] on p "Just as Stevie’s heartbreak has thawed and healed, they run into Logan. Logan, …" at bounding box center [247, 120] width 387 height 294
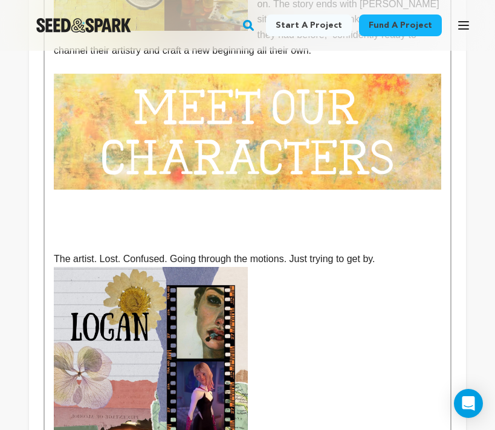
scroll to position [1937, 0]
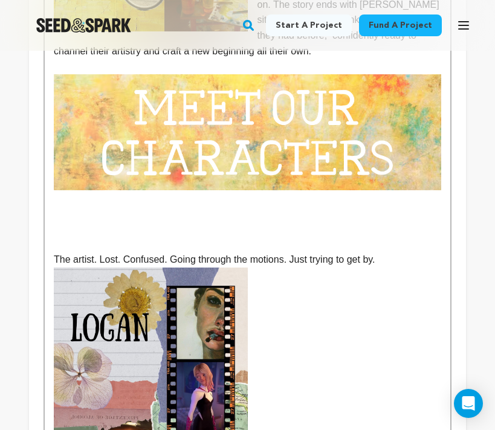
click at [397, 252] on p "The artist. Lost. Confused. Going through the motions. Just trying to get by." at bounding box center [247, 260] width 387 height 16
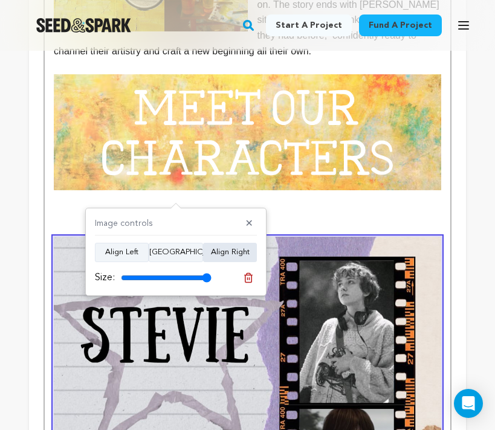
click at [234, 260] on button "Align Right" at bounding box center [230, 252] width 54 height 19
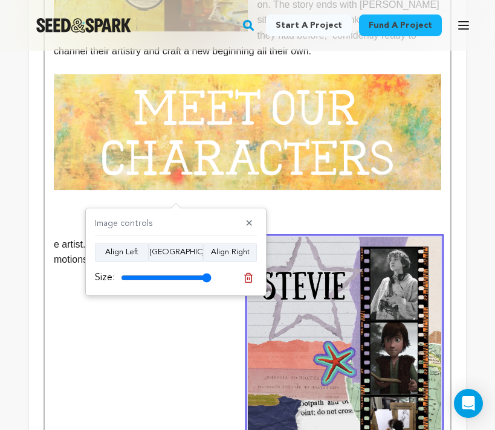
click at [213, 206] on p at bounding box center [247, 214] width 387 height 16
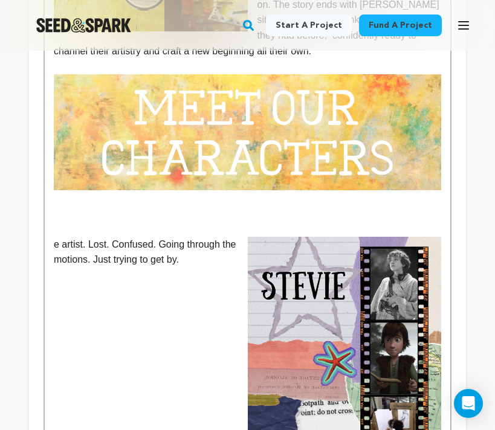
click at [78, 237] on p "The e artist. Lost. Confused. Going through the motions. Just trying to get by." at bounding box center [247, 252] width 387 height 31
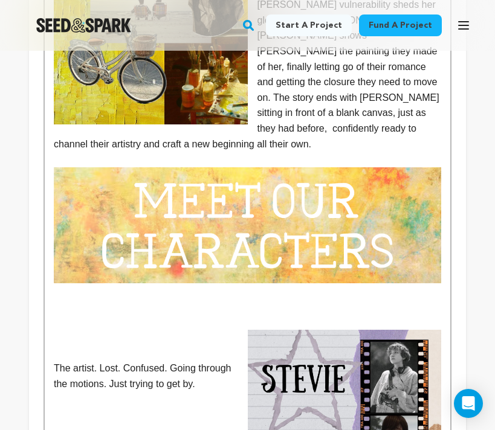
scroll to position [1840, 0]
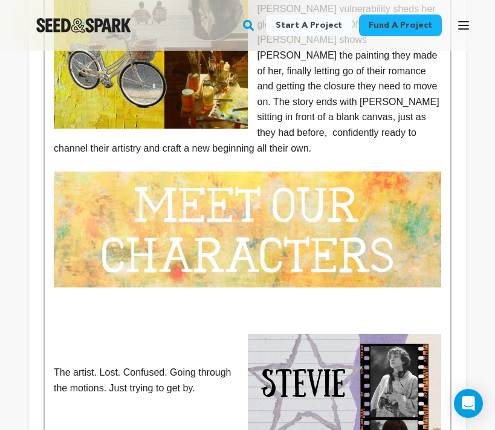
click at [304, 303] on p at bounding box center [247, 311] width 387 height 16
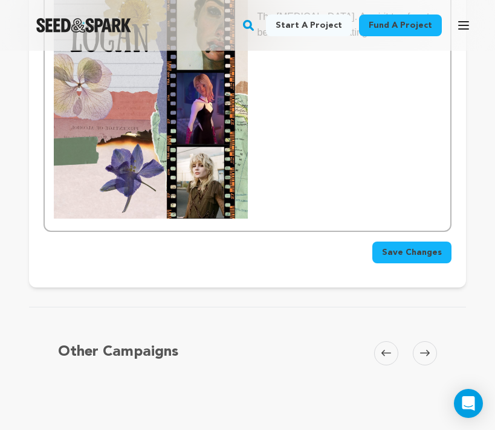
scroll to position [2390, 0]
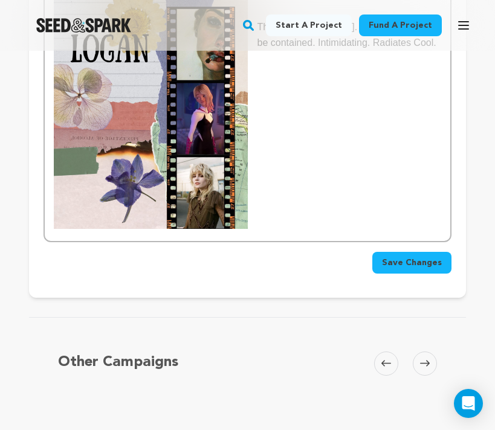
click at [440, 257] on span "Save Changes" at bounding box center [412, 263] width 60 height 12
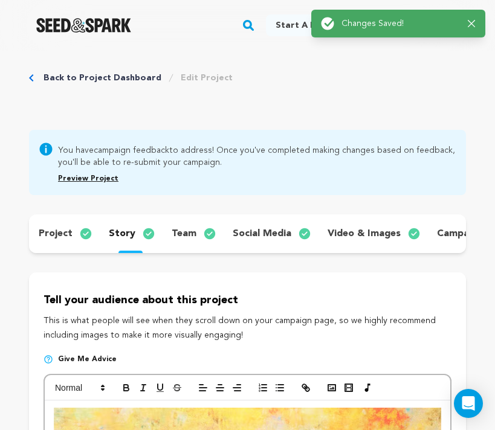
scroll to position [0, 0]
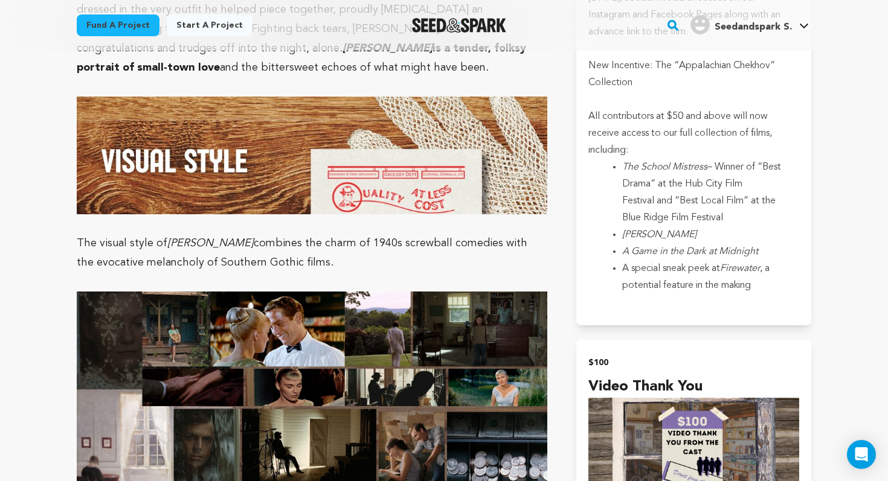
scroll to position [1288, 0]
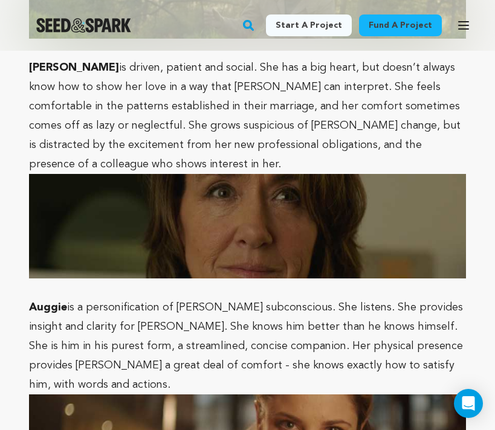
scroll to position [4035, 0]
